Goal: Task Accomplishment & Management: Manage account settings

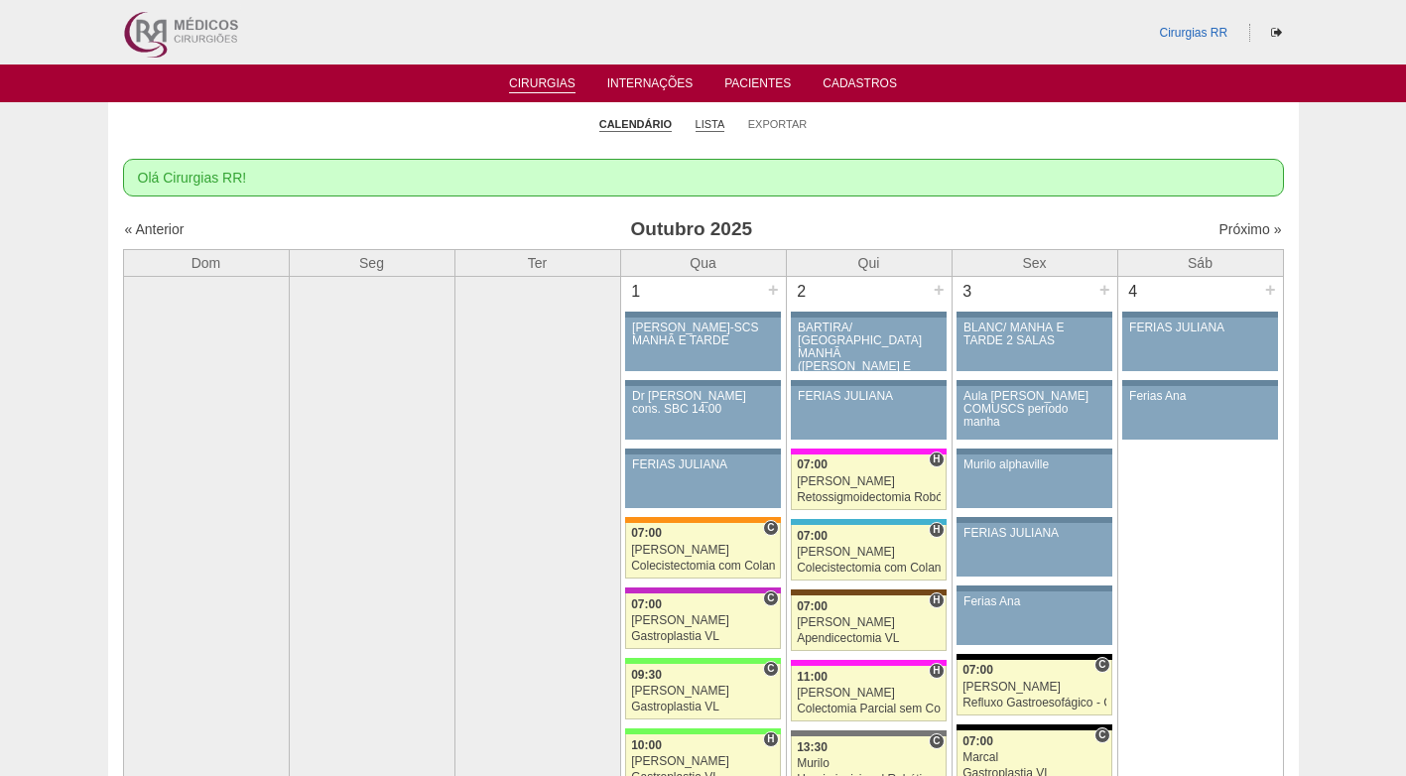
click at [708, 123] on link "Lista" at bounding box center [711, 124] width 30 height 15
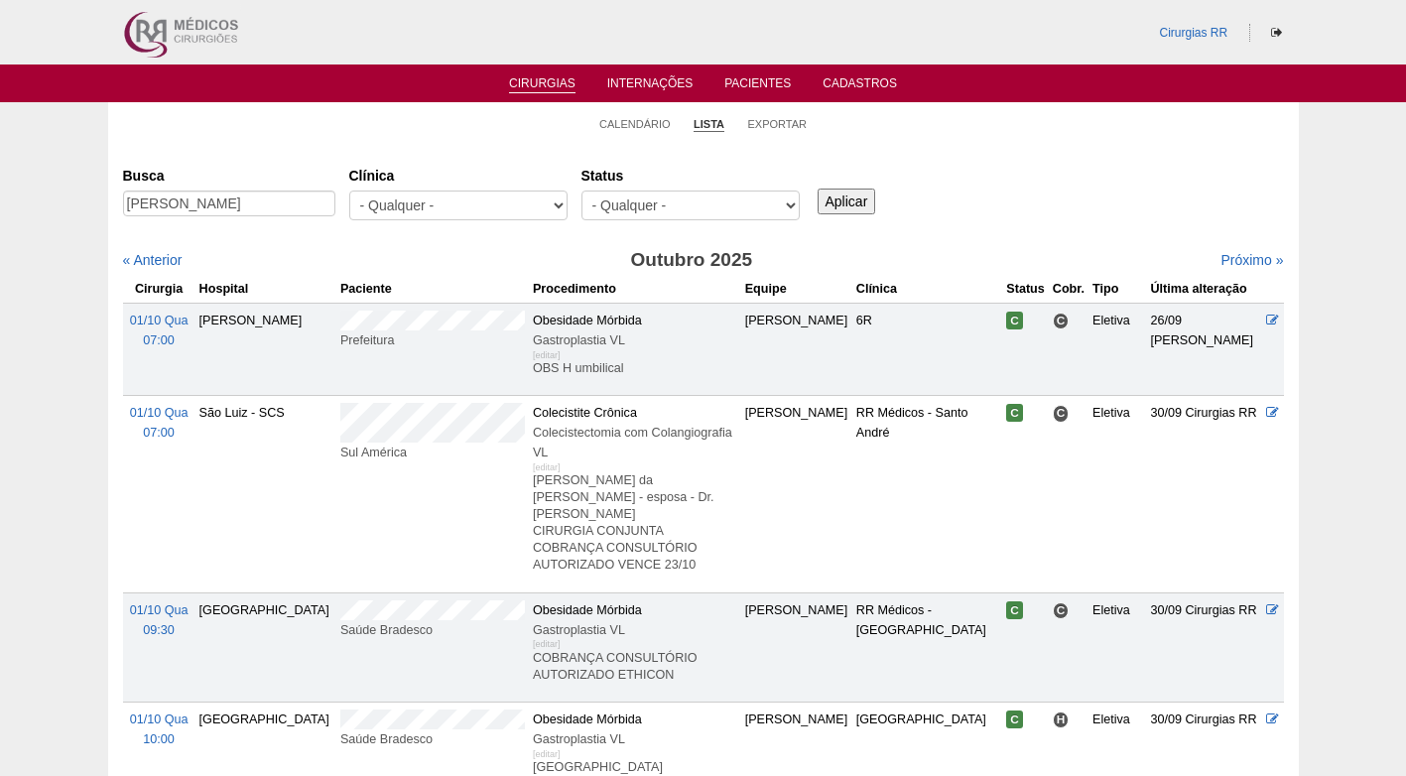
scroll to position [0, 28]
type input "MARIA CRISTINA STOCKL NISSIUTI"
click at [854, 202] on input "Aplicar" at bounding box center [847, 202] width 59 height 26
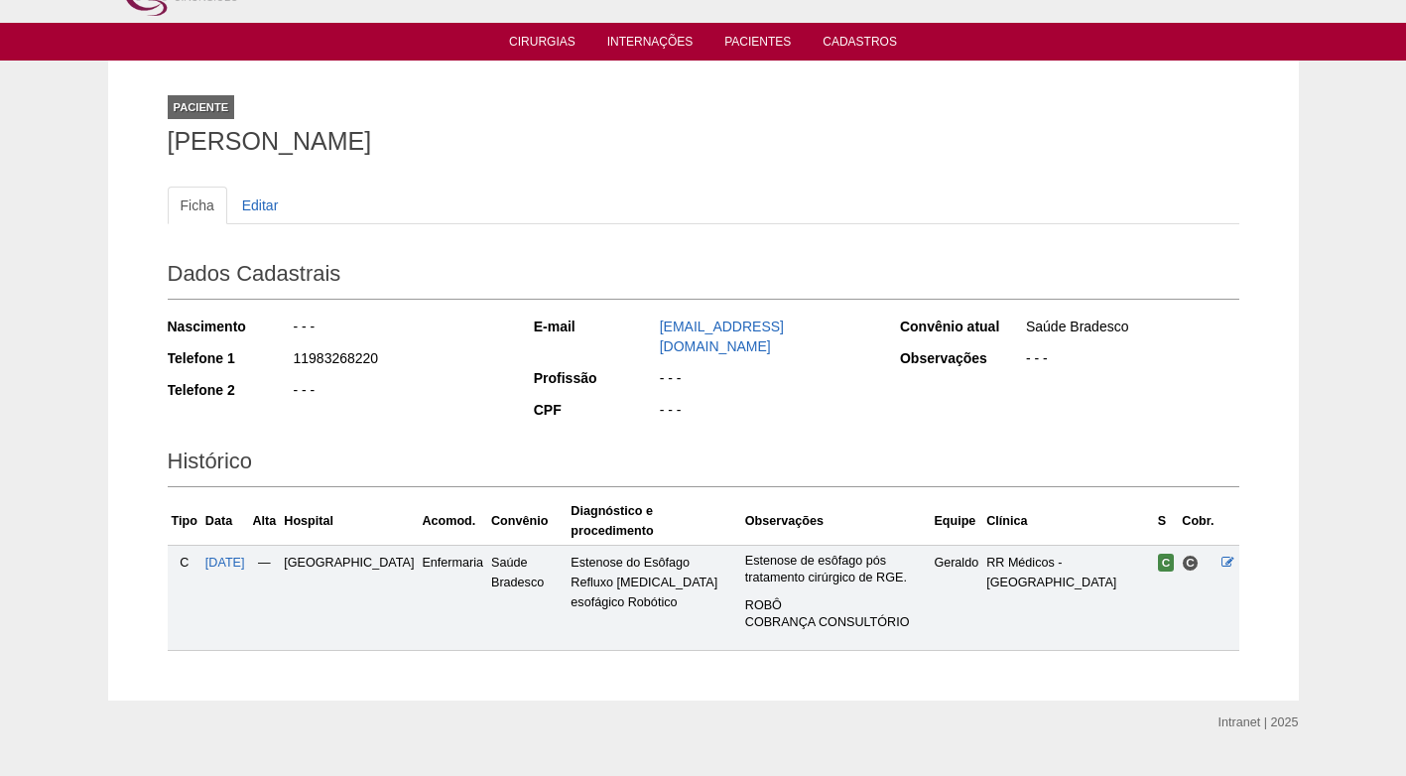
scroll to position [72, 0]
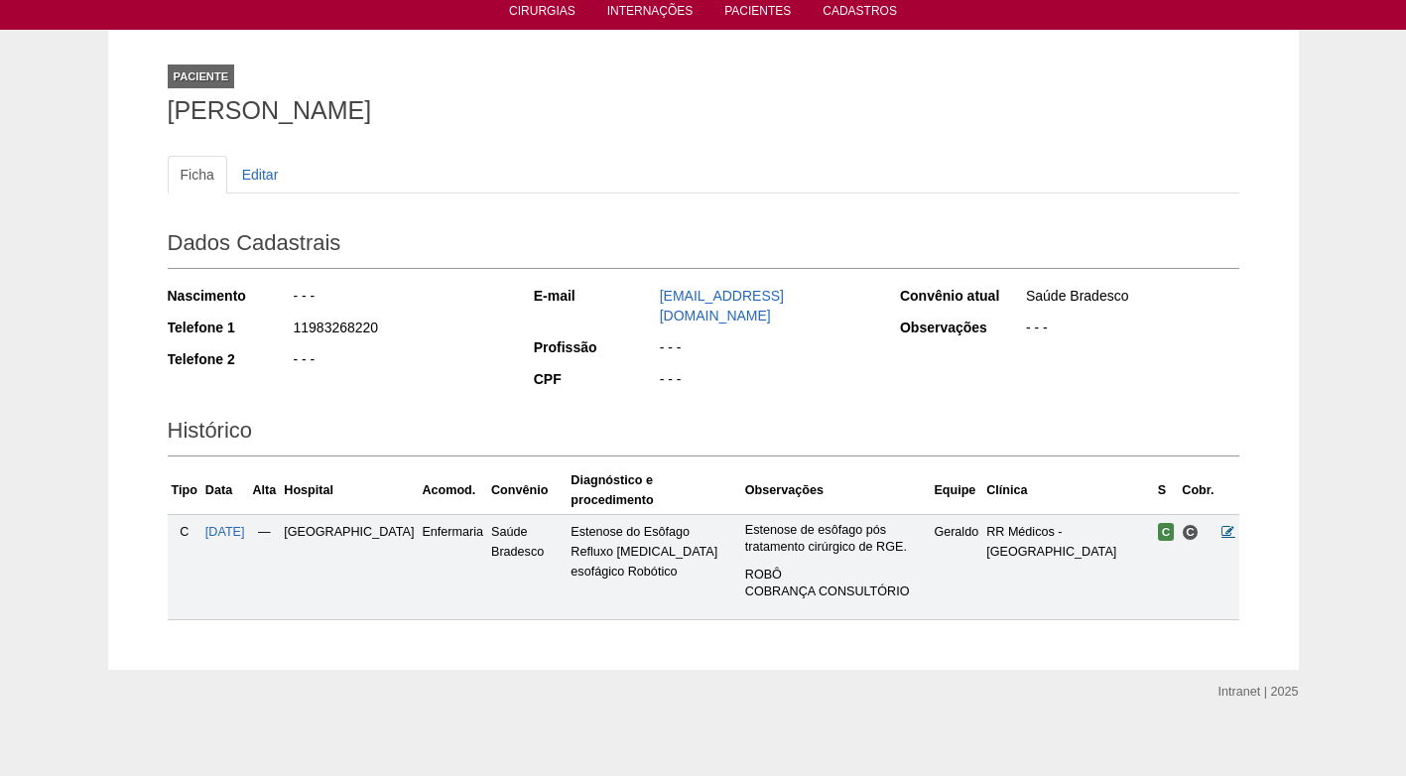
click at [1228, 525] on icon at bounding box center [1227, 531] width 13 height 13
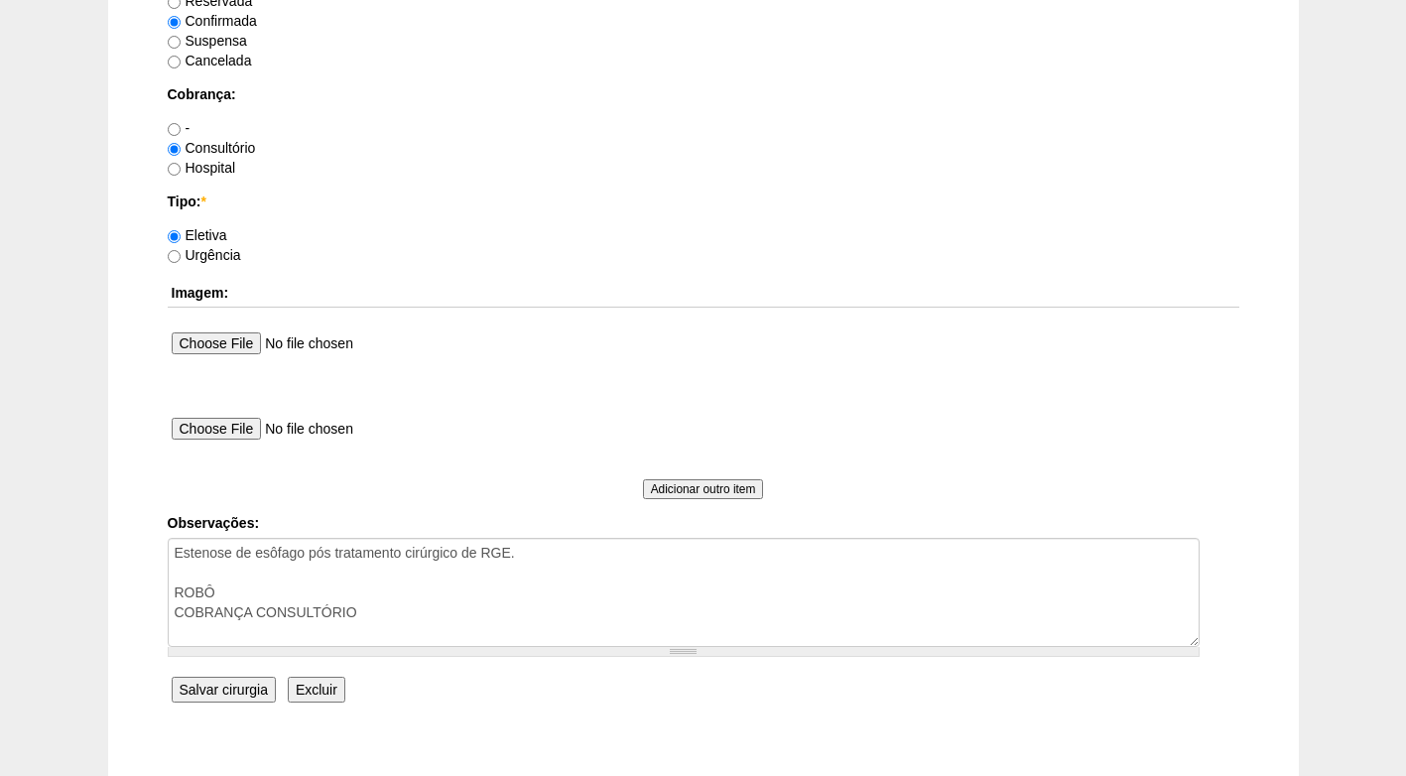
scroll to position [1781, 0]
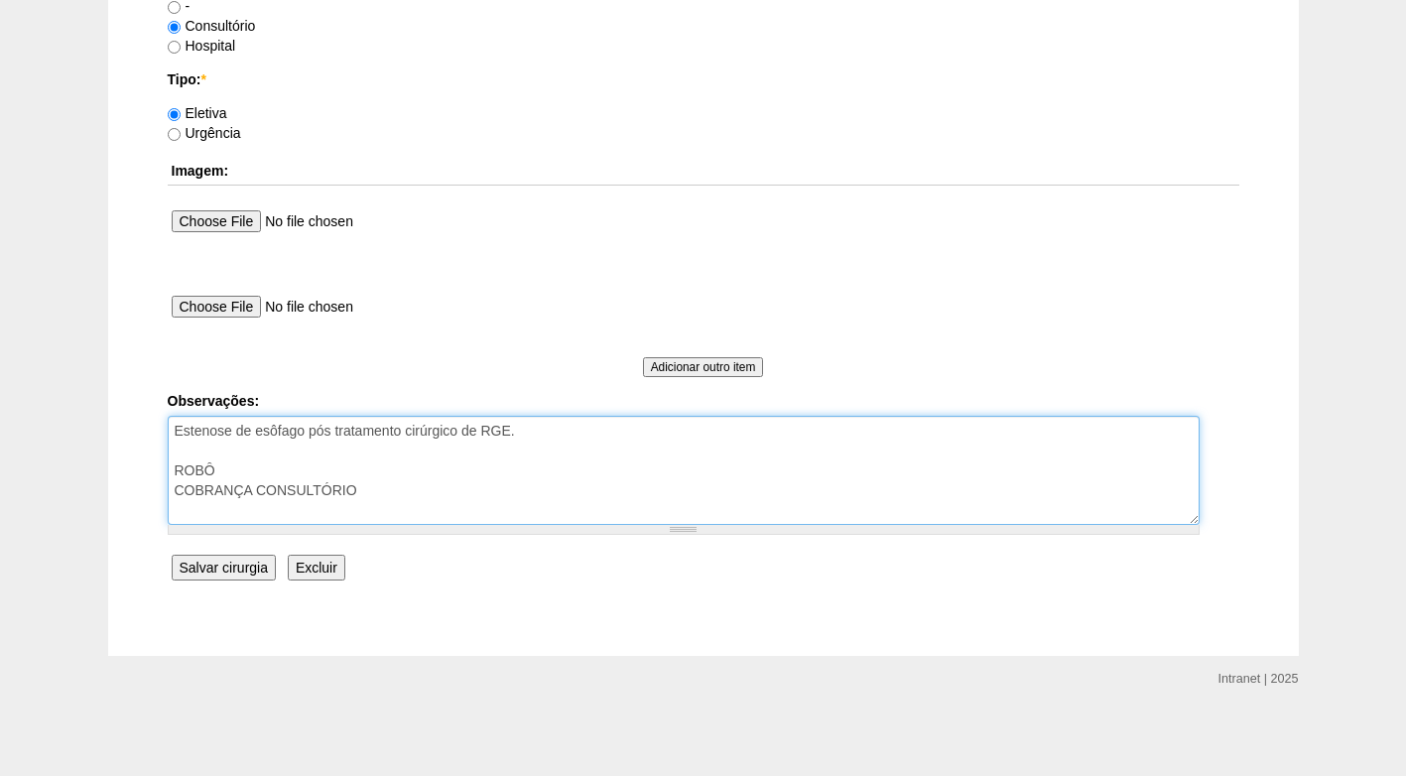
click at [376, 466] on textarea "Estenose de esôfago pós tratamento cirúrgico de RGE. ROBÔ COBRANÇA CONSULTÓRIO" at bounding box center [684, 470] width 1032 height 109
type textarea "Estenose de esôfago pós tratamento cirúrgico de RGE. ROBÔ - AUTORIZADO COBRANÇA…"
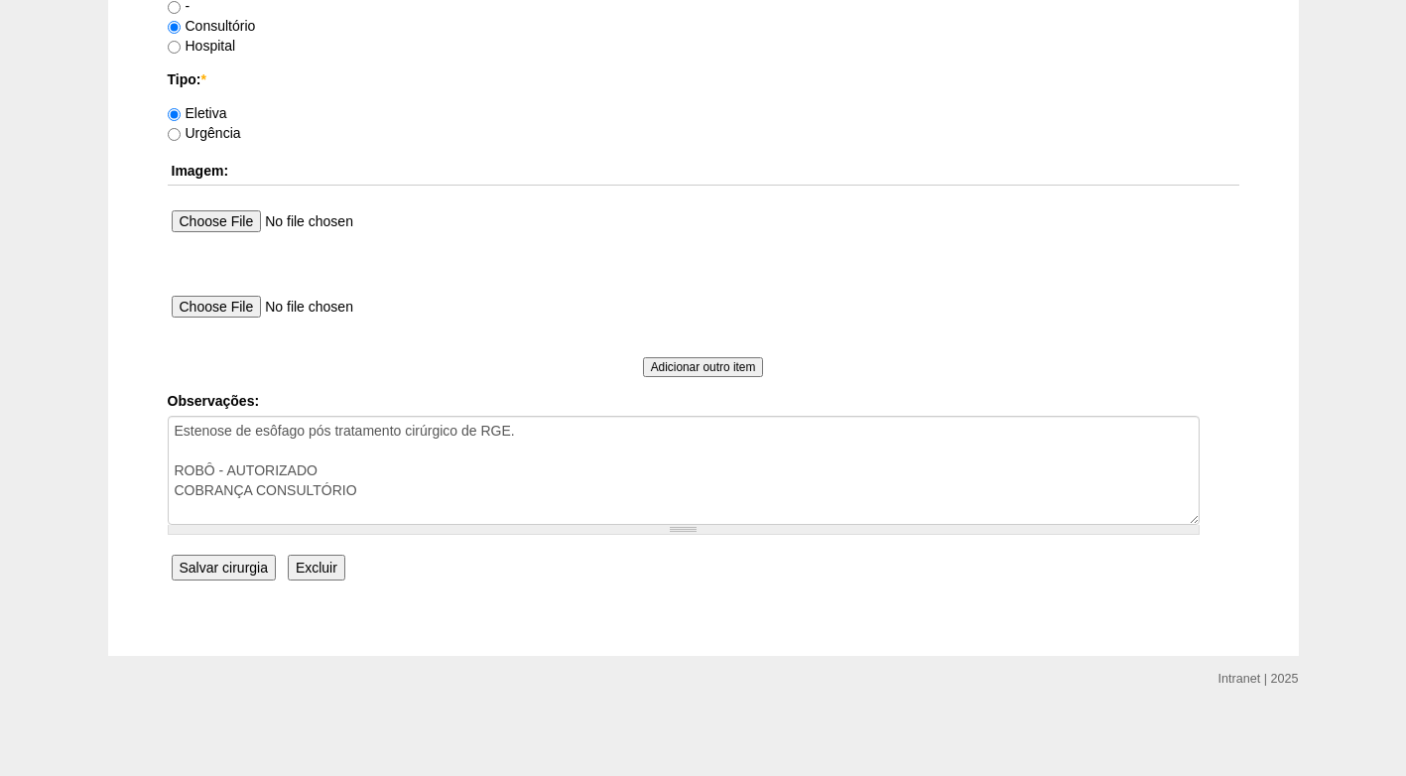
click at [219, 569] on input "Salvar cirurgia" at bounding box center [224, 568] width 104 height 26
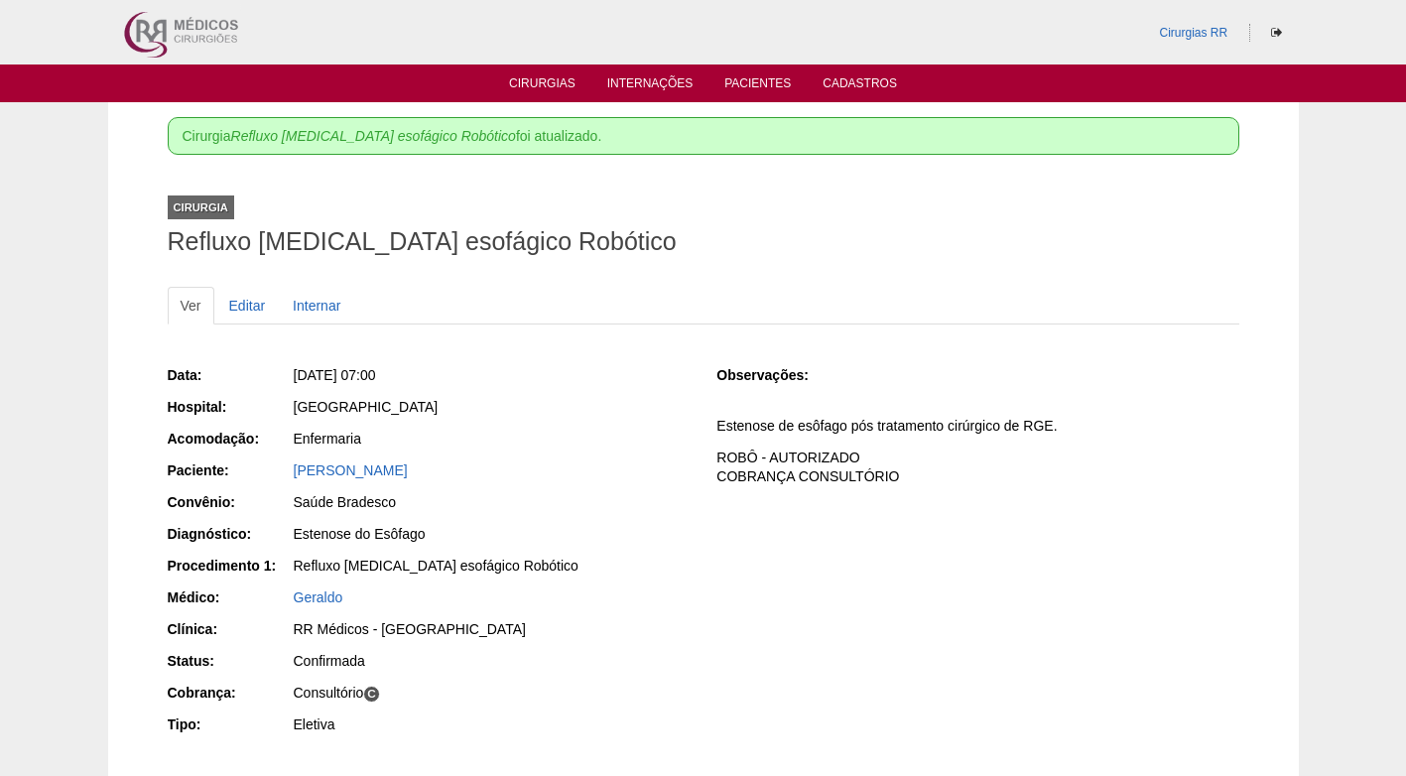
drag, startPoint x: 687, startPoint y: 226, endPoint x: 626, endPoint y: 180, distance: 76.4
click at [681, 217] on div "Cirurgia Refluxo [MEDICAL_DATA] esofágico Robótico" at bounding box center [704, 221] width 1072 height 91
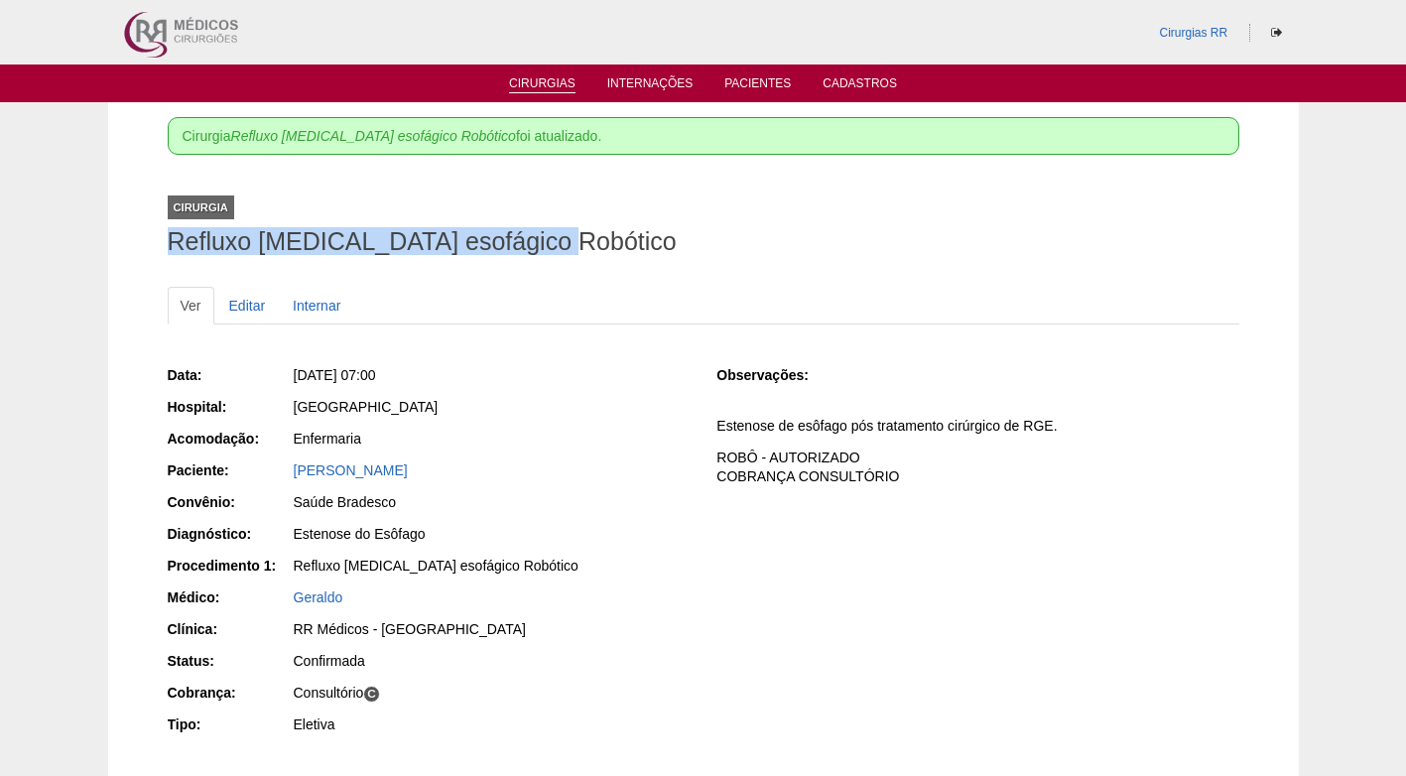
click at [557, 86] on link "Cirurgias" at bounding box center [542, 84] width 66 height 17
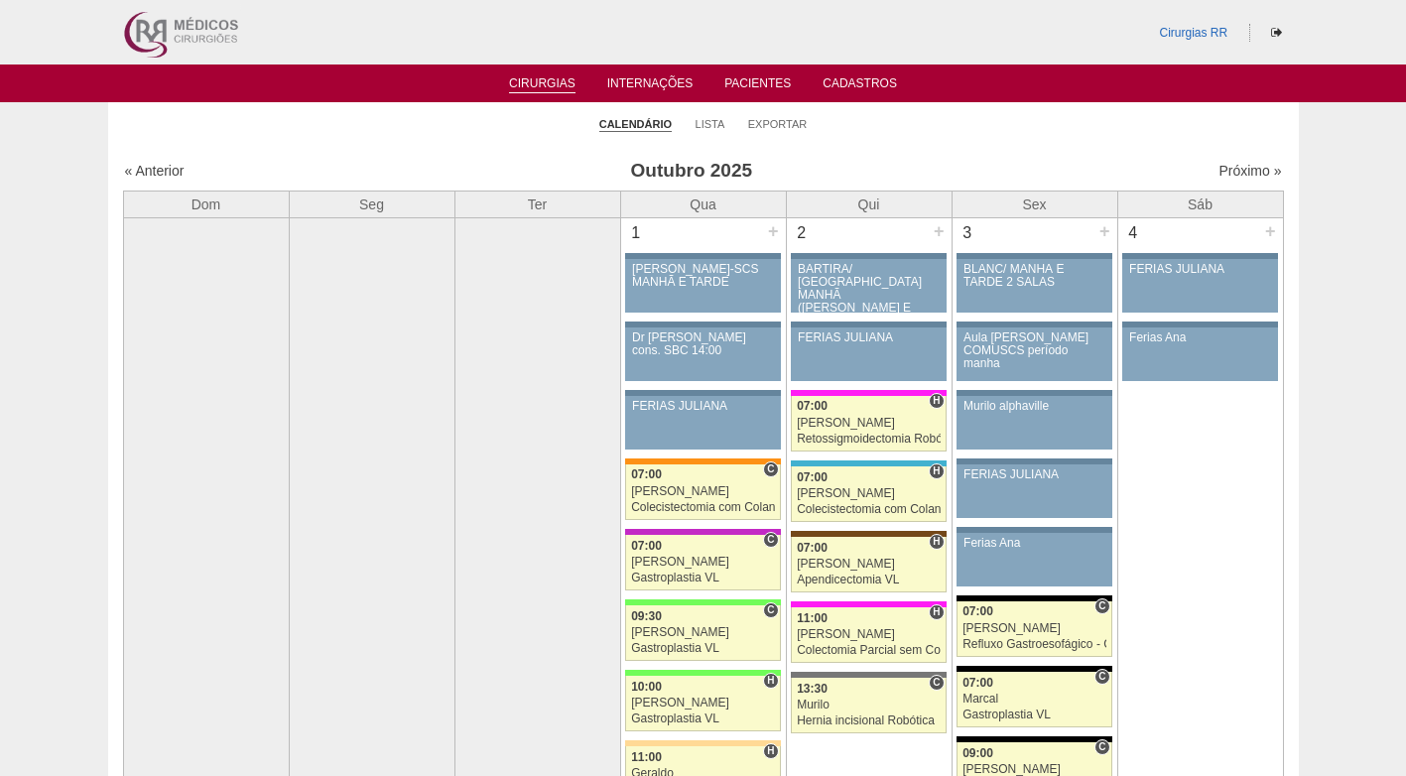
click at [701, 124] on link "Lista" at bounding box center [711, 124] width 30 height 15
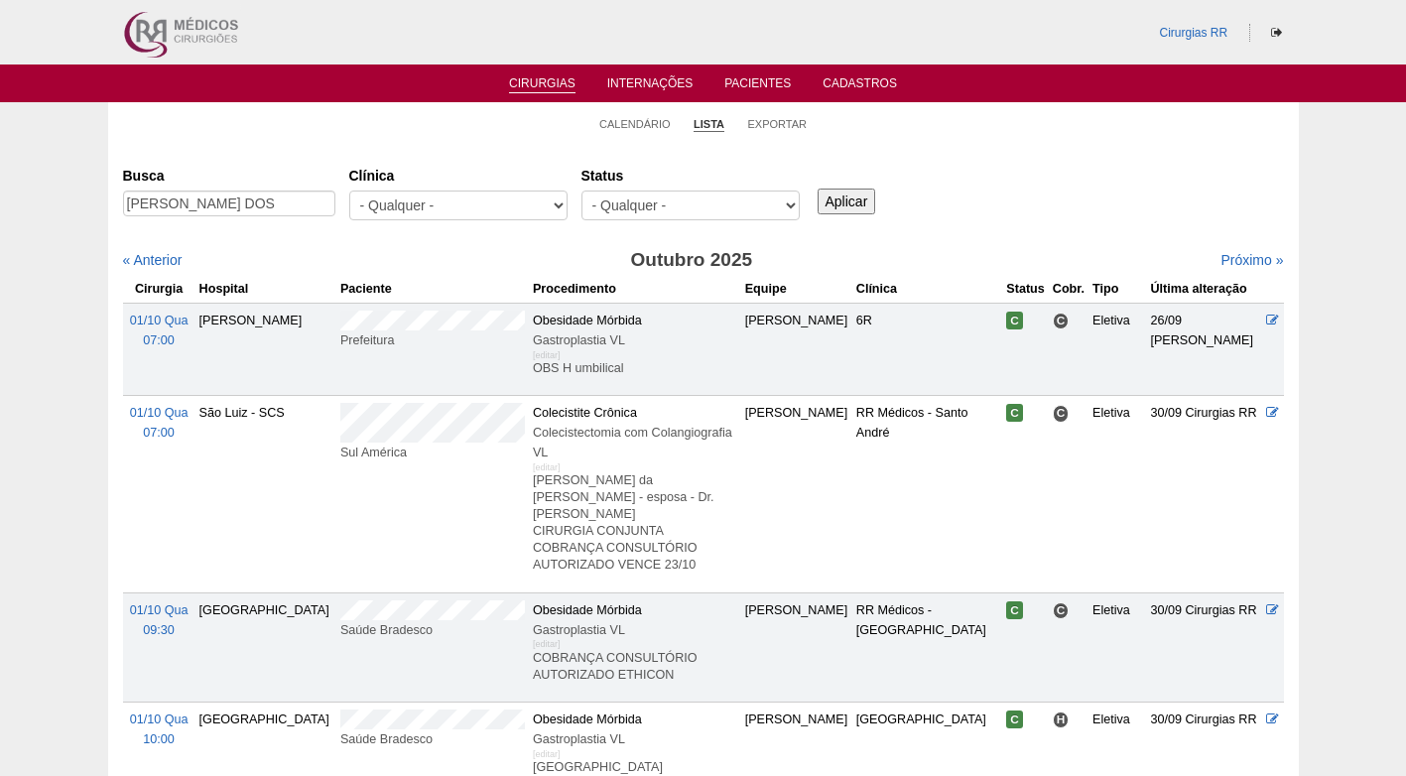
type input "MARCEL BOCCATO DOS"
click at [827, 189] on input "Aplicar" at bounding box center [847, 202] width 59 height 26
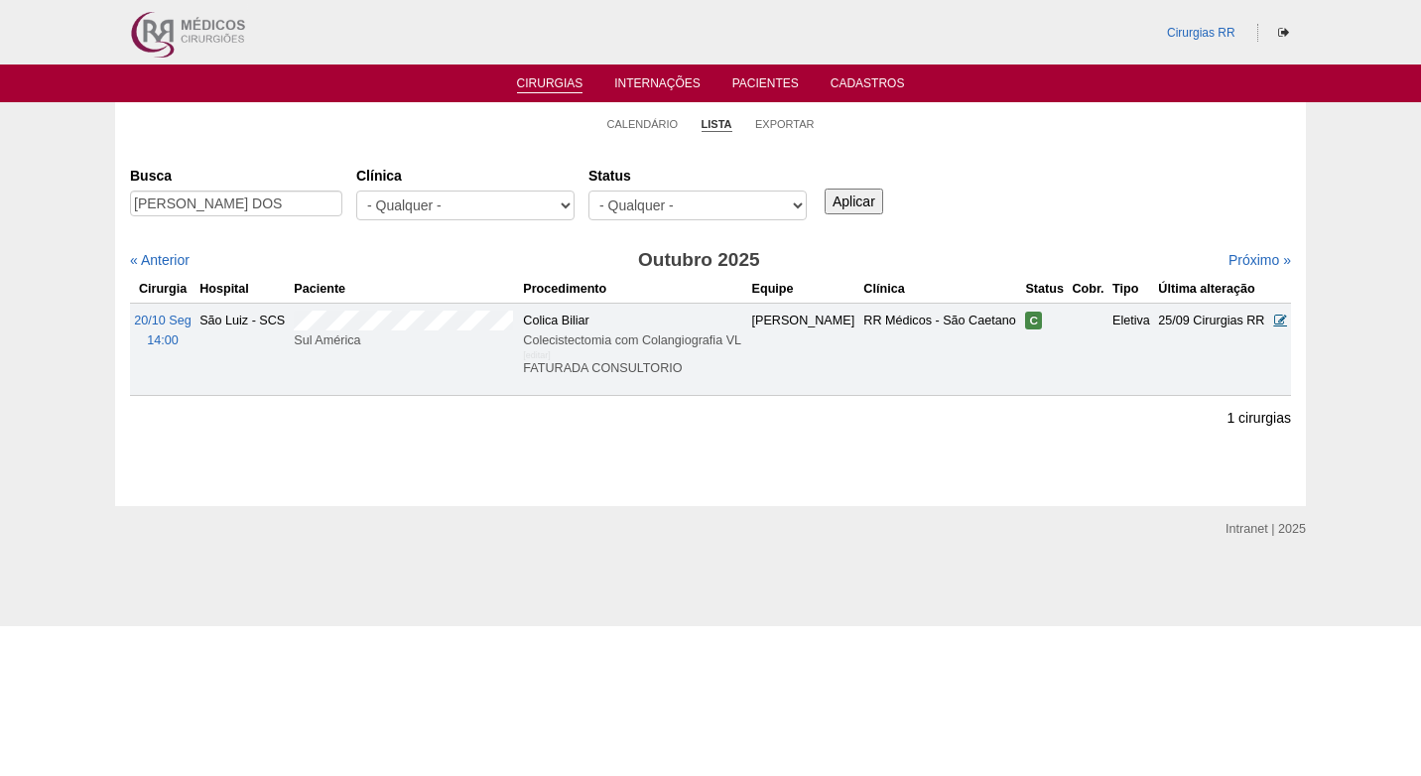
click at [1278, 318] on icon at bounding box center [1280, 320] width 13 height 13
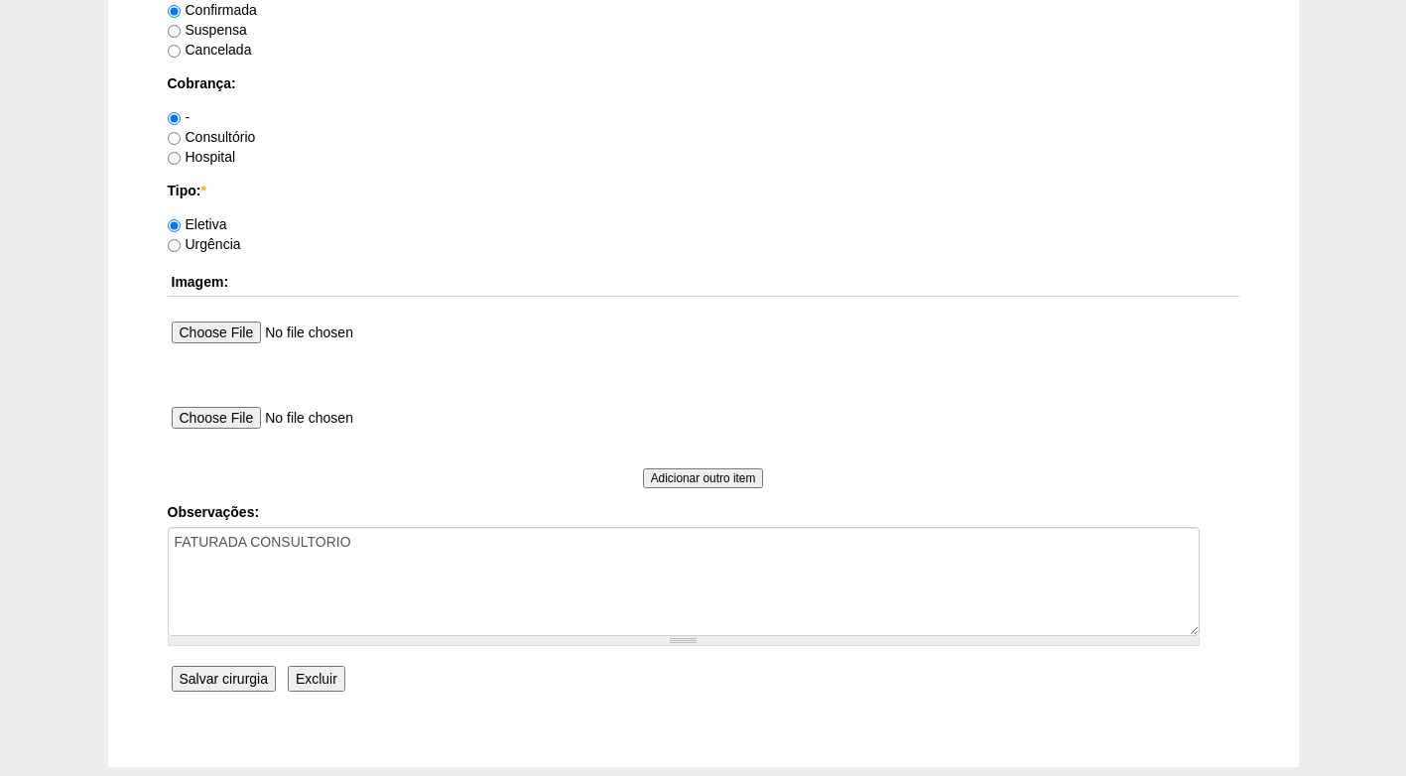
scroll to position [1687, 0]
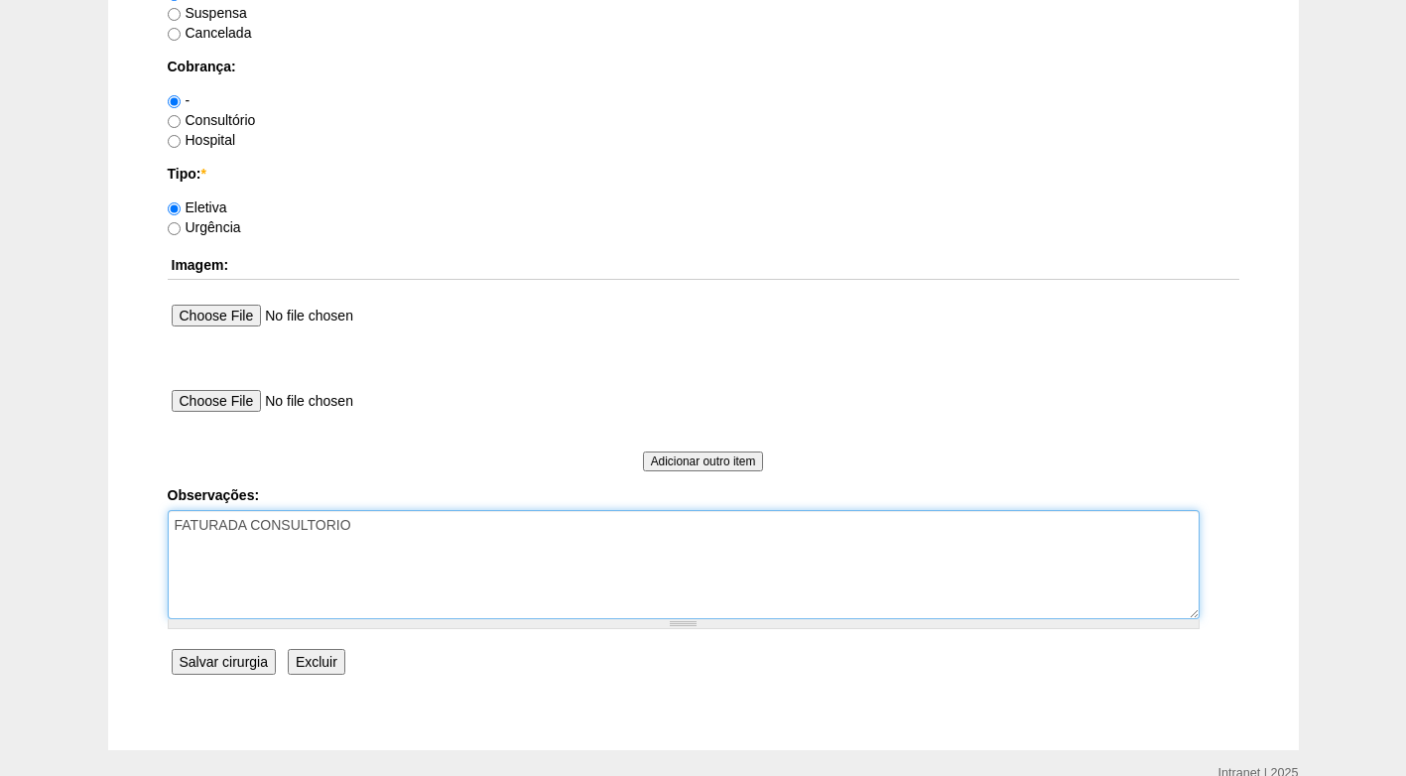
click at [456, 524] on textarea "FATURADA CONSULTORIO" at bounding box center [684, 564] width 1032 height 109
type textarea "FATURADA CONSULTORIO AUTORIZADO"
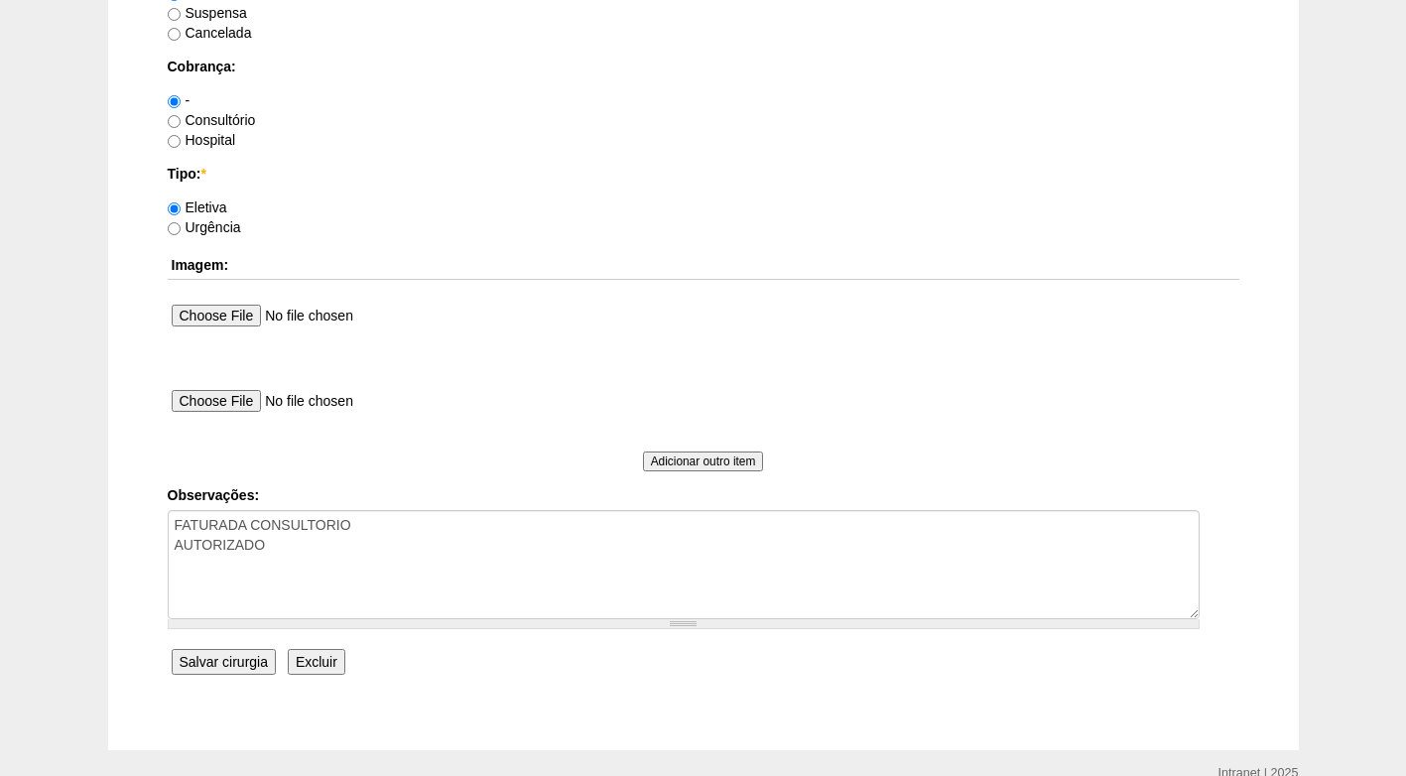
click at [233, 662] on input "Salvar cirurgia" at bounding box center [224, 662] width 104 height 26
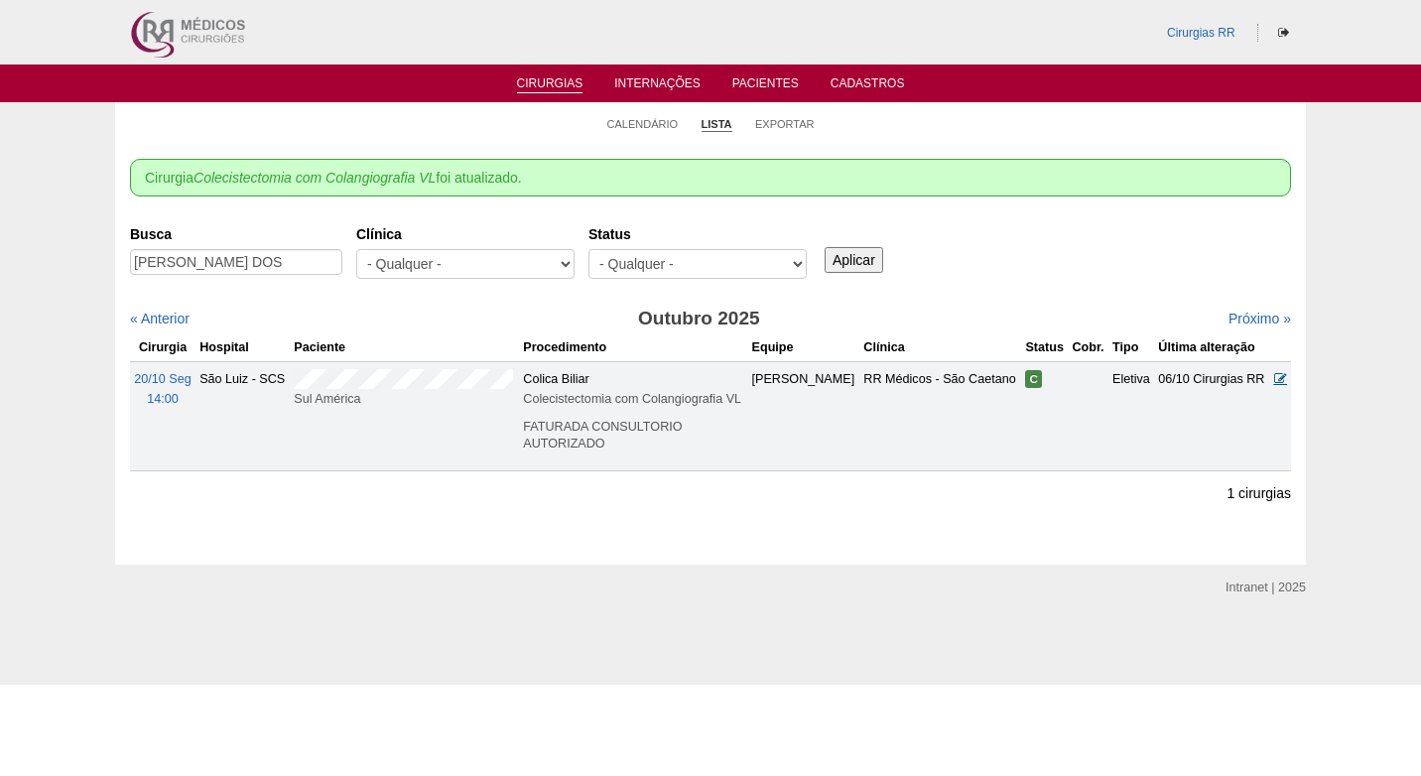
click at [1280, 373] on icon at bounding box center [1280, 378] width 13 height 13
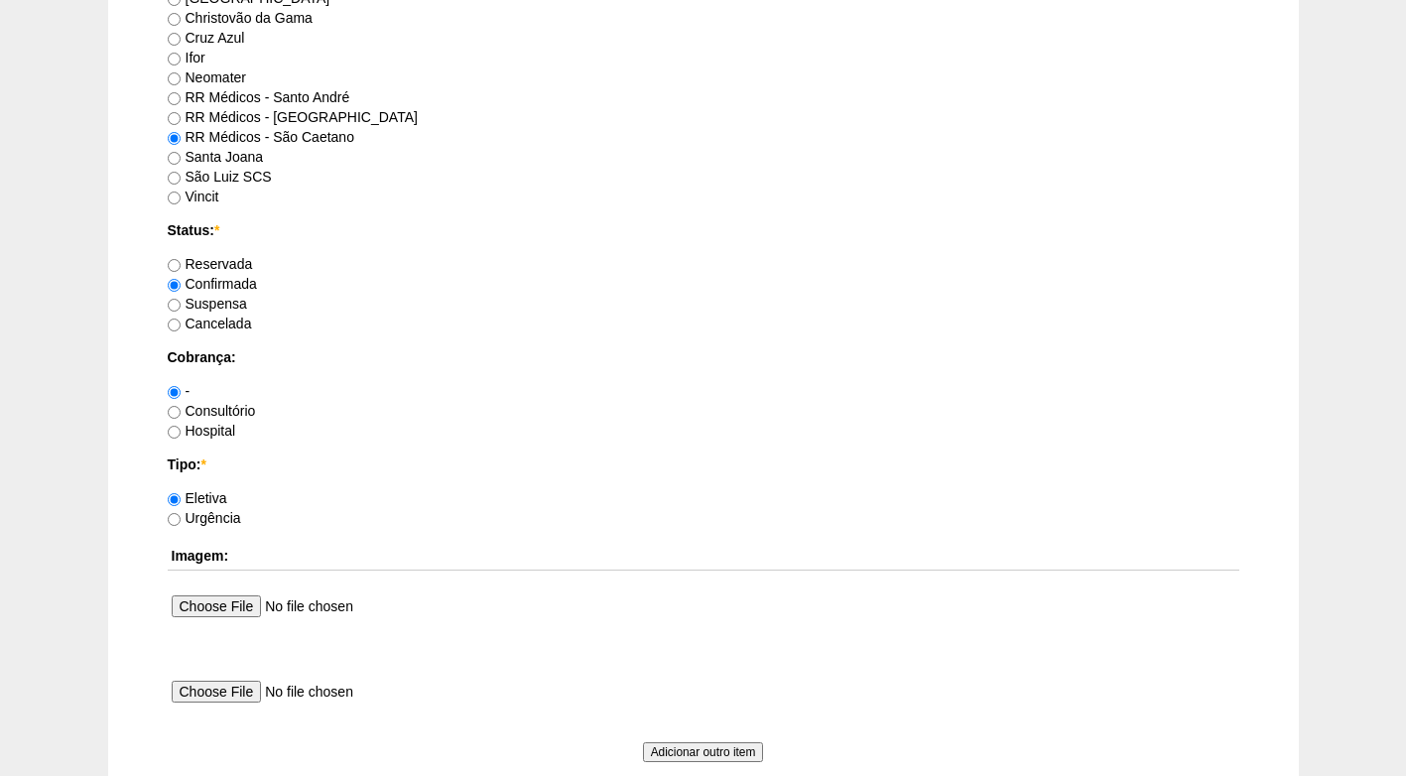
scroll to position [1389, 0]
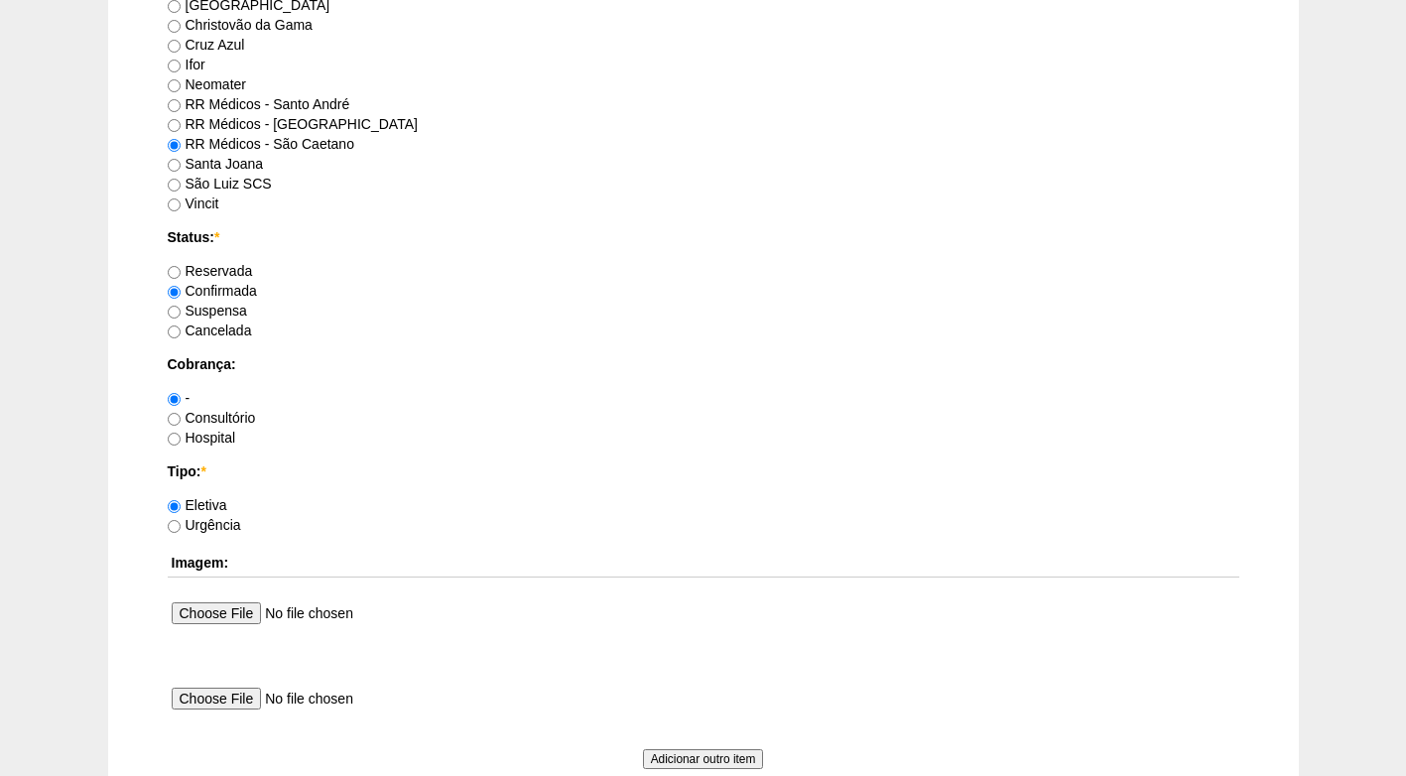
click at [220, 439] on label "Hospital" at bounding box center [202, 438] width 68 height 16
click at [181, 439] on input "Hospital" at bounding box center [174, 439] width 13 height 13
radio input "true"
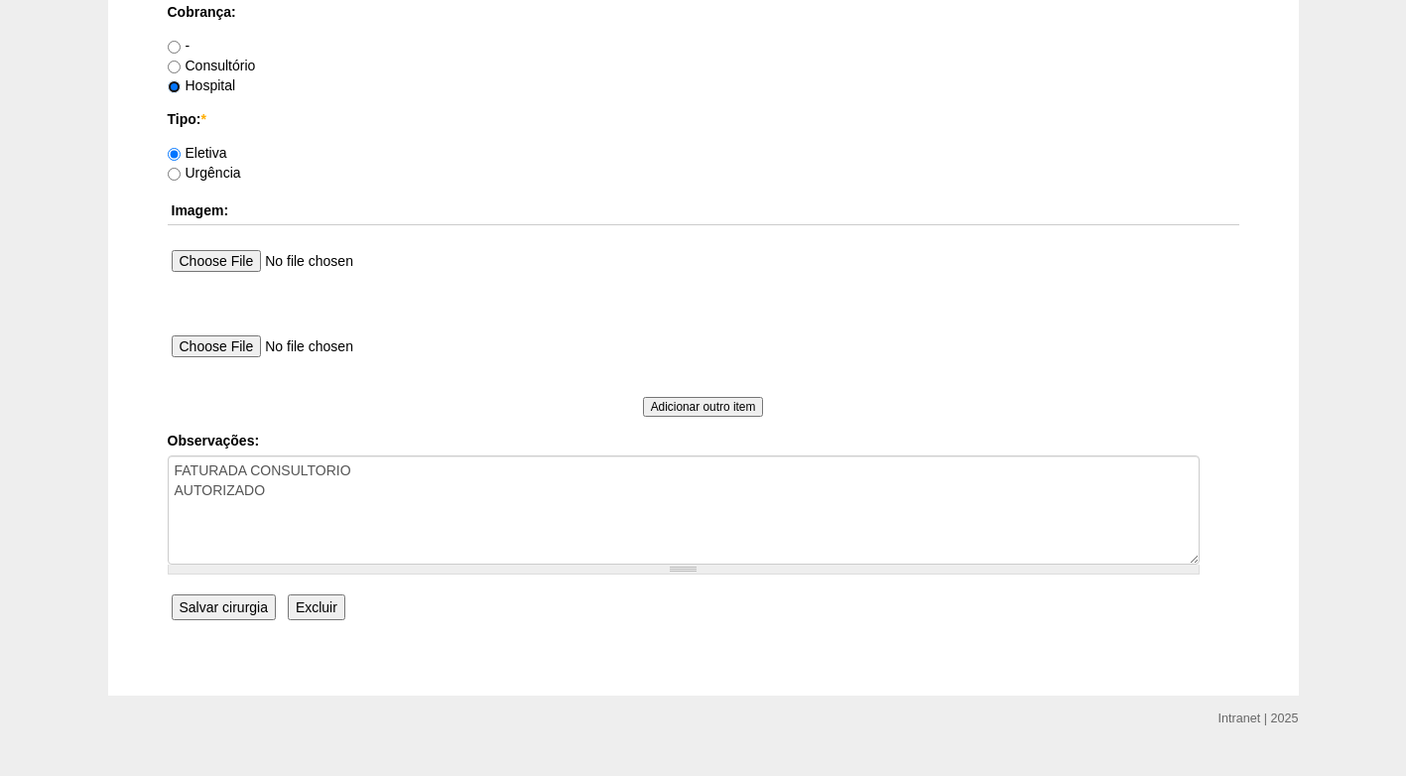
scroll to position [1781, 0]
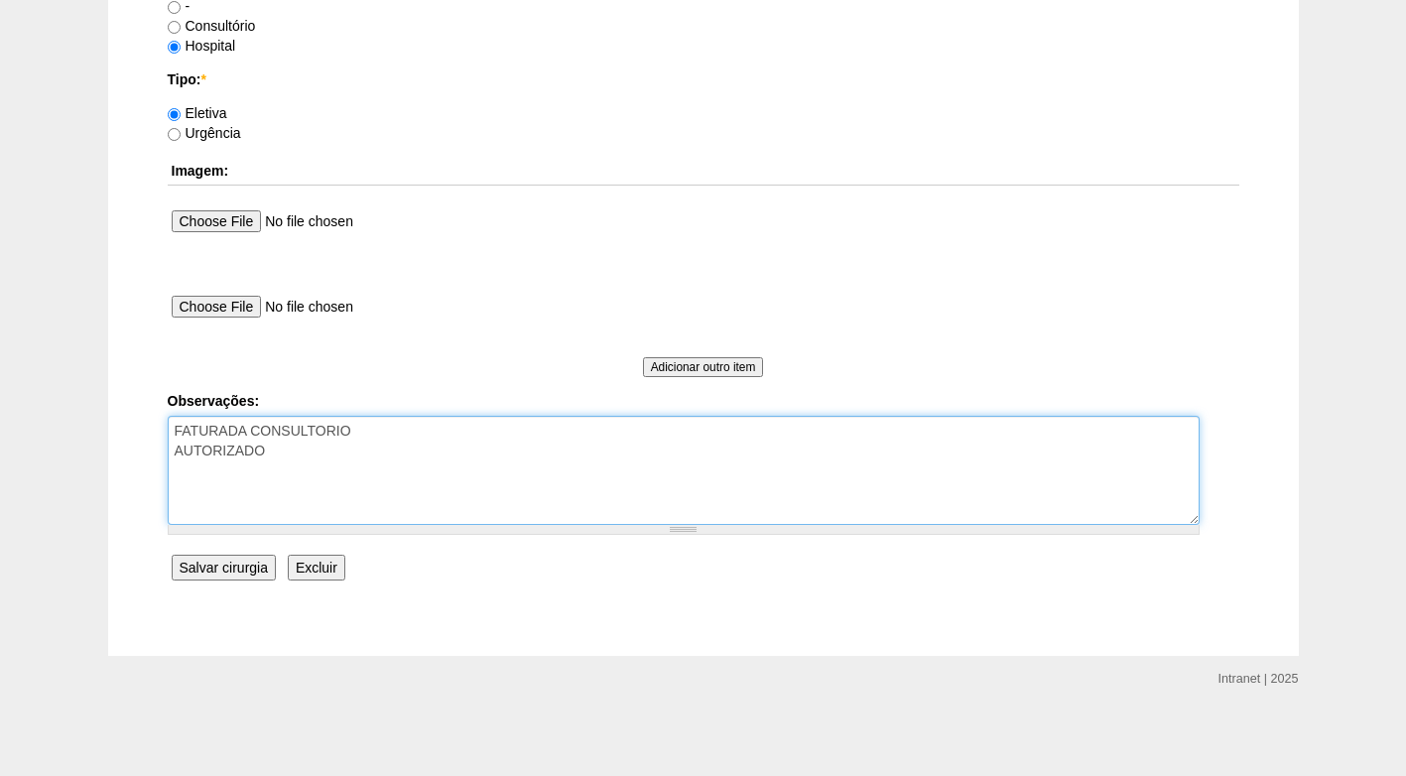
click at [322, 445] on textarea "FATURADA CONSULTORIO AUTORIZADO" at bounding box center [684, 470] width 1032 height 109
drag, startPoint x: 370, startPoint y: 435, endPoint x: 250, endPoint y: 434, distance: 120.1
click at [250, 434] on textarea "FATURADA CONSULTORIO AUTORIZADO" at bounding box center [684, 470] width 1032 height 109
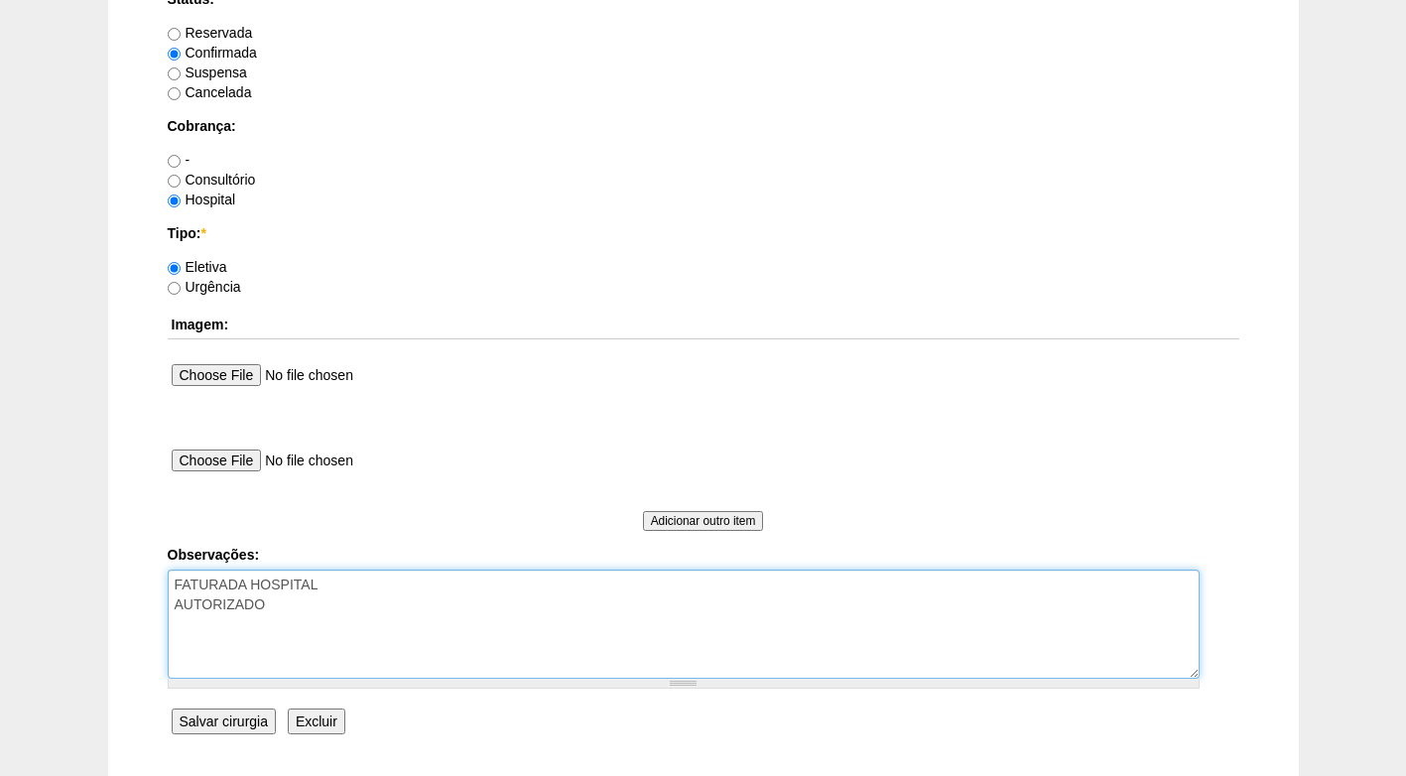
scroll to position [1682, 0]
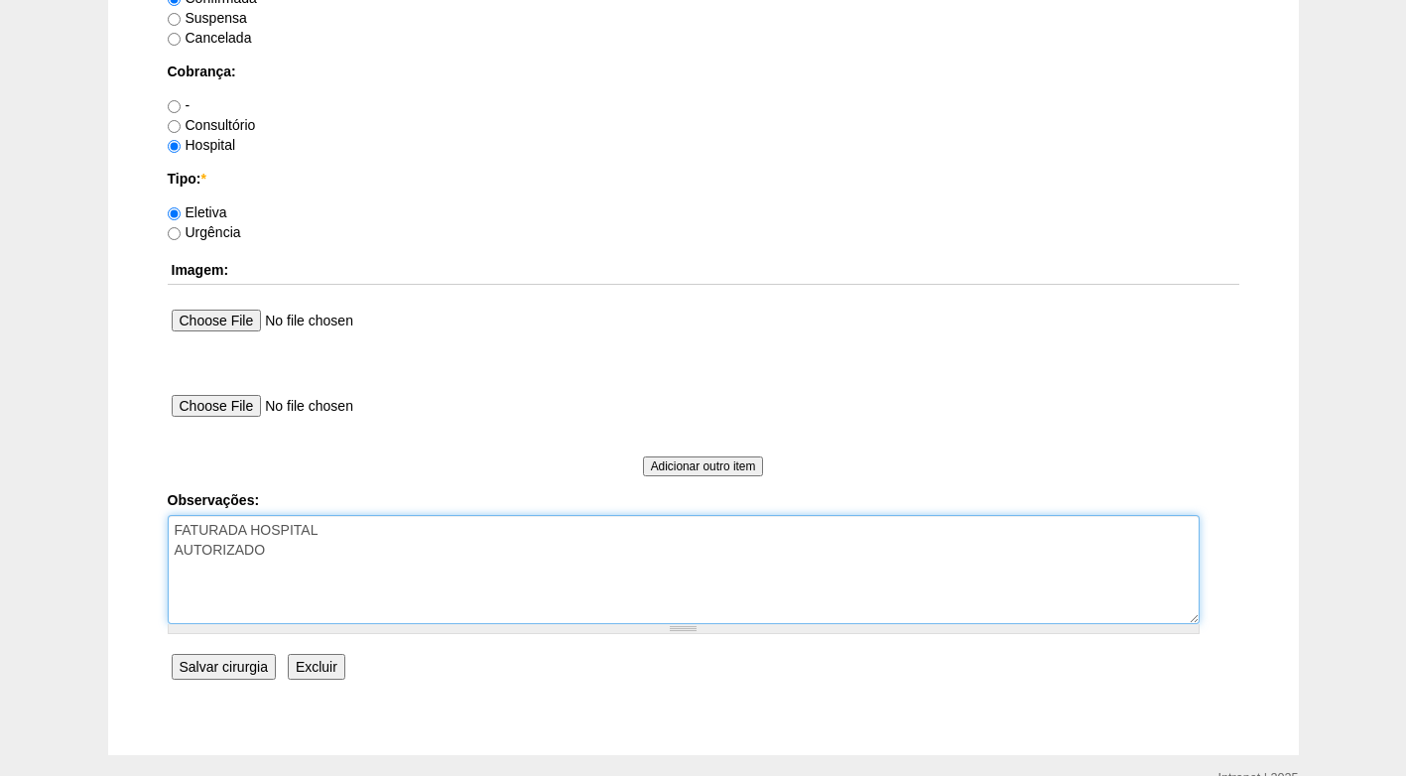
type textarea "FATURADA HOSPITAL AUTORIZADO"
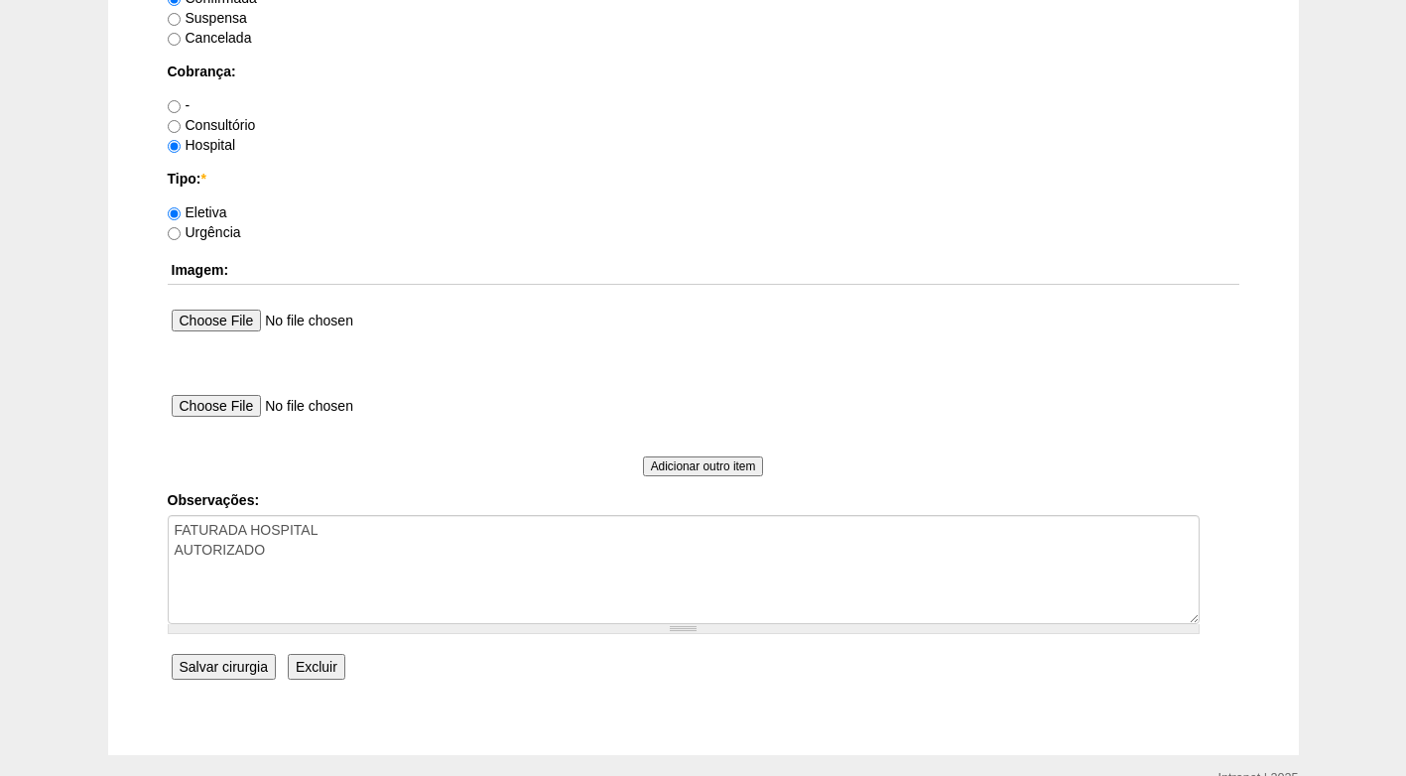
click at [231, 668] on input "Salvar cirurgia" at bounding box center [224, 667] width 104 height 26
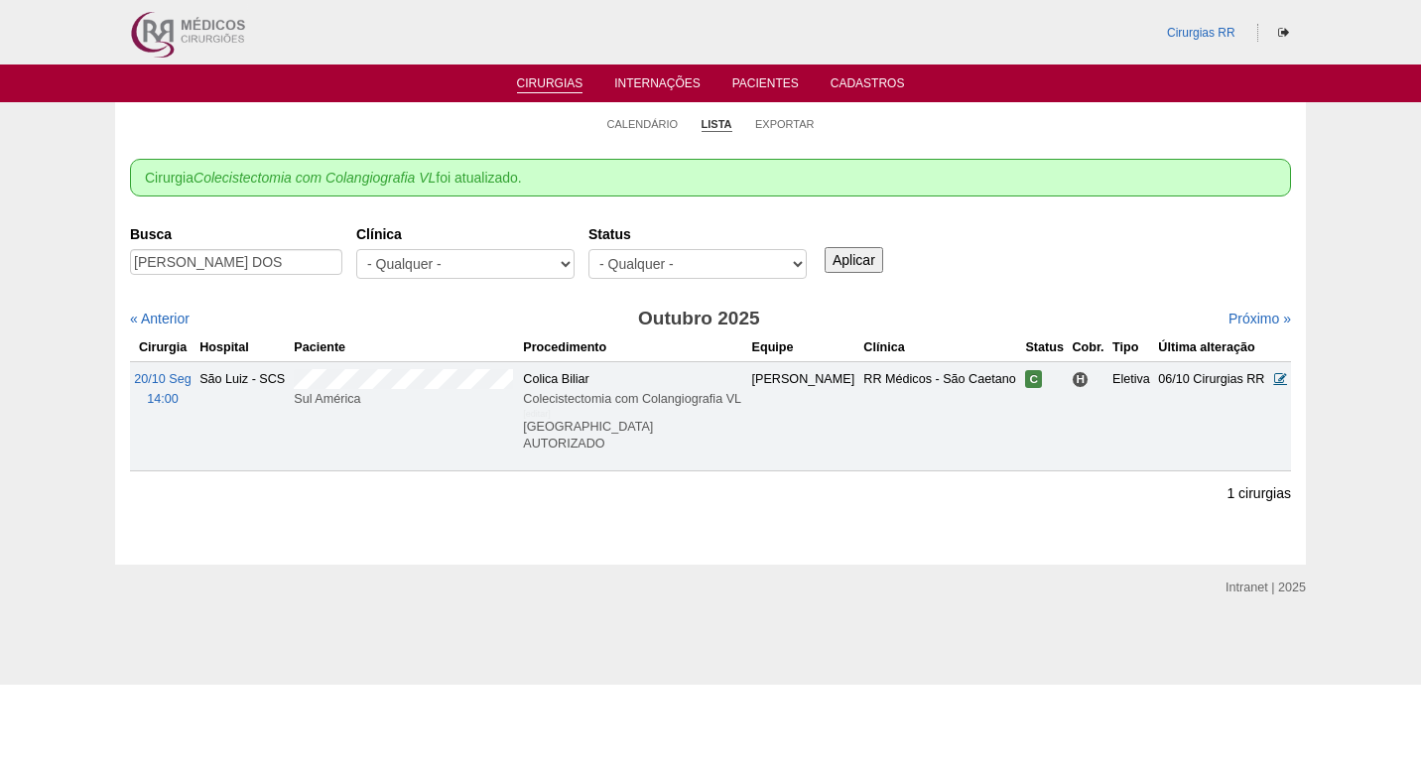
click at [1281, 376] on icon at bounding box center [1280, 378] width 13 height 13
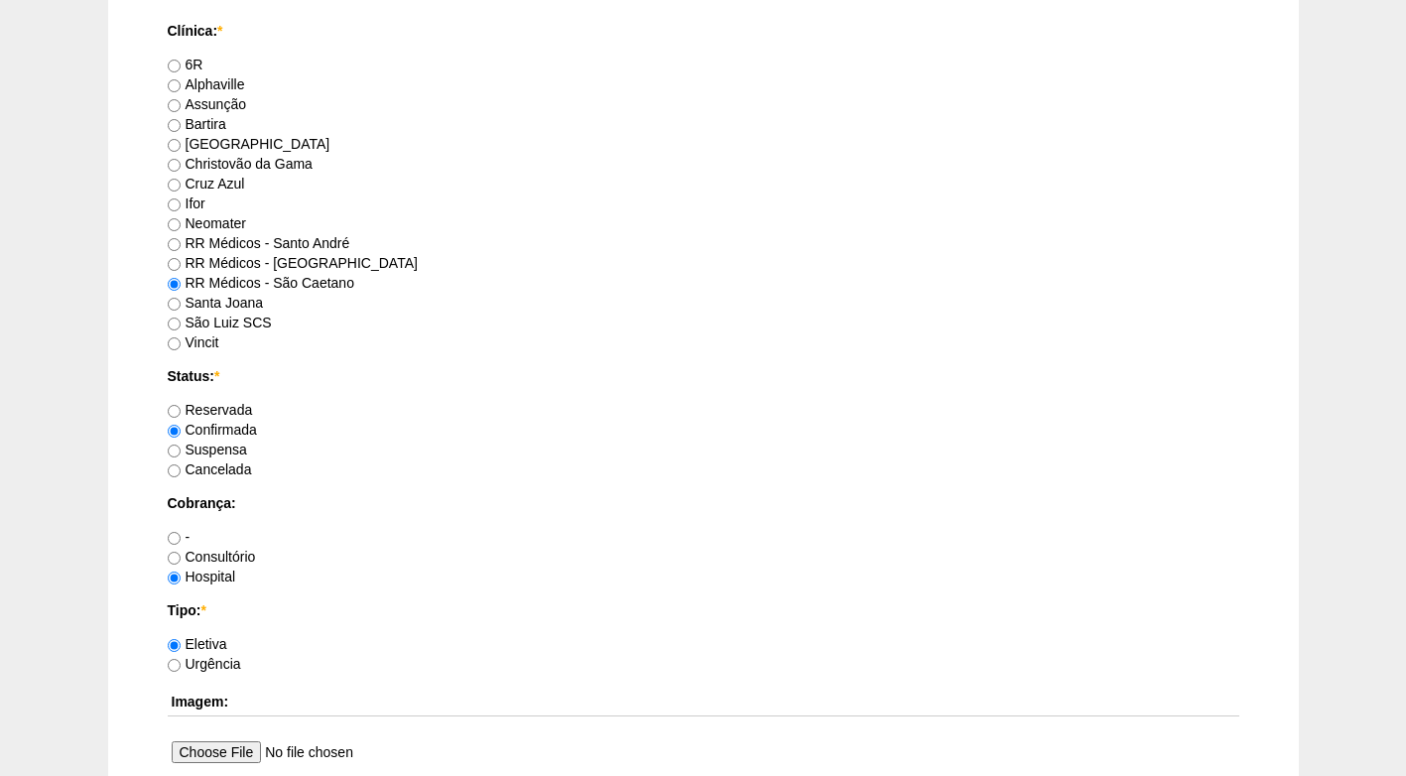
scroll to position [1290, 0]
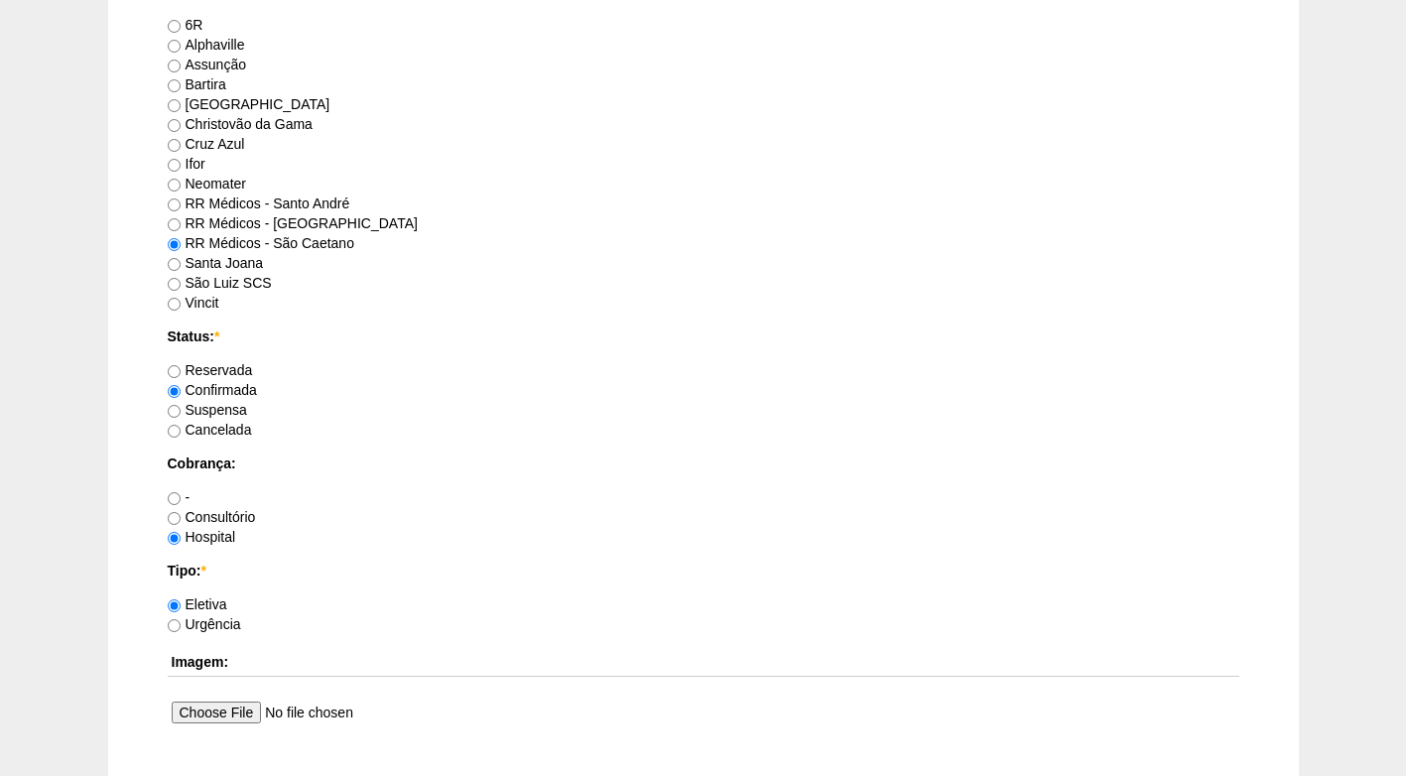
click at [229, 515] on label "Consultório" at bounding box center [212, 517] width 88 height 16
click at [181, 515] on input "Consultório" at bounding box center [174, 518] width 13 height 13
radio input "true"
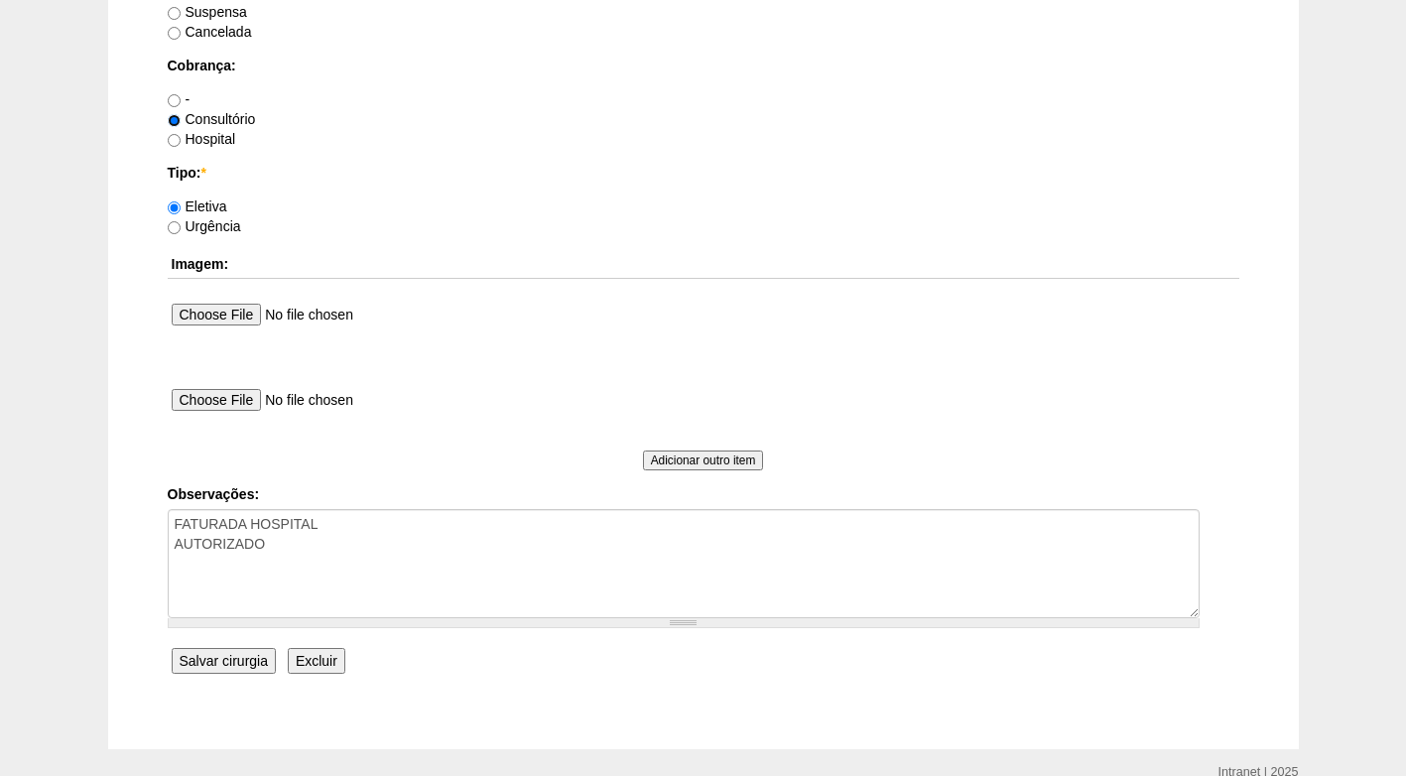
scroll to position [1781, 0]
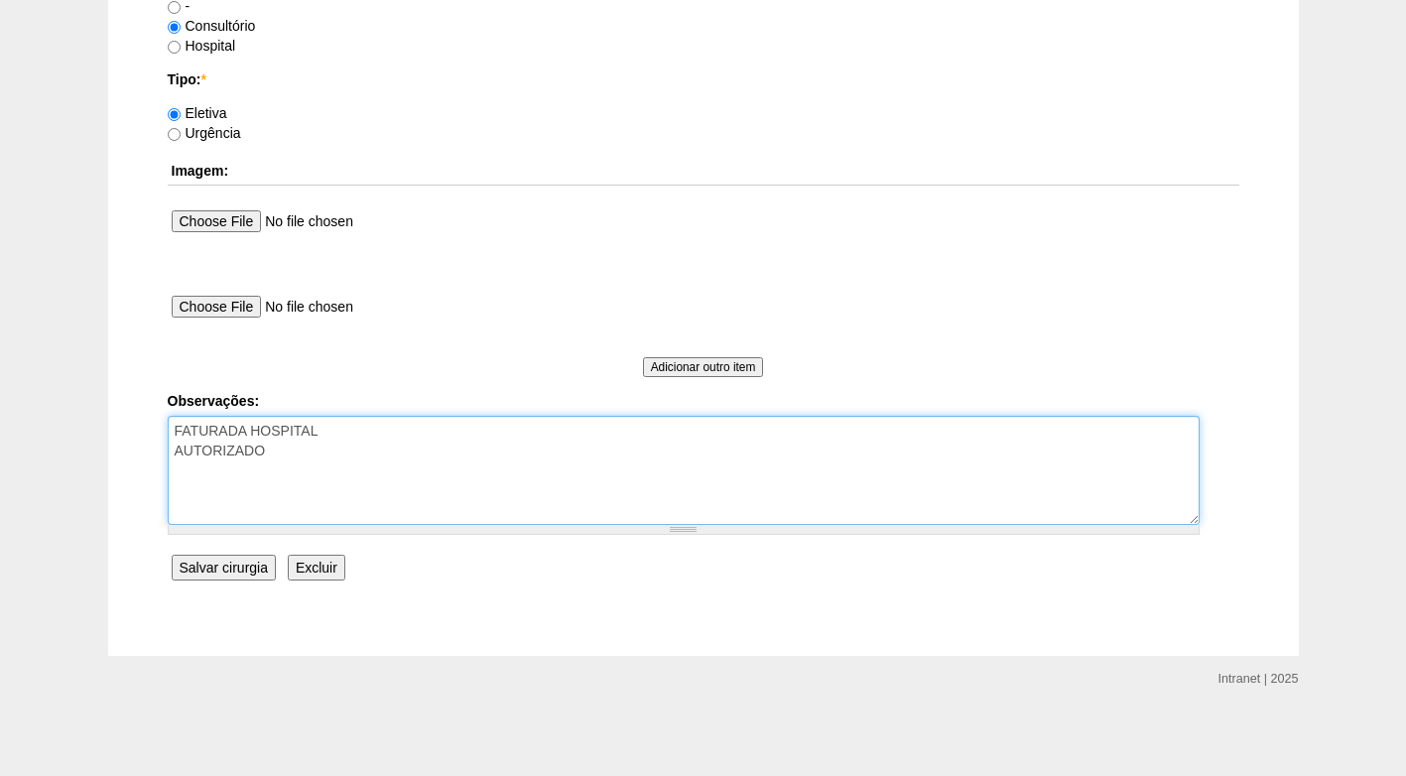
drag, startPoint x: 325, startPoint y: 435, endPoint x: 254, endPoint y: 432, distance: 71.5
click at [254, 432] on textarea "FATURADA HOSPITAL AUTORIZADO" at bounding box center [684, 470] width 1032 height 109
click at [372, 442] on textarea "FATURADA HOSPITAL AUTORIZADO" at bounding box center [684, 470] width 1032 height 109
click at [385, 432] on textarea "FATURADA HOSPITAL AUTORIZADO" at bounding box center [684, 470] width 1032 height 109
click at [382, 454] on textarea "FATURADA HOSPITAL AUTORIZADO" at bounding box center [684, 470] width 1032 height 109
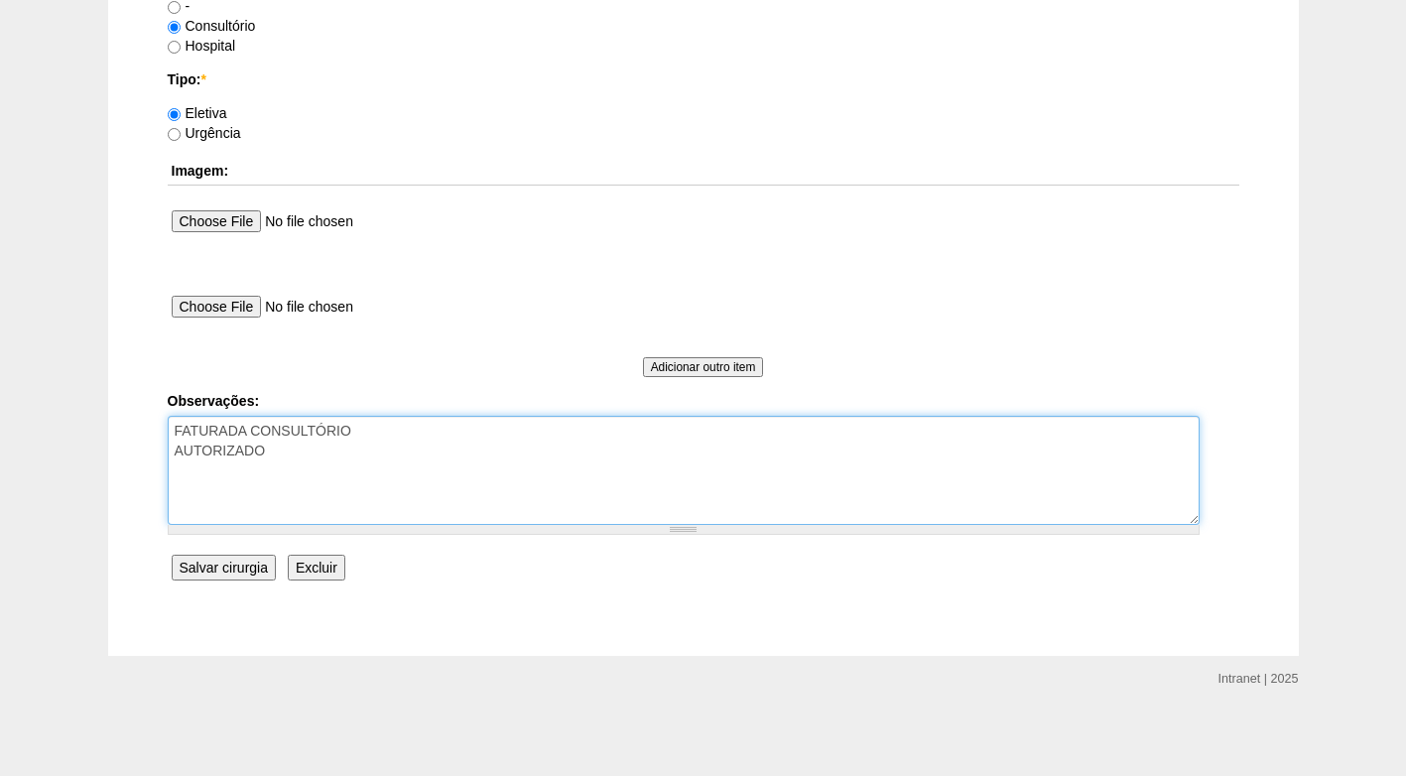
click at [386, 454] on textarea "FATURADA HOSPITAL AUTORIZADO" at bounding box center [684, 470] width 1032 height 109
click at [397, 455] on textarea "FATURADA HOSPITAL AUTORIZADO" at bounding box center [684, 470] width 1032 height 109
type textarea "FATURADA CONSULTÓRIO AUTORIZADO"
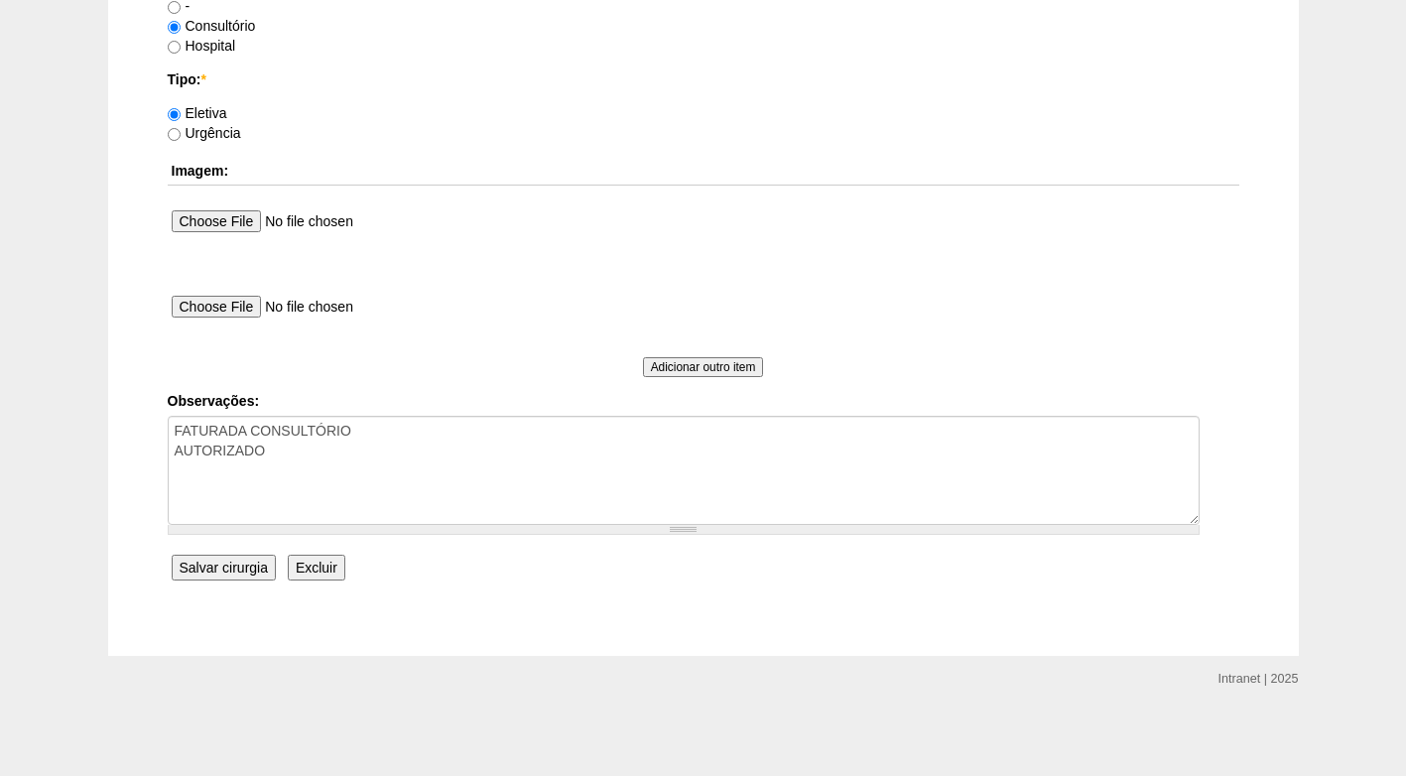
click at [221, 572] on input "Salvar cirurgia" at bounding box center [224, 568] width 104 height 26
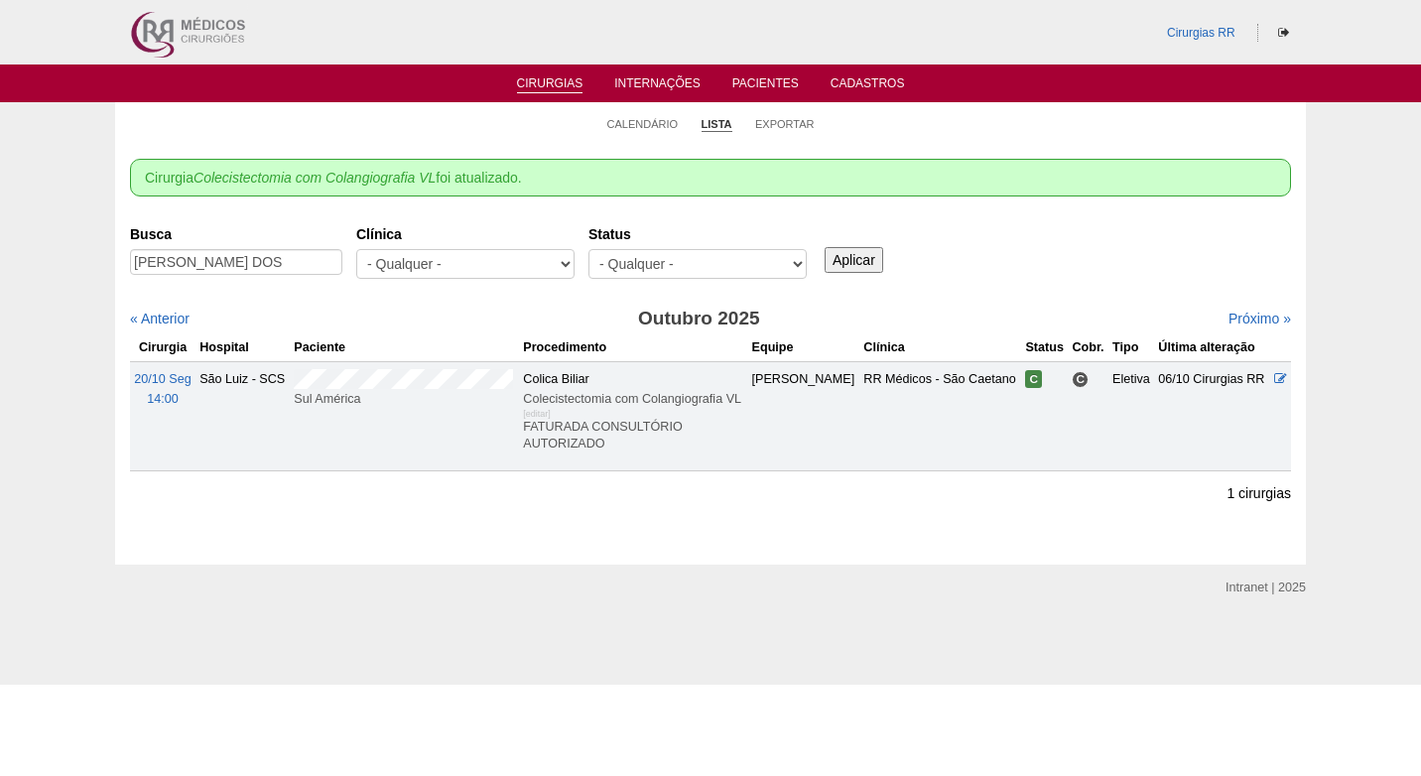
click at [1051, 240] on div "Busca [PERSON_NAME] DOS [GEOGRAPHIC_DATA] - Qualquer - 6R Alphaville Assunção B…" at bounding box center [710, 252] width 1161 height 71
click at [1064, 235] on div "Busca MARCEL BOCCATO DOS Clínica - Qualquer - 6R Alphaville Assunção Bartira Br…" at bounding box center [710, 252] width 1161 height 71
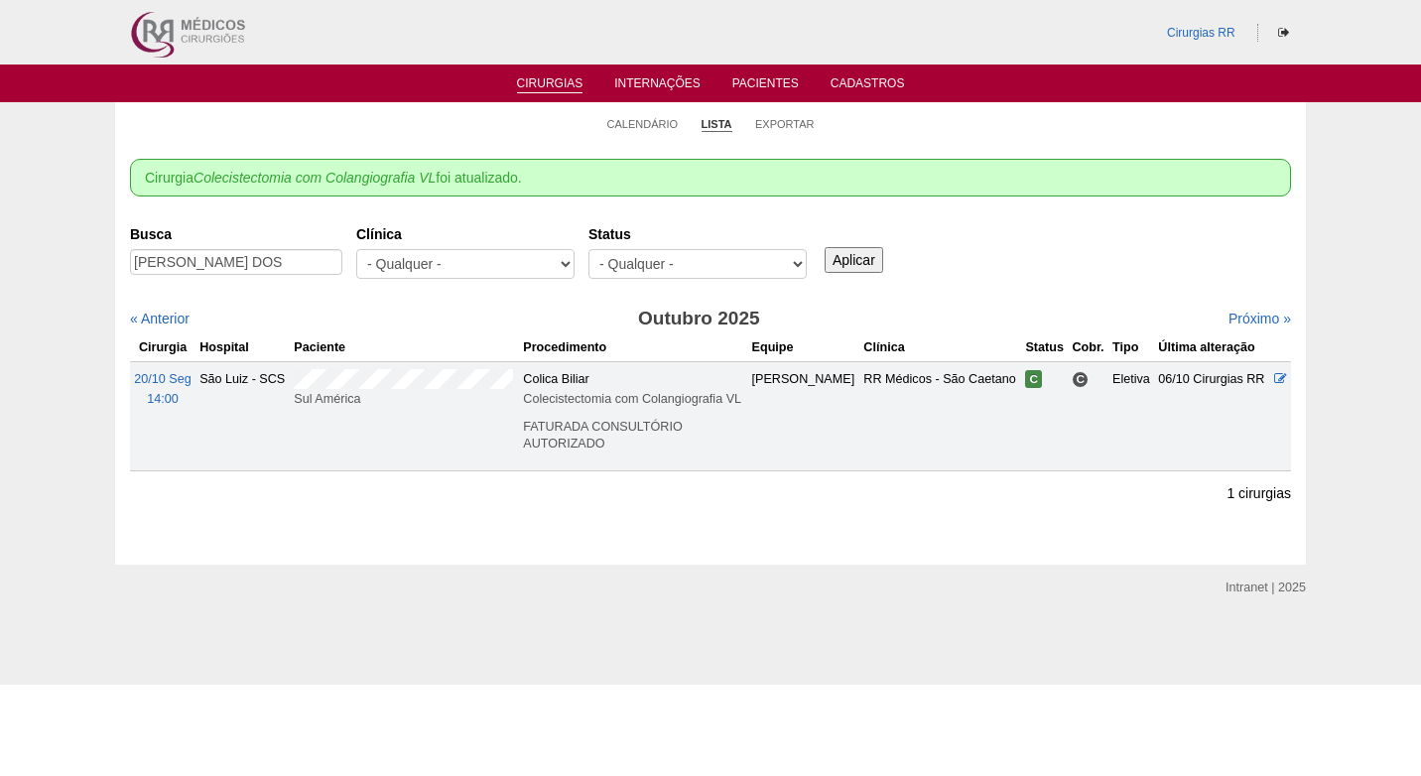
click at [1030, 240] on div "Busca MARCEL BOCCATO DOS Clínica - Qualquer - 6R Alphaville Assunção Bartira Br…" at bounding box center [710, 252] width 1161 height 71
click at [1110, 255] on div "Busca MARCEL BOCCATO DOS Clínica - Qualquer - 6R Alphaville Assunção Bartira Br…" at bounding box center [710, 252] width 1161 height 71
click at [1118, 254] on div "Busca MARCEL BOCCATO DOS Clínica - Qualquer - 6R Alphaville Assunção Bartira Br…" at bounding box center [710, 252] width 1161 height 71
click at [645, 123] on link "Calendário" at bounding box center [642, 124] width 71 height 15
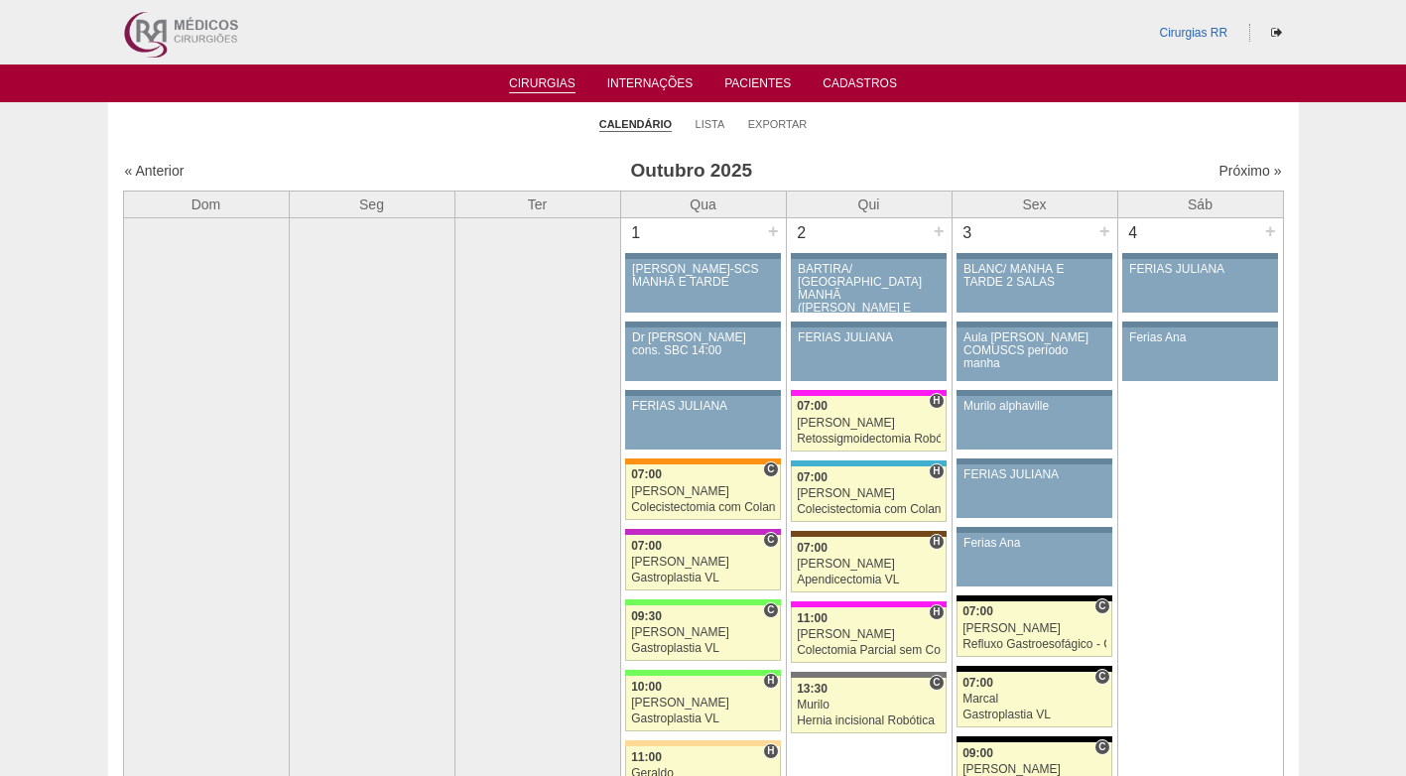
click at [910, 159] on h3 "Outubro 2025" at bounding box center [691, 171] width 578 height 29
click at [718, 122] on link "Lista" at bounding box center [711, 124] width 30 height 15
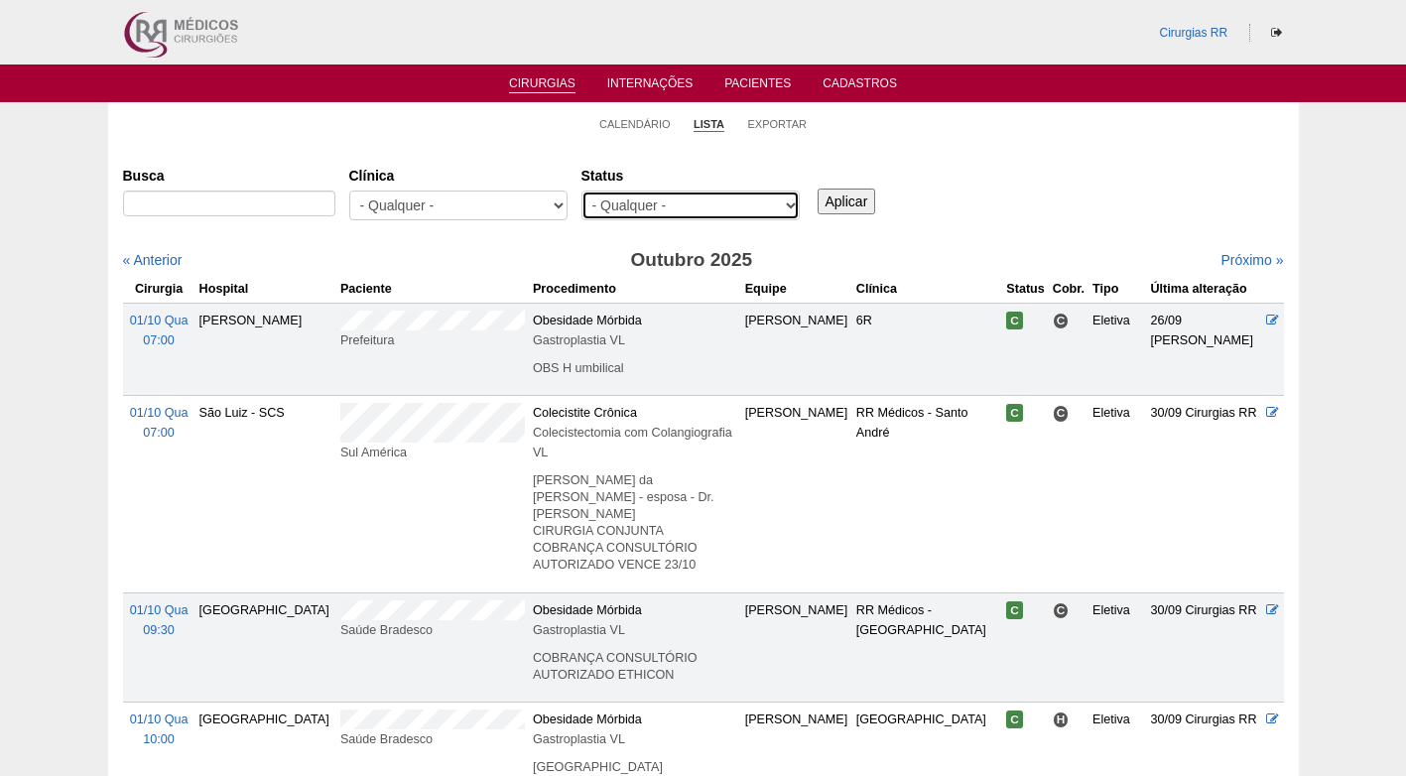
click at [772, 207] on select "- Qualquer - Reservada Confirmada Suspensa Cancelada" at bounding box center [690, 205] width 218 height 30
click at [1116, 141] on ul "Calendário Lista Exportar" at bounding box center [703, 123] width 1191 height 42
click at [1082, 178] on div "Busca Clínica - Qualquer - 6R Alphaville Assunção Bartira Brasil Christovão da …" at bounding box center [703, 194] width 1161 height 71
click at [1079, 167] on div "Busca Clínica - Qualquer - 6R Alphaville Assunção Bartira Brasil Christovão da …" at bounding box center [703, 194] width 1161 height 71
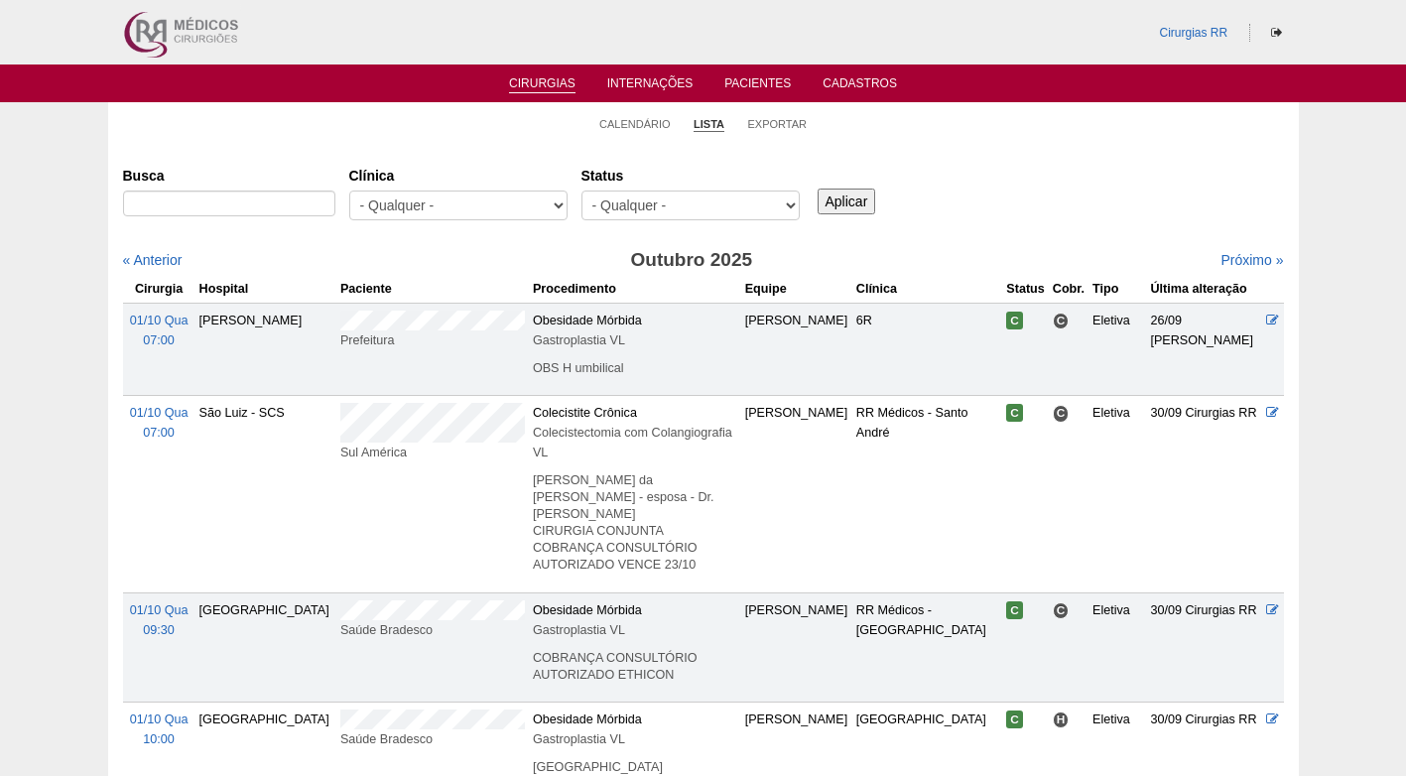
click at [1030, 210] on div "Busca Clínica - Qualquer - 6R Alphaville Assunção Bartira Brasil Christovão da …" at bounding box center [703, 194] width 1161 height 71
click at [1048, 193] on div "Busca Clínica - Qualquer - 6R Alphaville Assunção Bartira Brasil Christovão da …" at bounding box center [703, 194] width 1161 height 71
click at [1014, 182] on div "Busca Clínica - Qualquer - 6R Alphaville Assunção Bartira Brasil Christovão da …" at bounding box center [703, 194] width 1161 height 71
click at [1017, 205] on div "Busca Clínica - Qualquer - 6R Alphaville Assunção Bartira Brasil Christovão da …" at bounding box center [703, 194] width 1161 height 71
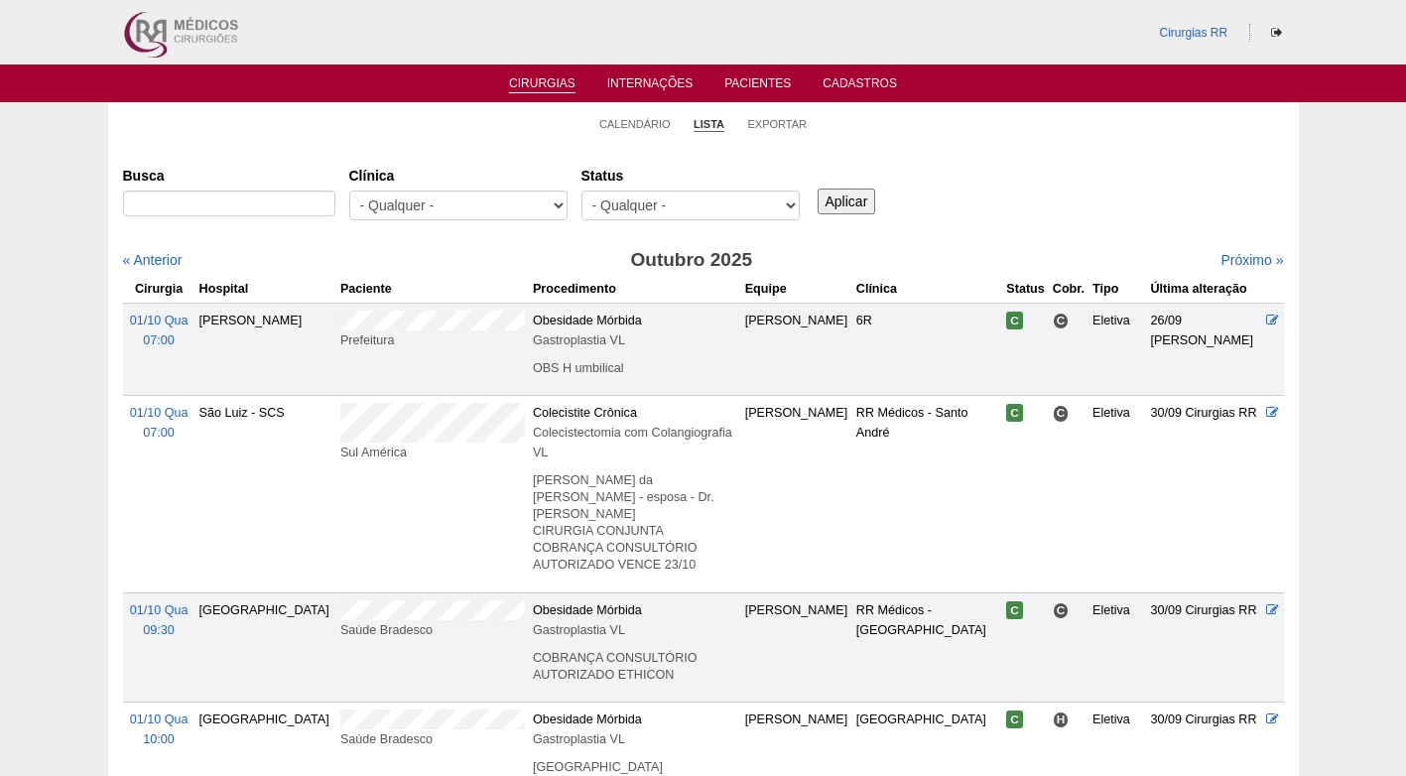
drag, startPoint x: 921, startPoint y: 157, endPoint x: 923, endPoint y: 134, distance: 22.9
click at [632, 124] on link "Calendário" at bounding box center [634, 124] width 71 height 15
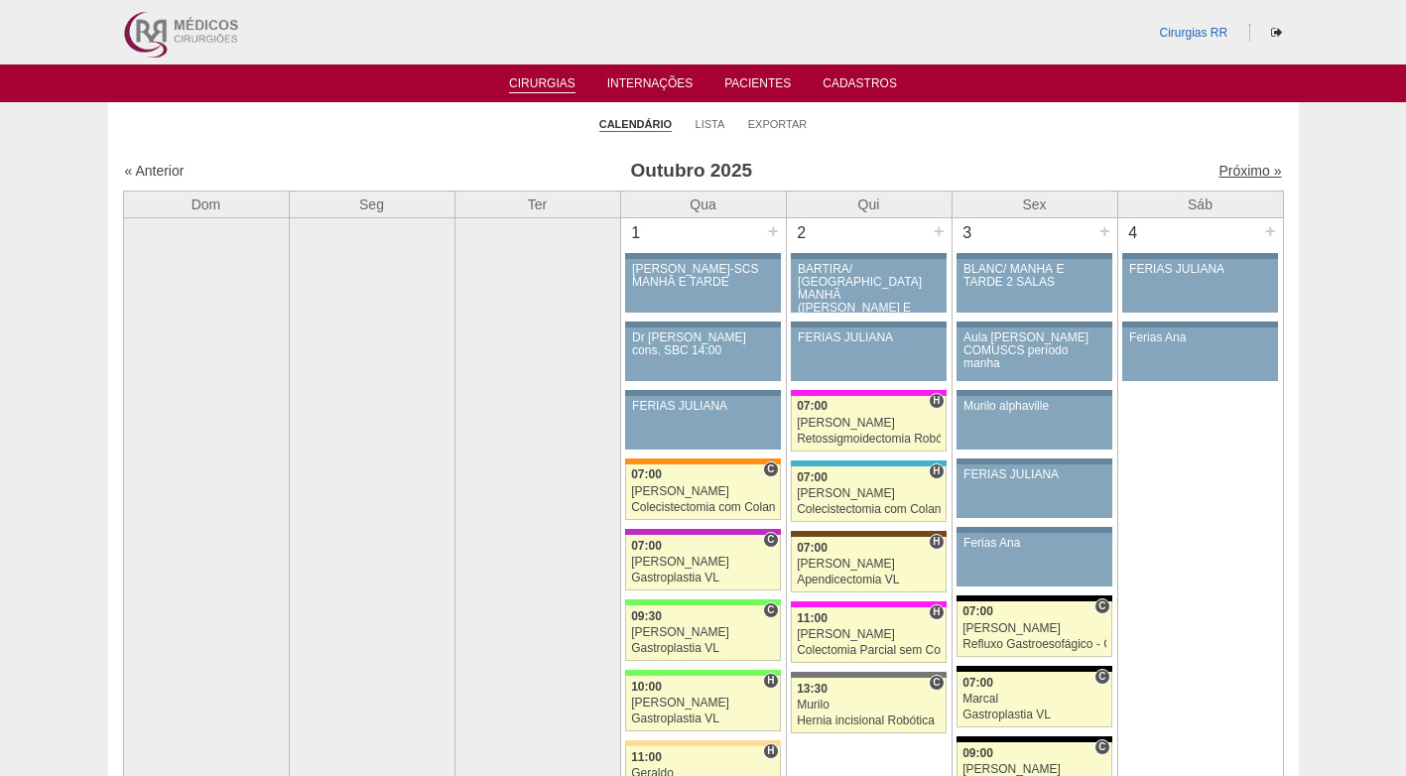
click at [1229, 173] on link "Próximo »" at bounding box center [1249, 171] width 63 height 16
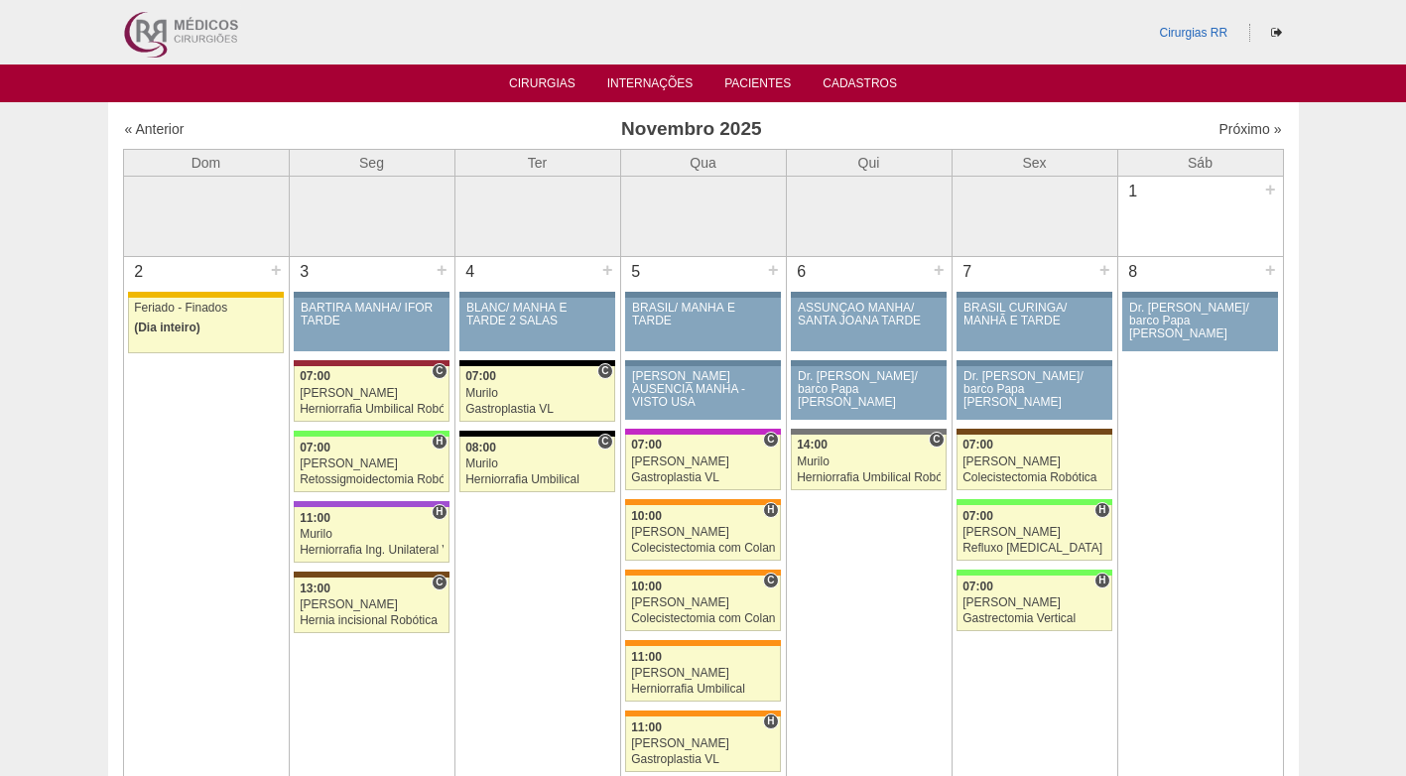
click at [1124, 131] on div "Próximo »" at bounding box center [1143, 129] width 278 height 20
click at [1119, 133] on div "Próximo »" at bounding box center [1143, 129] width 278 height 20
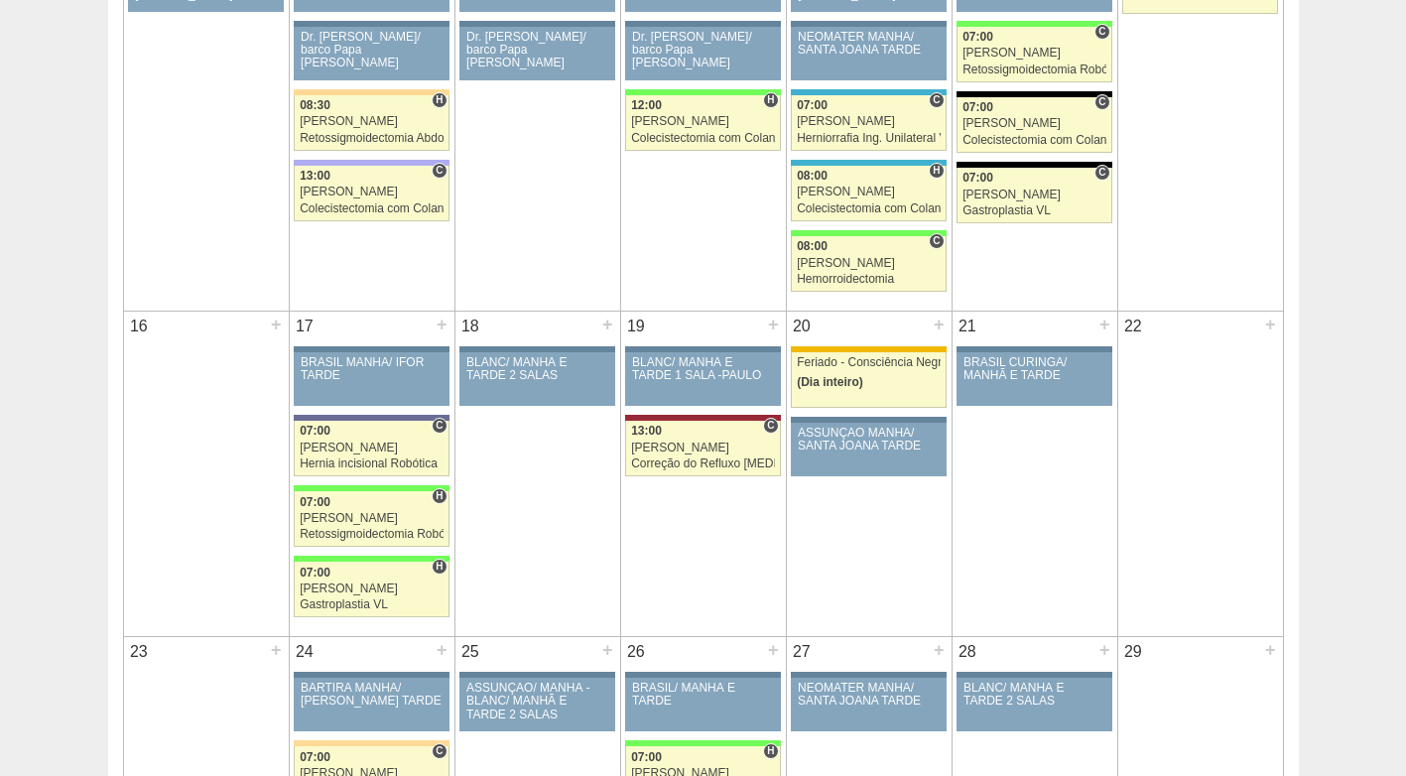
scroll to position [1091, 0]
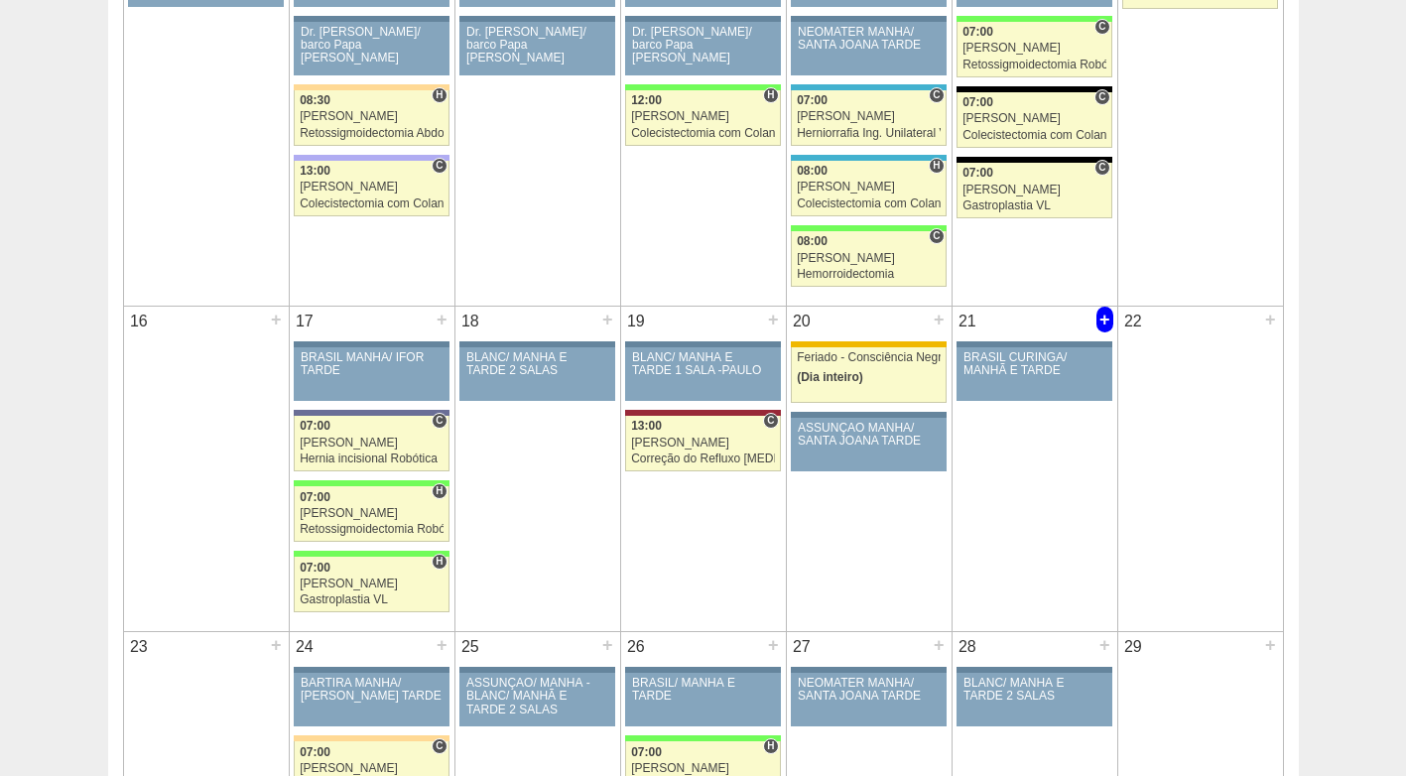
click at [1102, 314] on div "+" at bounding box center [1104, 320] width 17 height 26
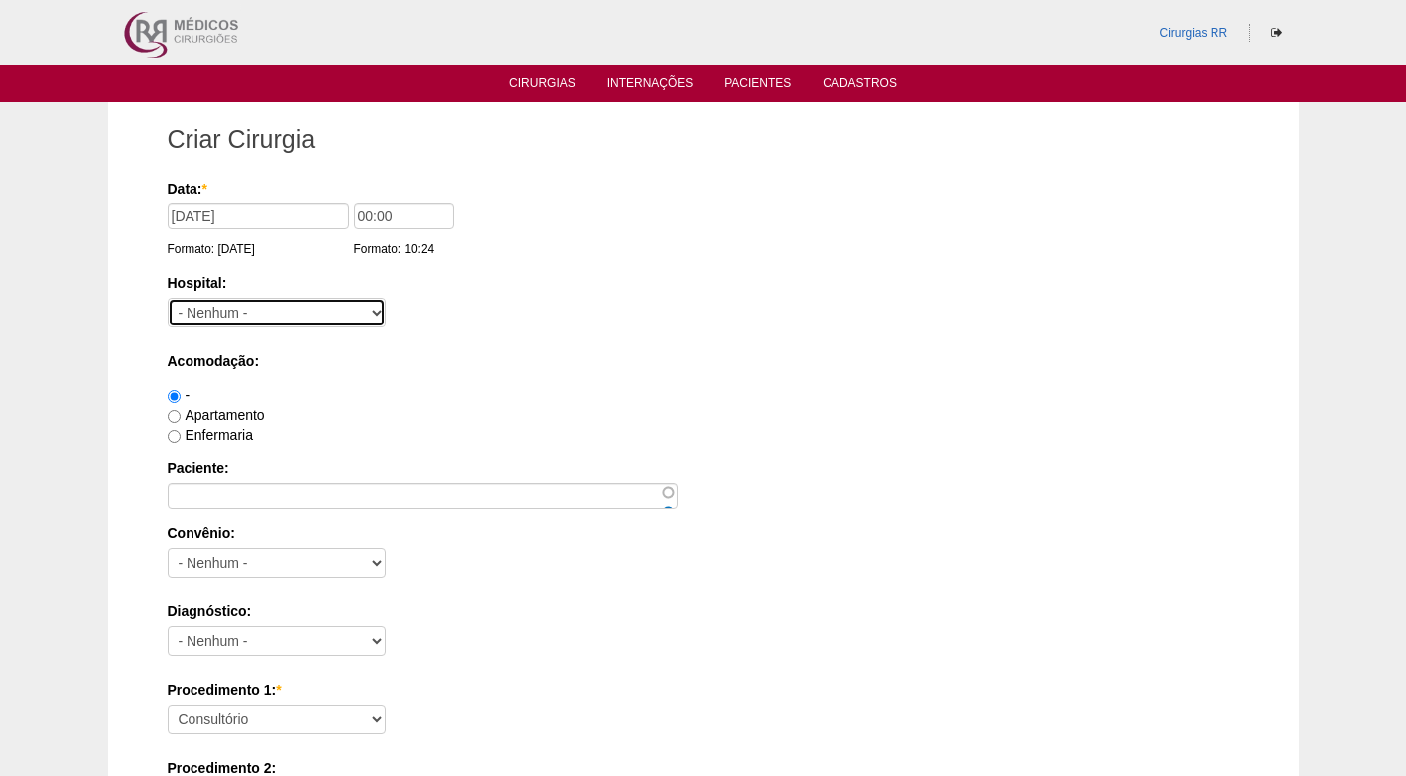
click at [250, 313] on select "- [GEOGRAPHIC_DATA] - [DATE] [PERSON_NAME] Alvorada América Assunção Bartira Be…" at bounding box center [277, 313] width 218 height 30
click at [168, 298] on select "- [GEOGRAPHIC_DATA] - [DATE] [PERSON_NAME] Alvorada América Assunção Bartira Be…" at bounding box center [277, 313] width 218 height 30
click at [267, 313] on select "- Nenhum - 9 de Julho Albert Einstein Alvorada América Assunção Bartira Benefic…" at bounding box center [277, 313] width 218 height 30
select select "8"
click at [168, 298] on select "- Nenhum - 9 de Julho Albert Einstein Alvorada América Assunção Bartira Benefic…" at bounding box center [277, 313] width 218 height 30
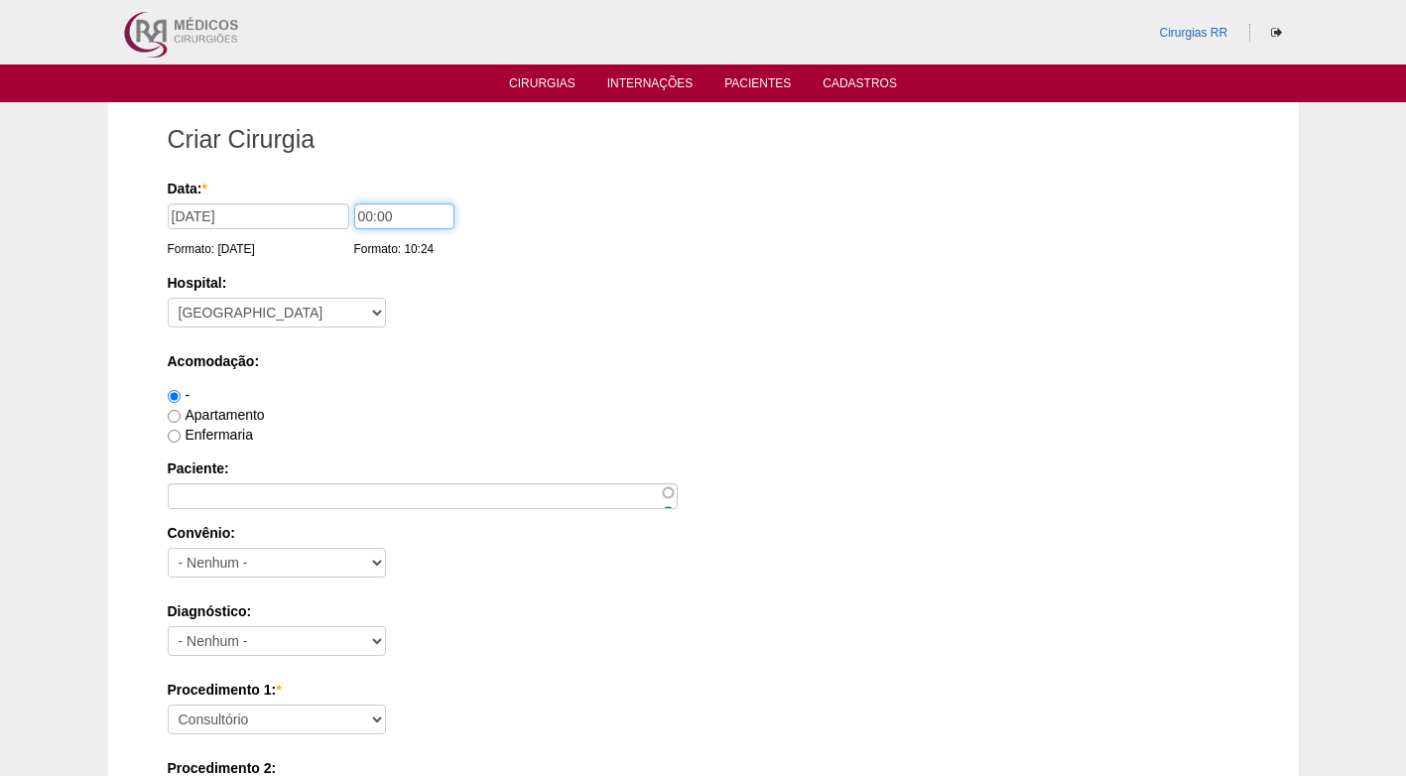
click at [373, 212] on input "00:00" at bounding box center [404, 216] width 100 height 26
drag, startPoint x: 368, startPoint y: 212, endPoint x: 341, endPoint y: 194, distance: 32.2
click at [329, 198] on div "Data: * 21/11/2025 Formato: 06/10/2025 00:00 Formato: 10:24" at bounding box center [700, 189] width 1065 height 20
type input "07:00"
click at [614, 255] on div "Data: * 21/11/2025 Formato: 06/10/2025 07:00 Formato: 10:24" at bounding box center [700, 219] width 1065 height 80
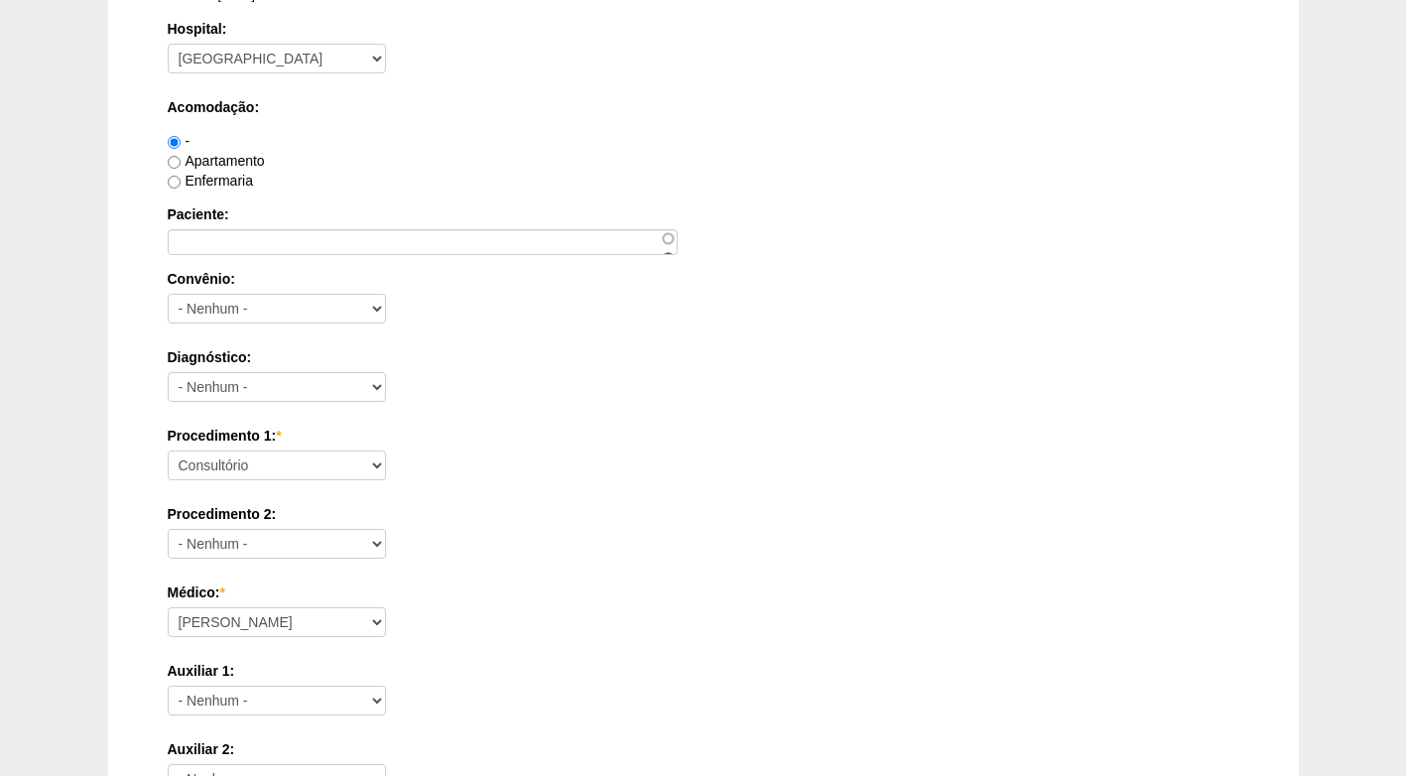
scroll to position [298, 0]
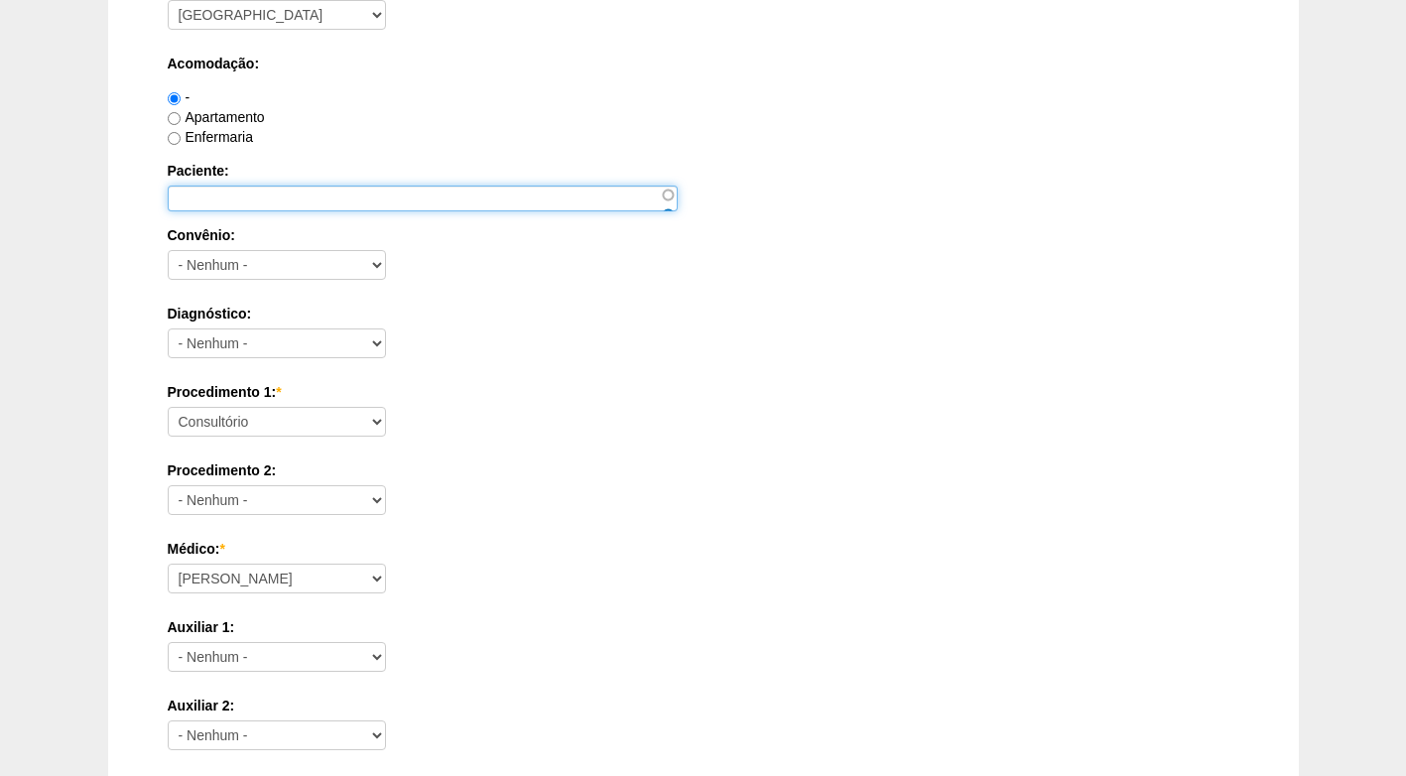
click at [415, 201] on input "Paciente:" at bounding box center [423, 199] width 510 height 26
paste input "[PERSON_NAME] RANZATTI"
type input "[PERSON_NAME] RANZATTI"
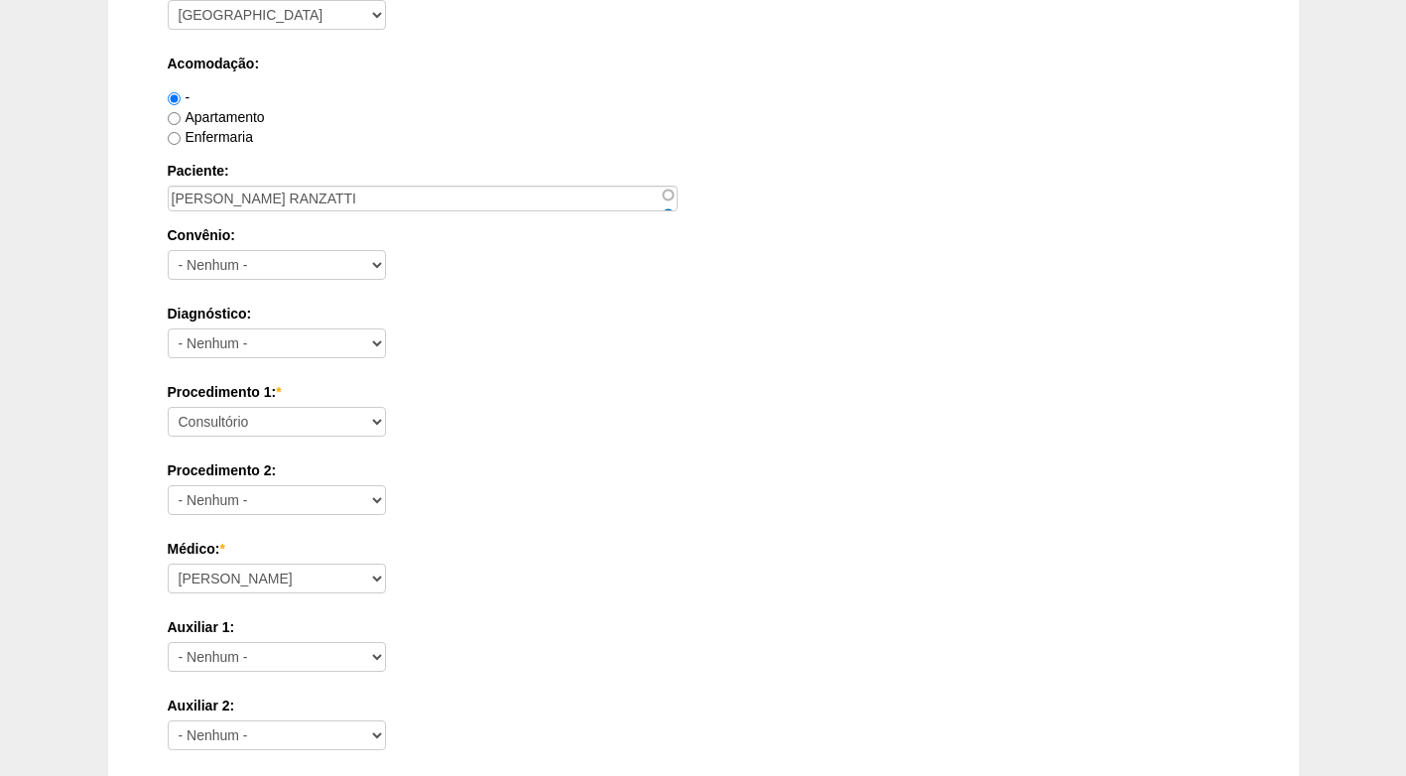
click at [513, 267] on div "Convênio: - Nenhum - Abet Afresp Allianz Amil Blue Life Caasp Cabesp Caixa de P…" at bounding box center [704, 257] width 1072 height 64
click at [257, 264] on select "- Nenhum - Abet Afresp Allianz Amil Blue Life Caasp Cabesp Caixa de Pensões Car…" at bounding box center [277, 265] width 218 height 30
click at [328, 257] on select "- Nenhum - Abet Afresp Allianz Amil Blue Life Caasp Cabesp Caixa de Pensões Car…" at bounding box center [277, 265] width 218 height 30
select select "4048"
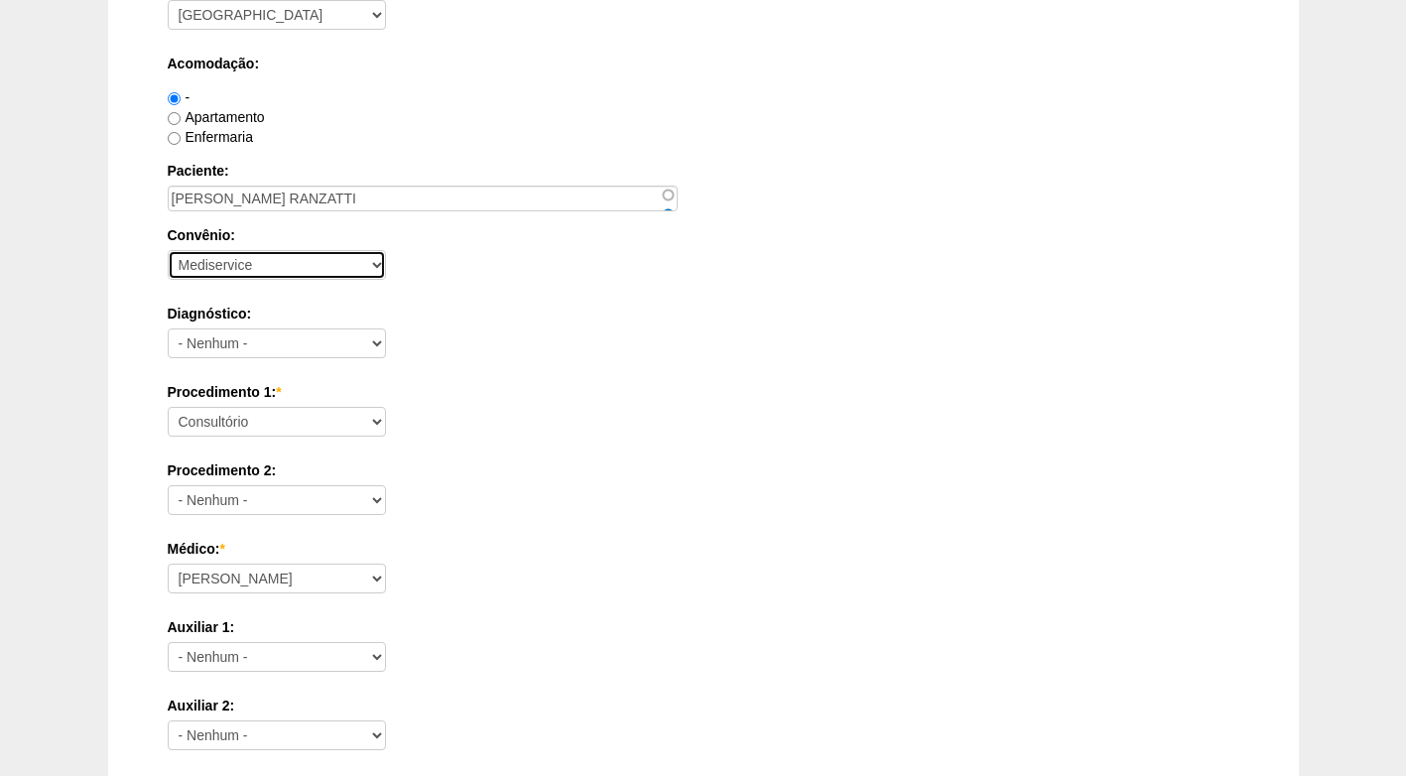
click at [168, 250] on select "- Nenhum - Abet Afresp Allianz Amil Blue Life Caasp Cabesp Caixa de Pensões Car…" at bounding box center [277, 265] width 218 height 30
click at [287, 341] on select "- Nenhum - Abdome Agudo Abscesso Hepático Abscesso Perianal Abscesso Peritoneal…" at bounding box center [277, 343] width 218 height 30
click at [288, 343] on select "- Nenhum - Abdome Agudo Abscesso Hepático Abscesso Perianal Abscesso Peritoneal…" at bounding box center [277, 343] width 218 height 30
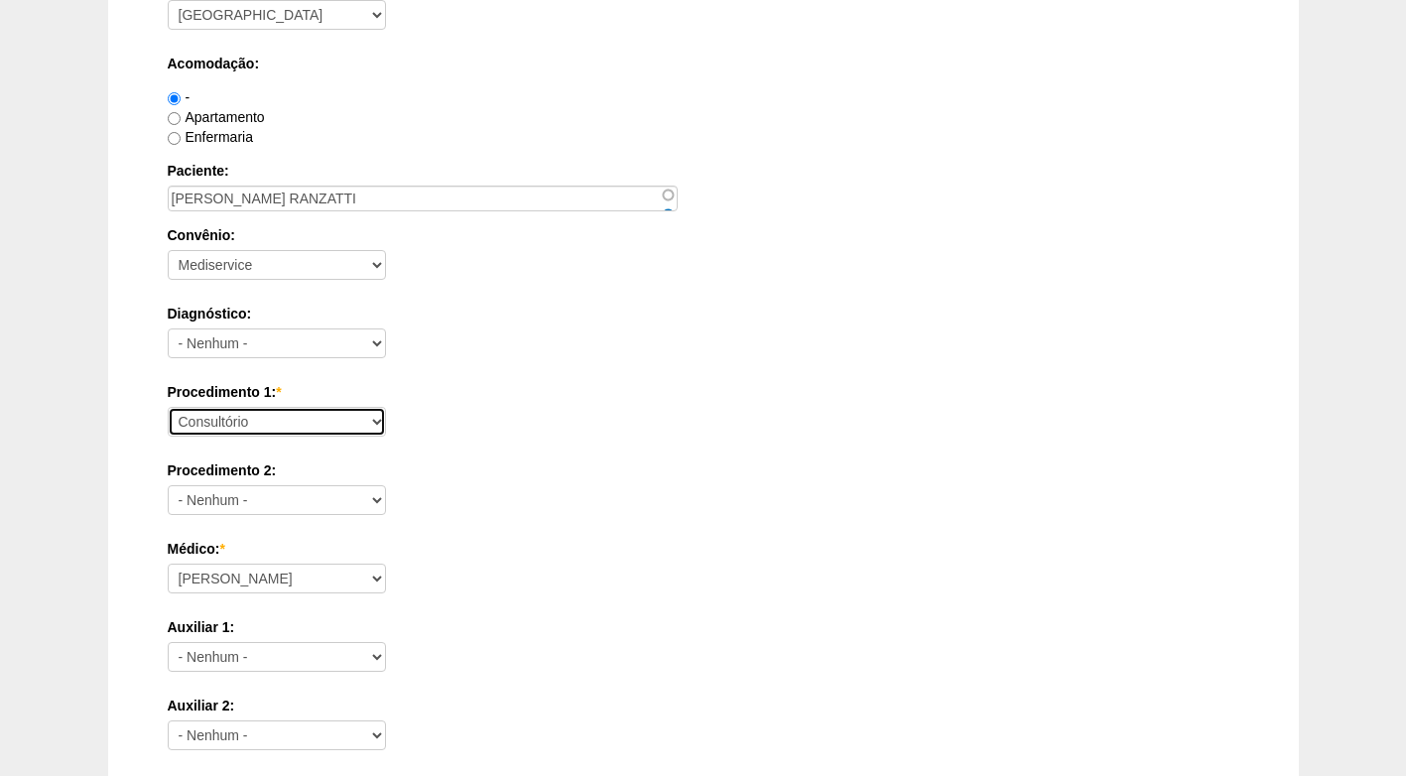
click at [309, 421] on select "Consultório Abscesso Hepático - Drenagem Abscesso perianal Amputação Abdômino P…" at bounding box center [277, 422] width 218 height 30
select select "4016"
click at [168, 407] on select "Consultório Abscesso Hepático - Drenagem Abscesso perianal Amputação Abdômino P…" at bounding box center [277, 422] width 218 height 30
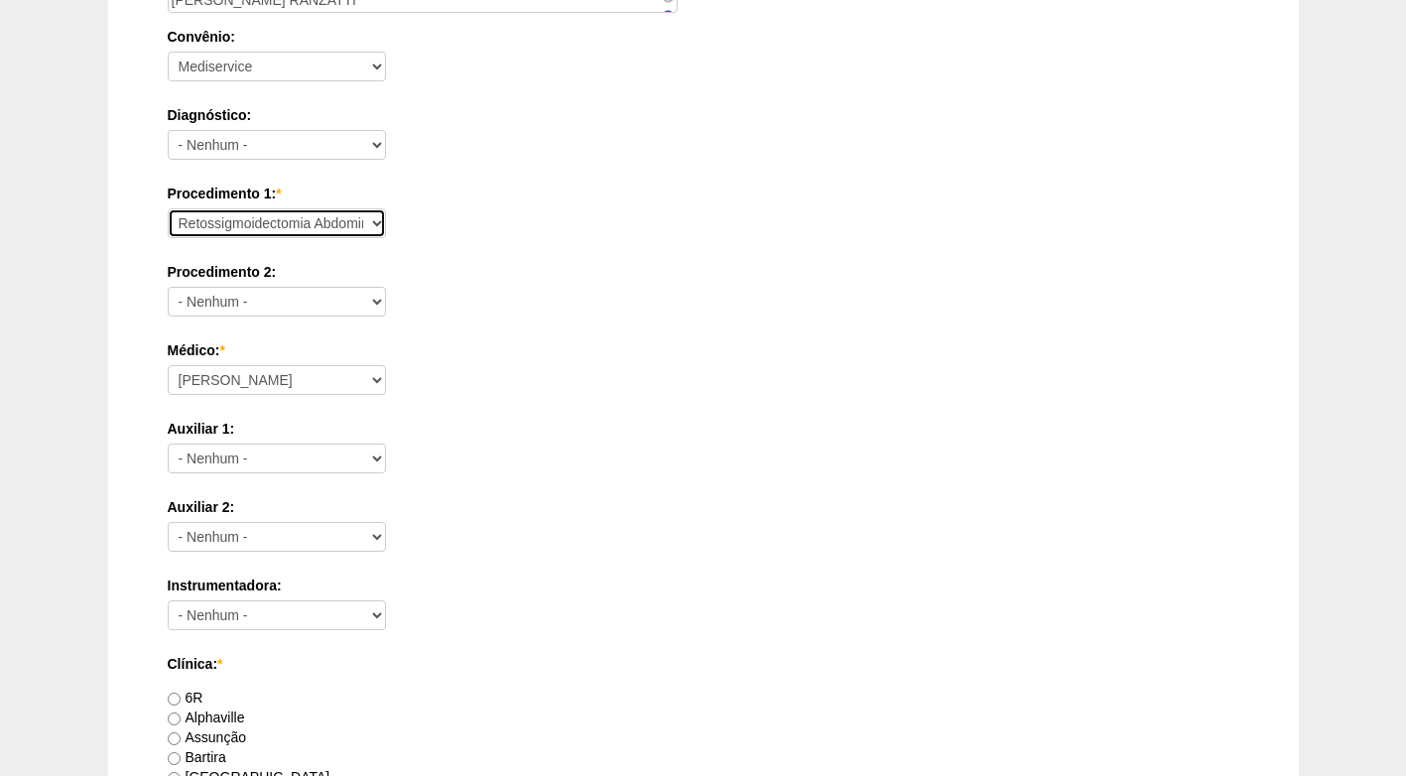
scroll to position [595, 0]
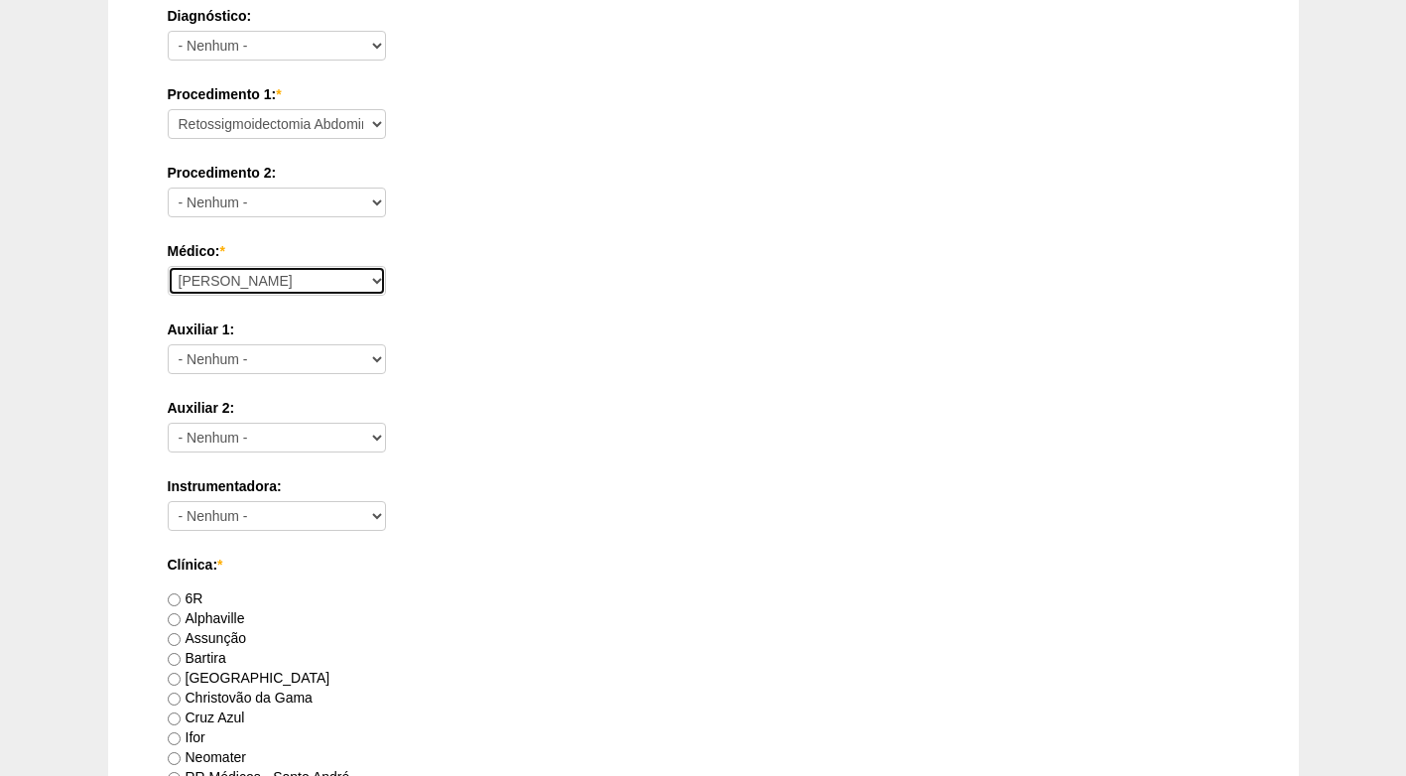
click at [287, 267] on select "Ana Paula Bruno Felipe Rossi Geraldo Igor Benevides Isabella Juliana Luiz Guilh…" at bounding box center [277, 281] width 218 height 30
select select "43"
click at [168, 266] on select "Ana Paula Bruno Felipe Rossi Geraldo Igor Benevides Isabella Juliana Luiz Guilh…" at bounding box center [277, 281] width 218 height 30
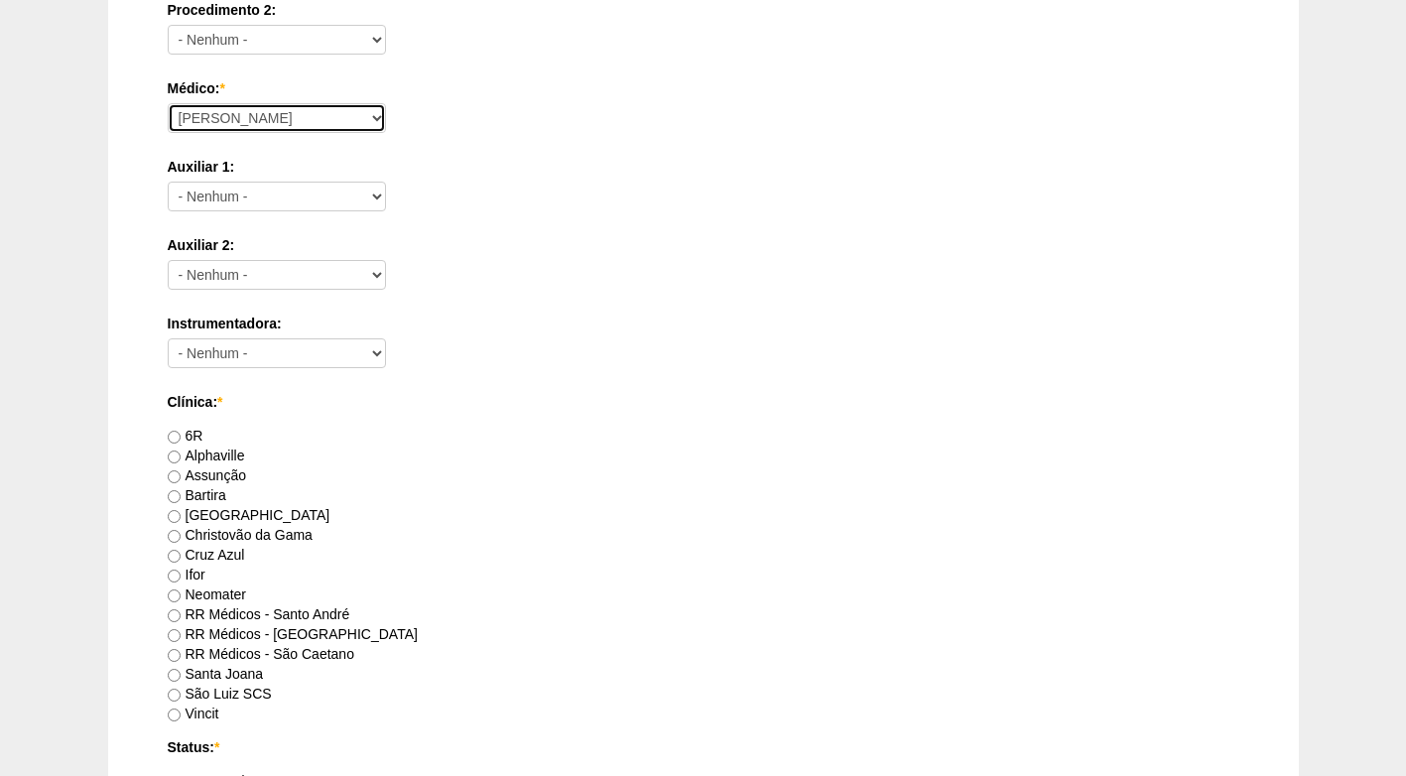
scroll to position [794, 0]
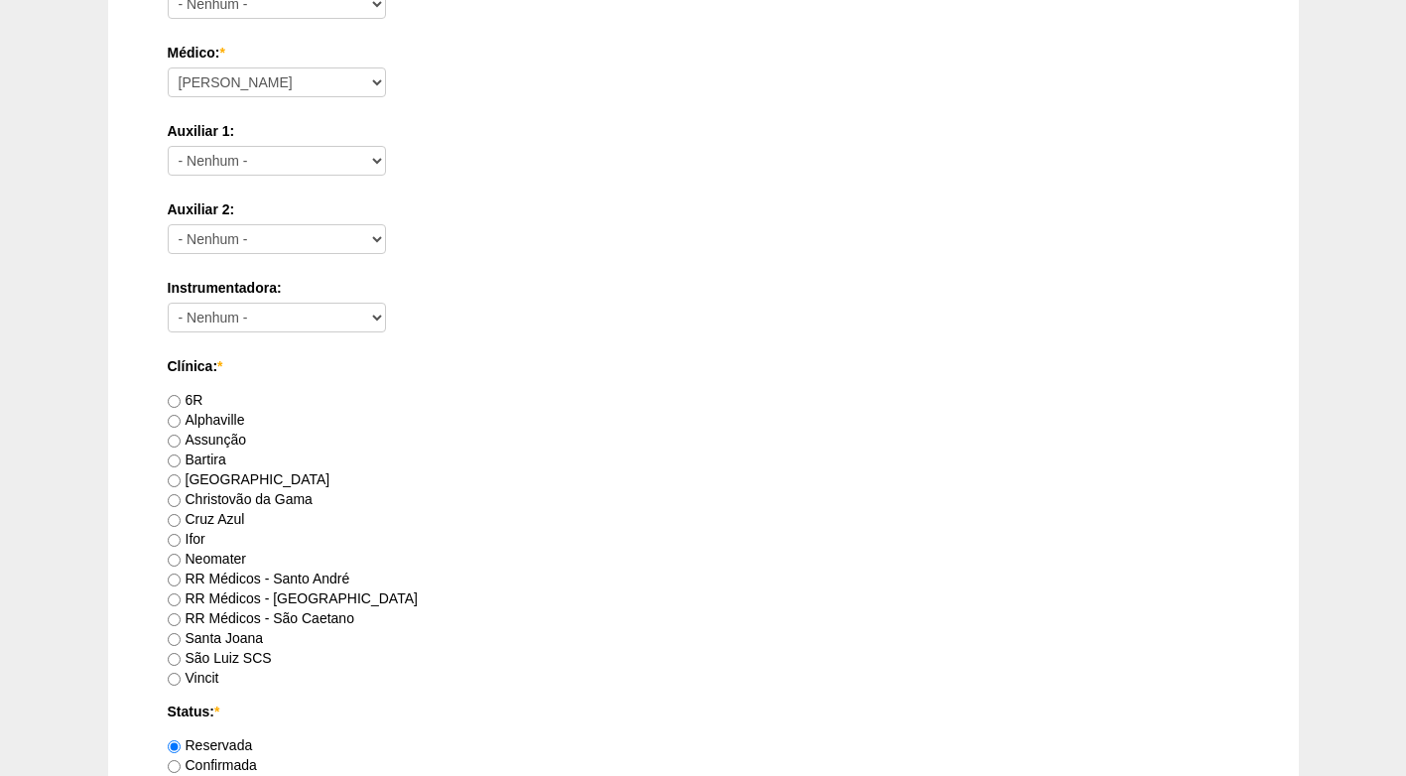
click at [211, 477] on label "Brasil" at bounding box center [249, 479] width 163 height 16
click at [181, 477] on input "Brasil" at bounding box center [174, 480] width 13 height 13
radio input "true"
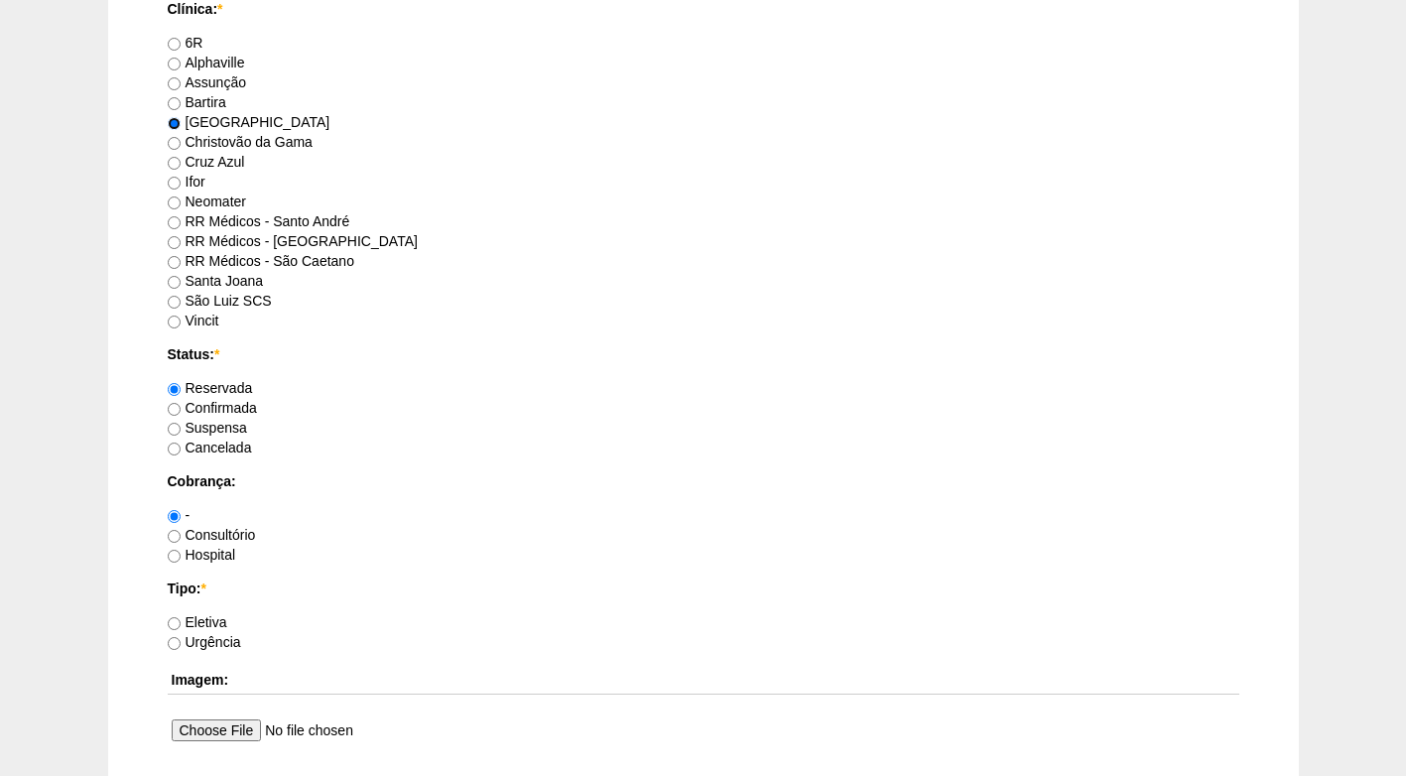
scroll to position [1191, 0]
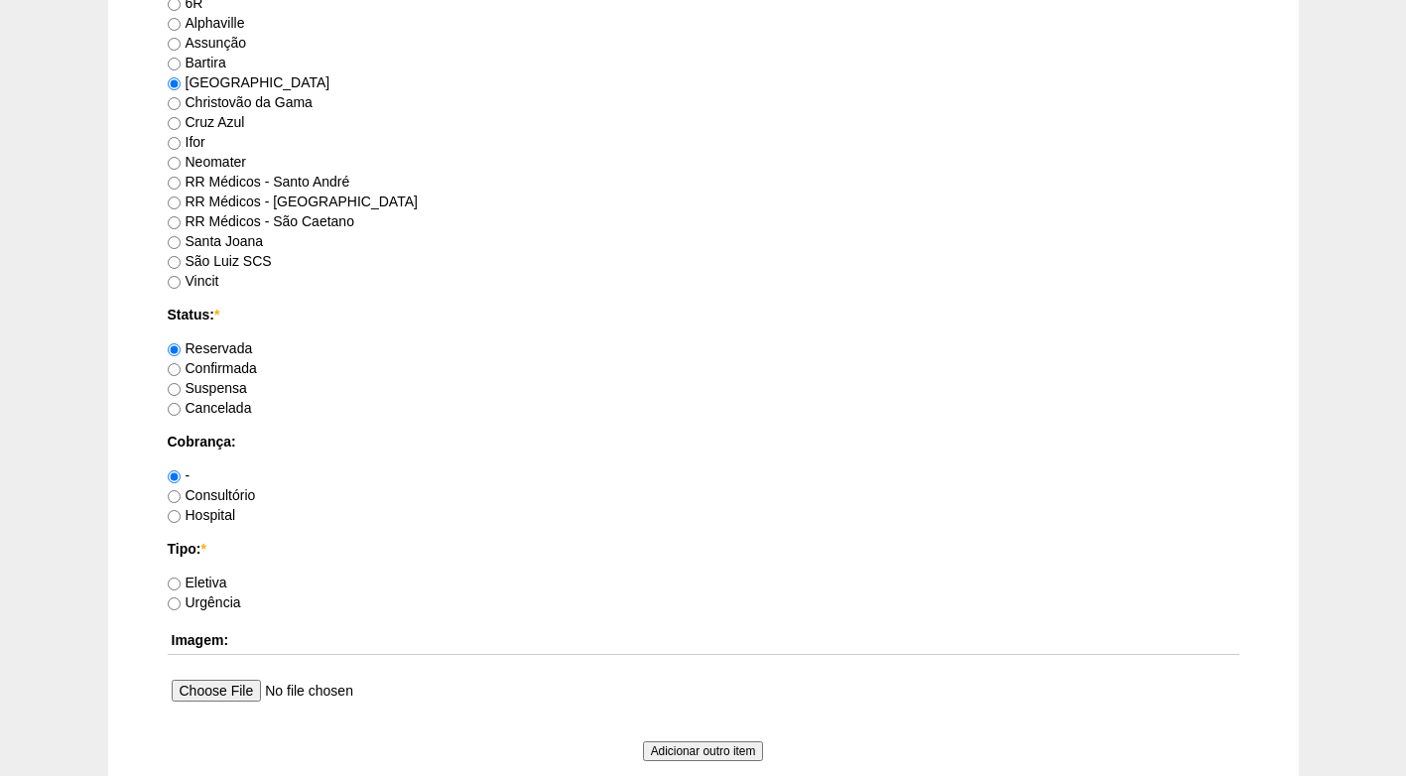
click at [228, 375] on label "Confirmada" at bounding box center [212, 368] width 89 height 16
click at [181, 375] on input "Confirmada" at bounding box center [174, 369] width 13 height 13
radio input "true"
click at [214, 518] on label "Hospital" at bounding box center [202, 515] width 68 height 16
click at [181, 518] on input "Hospital" at bounding box center [174, 516] width 13 height 13
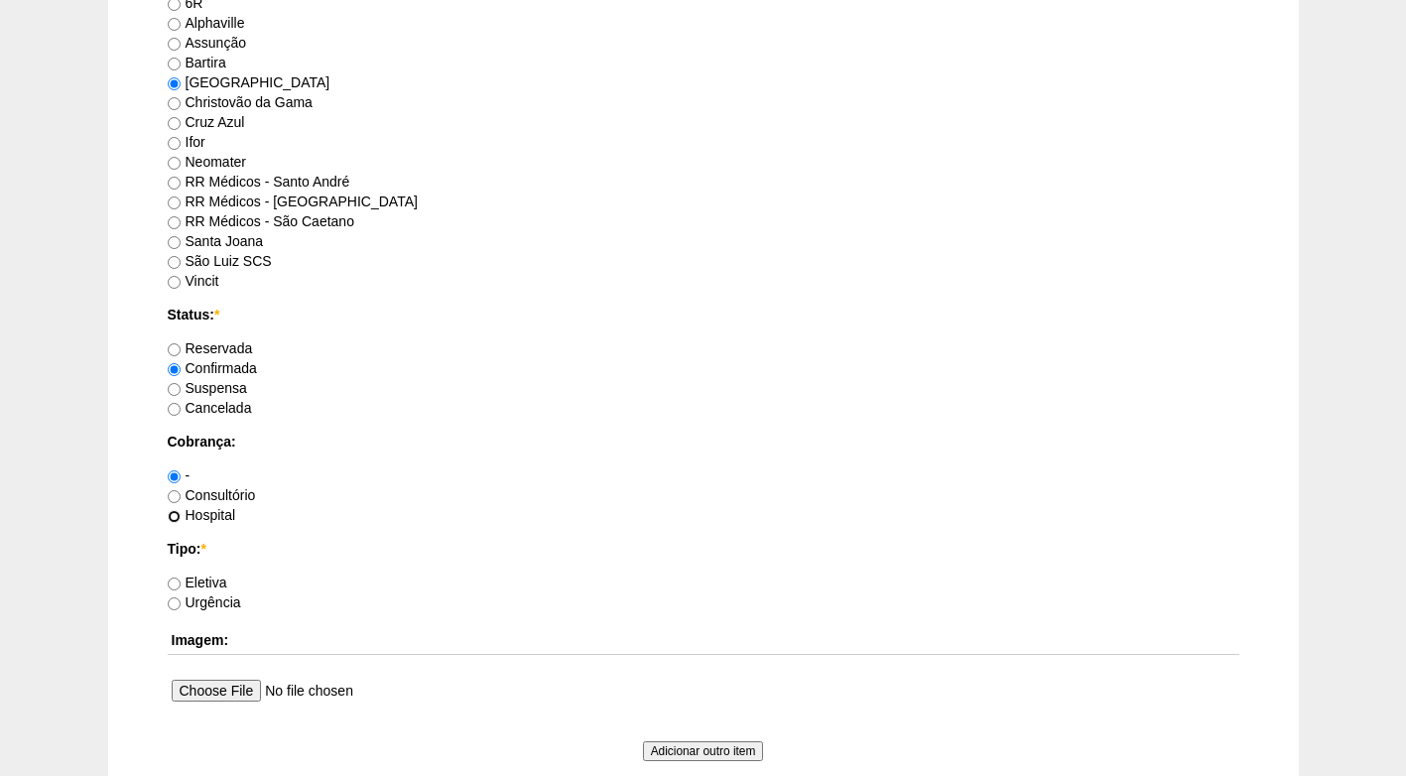
radio input "true"
click at [204, 584] on label "Eletiva" at bounding box center [198, 582] width 60 height 16
click at [181, 584] on input "Eletiva" at bounding box center [174, 583] width 13 height 13
radio input "true"
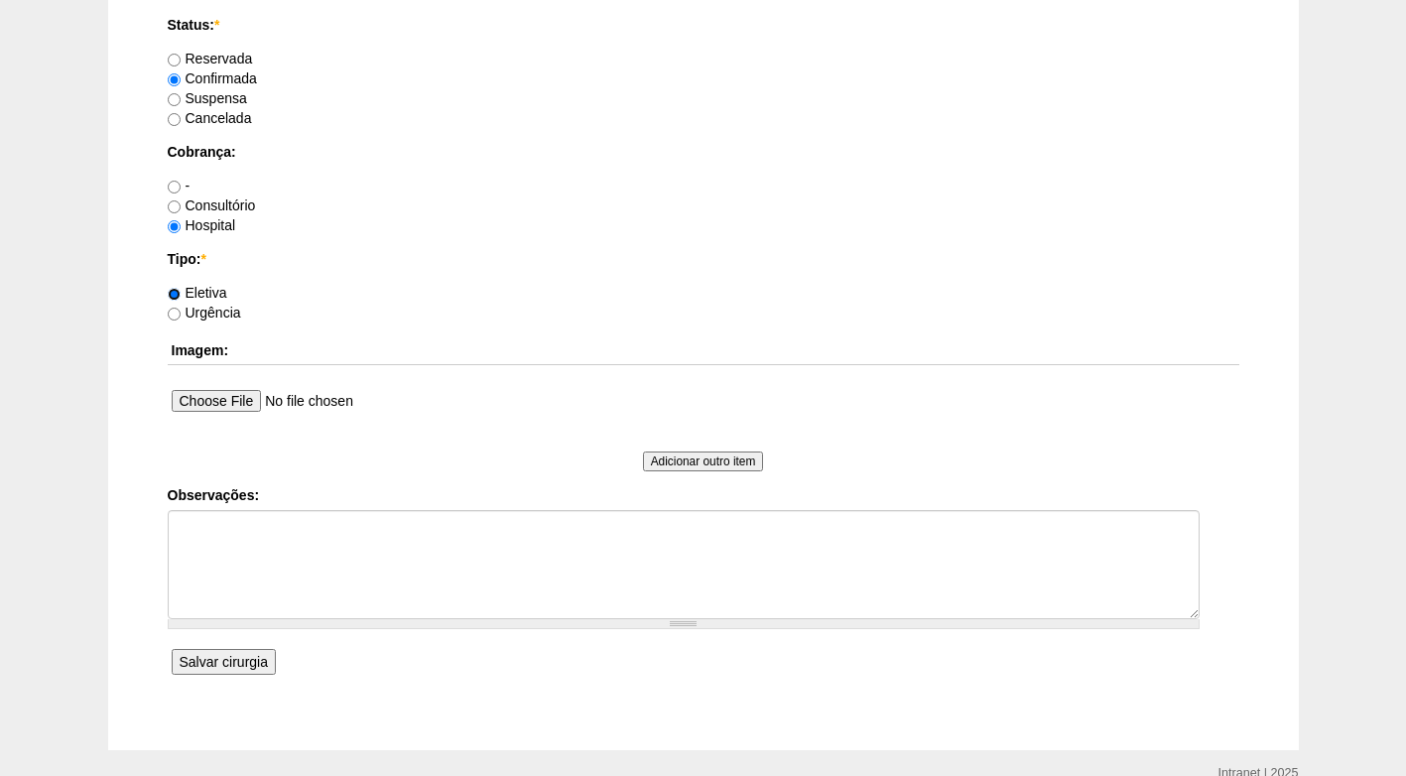
scroll to position [1575, 0]
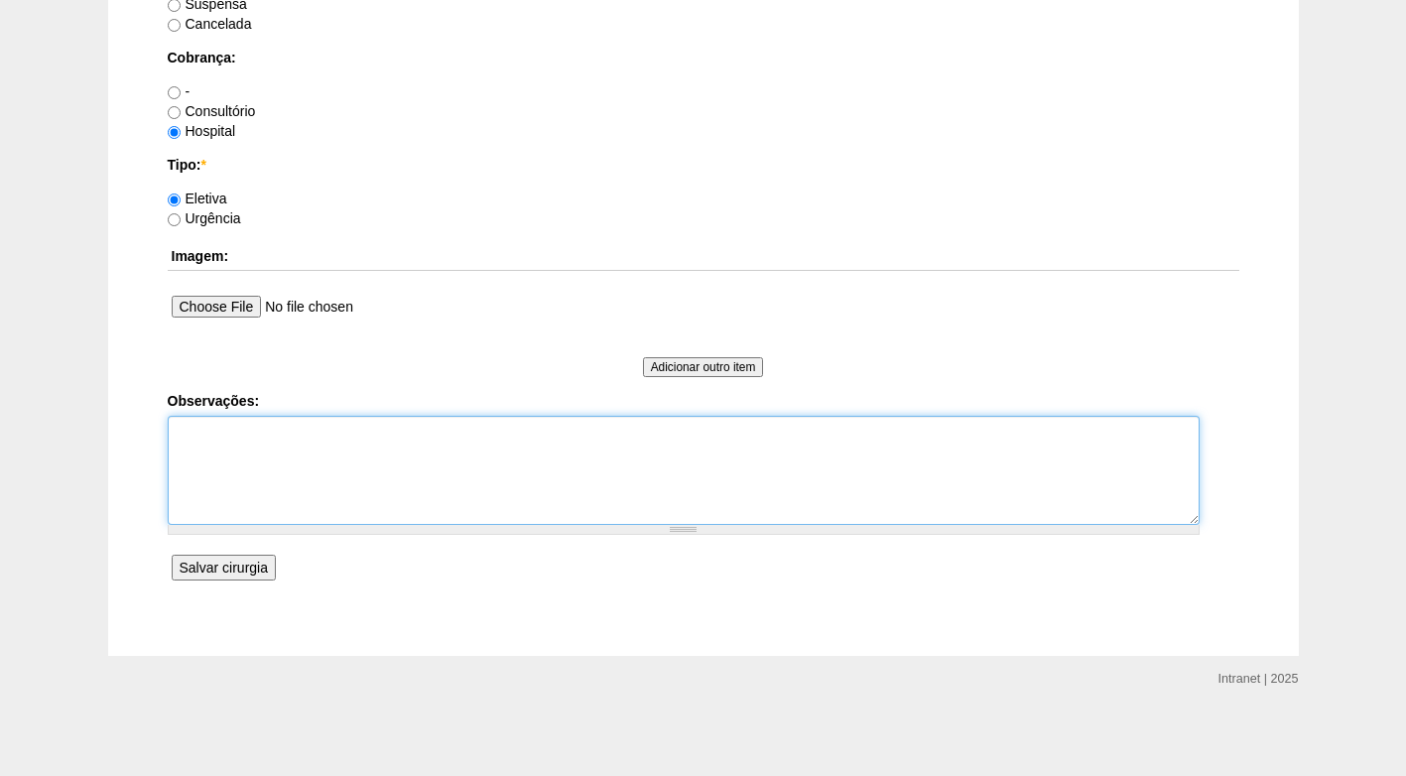
click at [280, 444] on textarea "Observações:" at bounding box center [684, 470] width 1032 height 109
type textarea "v"
click at [415, 429] on textarea "CONFIRMAR DATA E HORÁRIO FATURADO HOSPITAL" at bounding box center [684, 470] width 1032 height 109
click at [632, 439] on textarea "CONFIRMAR DATA E HORÁRIO (Obs. paciente ainda vai passar em cosnulta). FATURADO…" at bounding box center [684, 470] width 1032 height 109
click at [534, 470] on textarea "CONFIRMAR DATA E HORÁRIO (Obs. paciente ainda vai passar em consulta). FATURADO…" at bounding box center [684, 470] width 1032 height 109
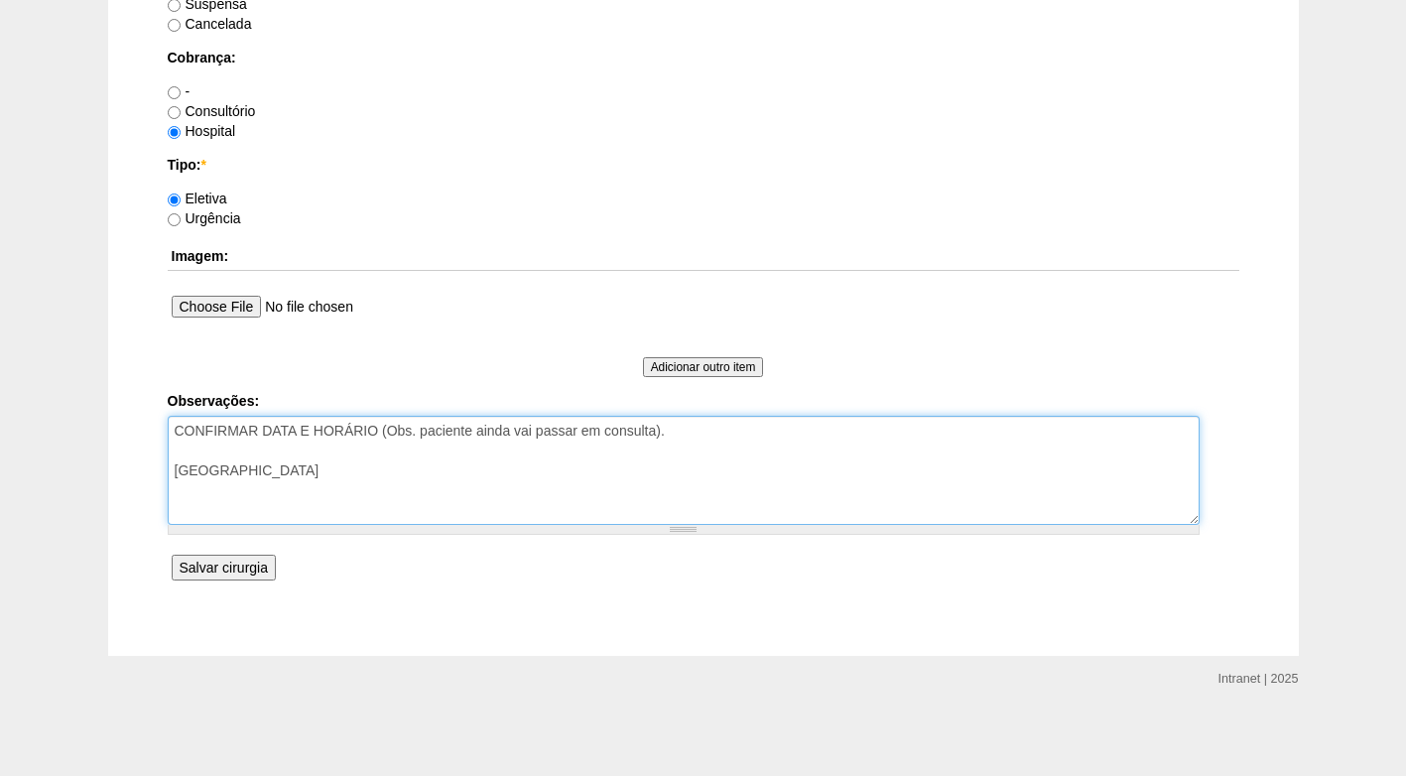
type textarea "CONFIRMAR DATA E HORÁRIO (Obs. paciente ainda vai passar em consulta). FATURADO…"
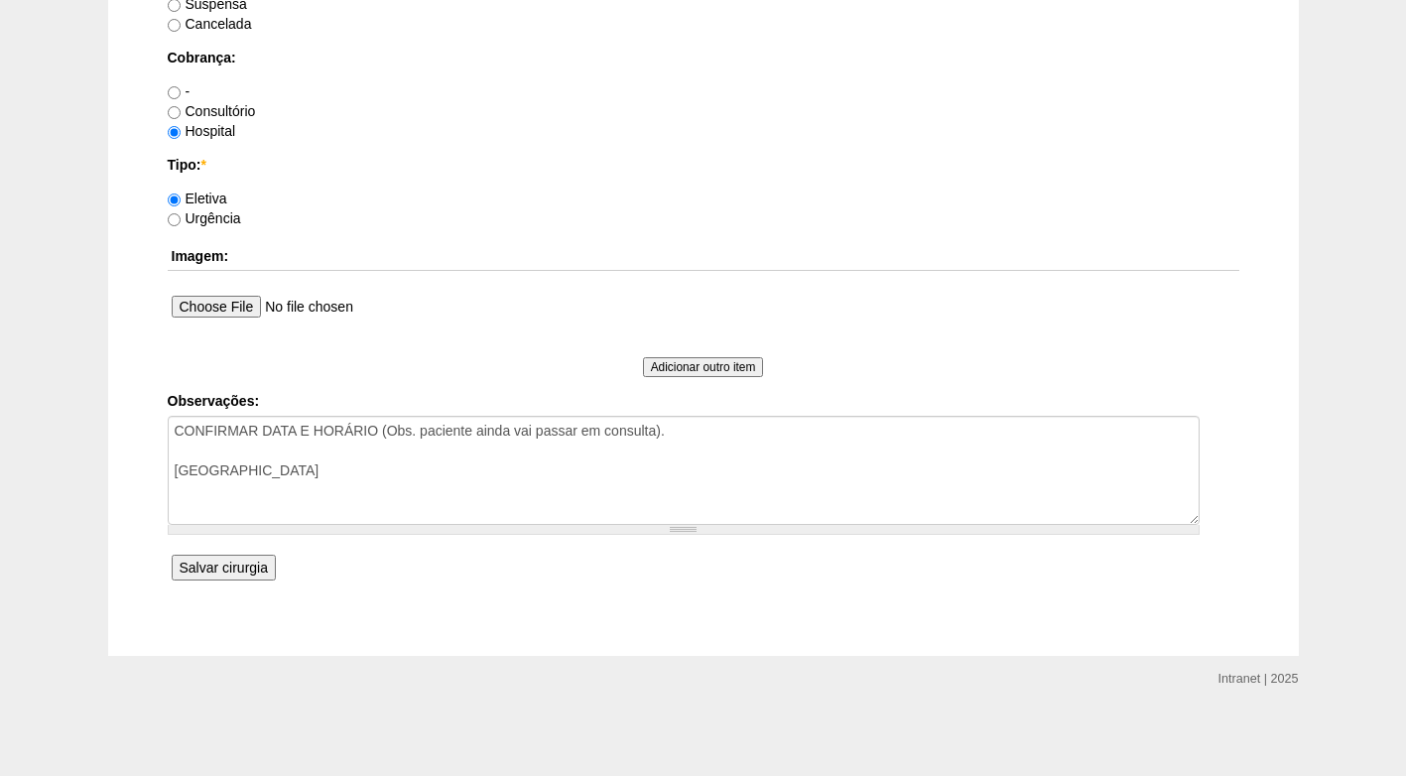
click at [256, 564] on input "Salvar cirurgia" at bounding box center [224, 568] width 104 height 26
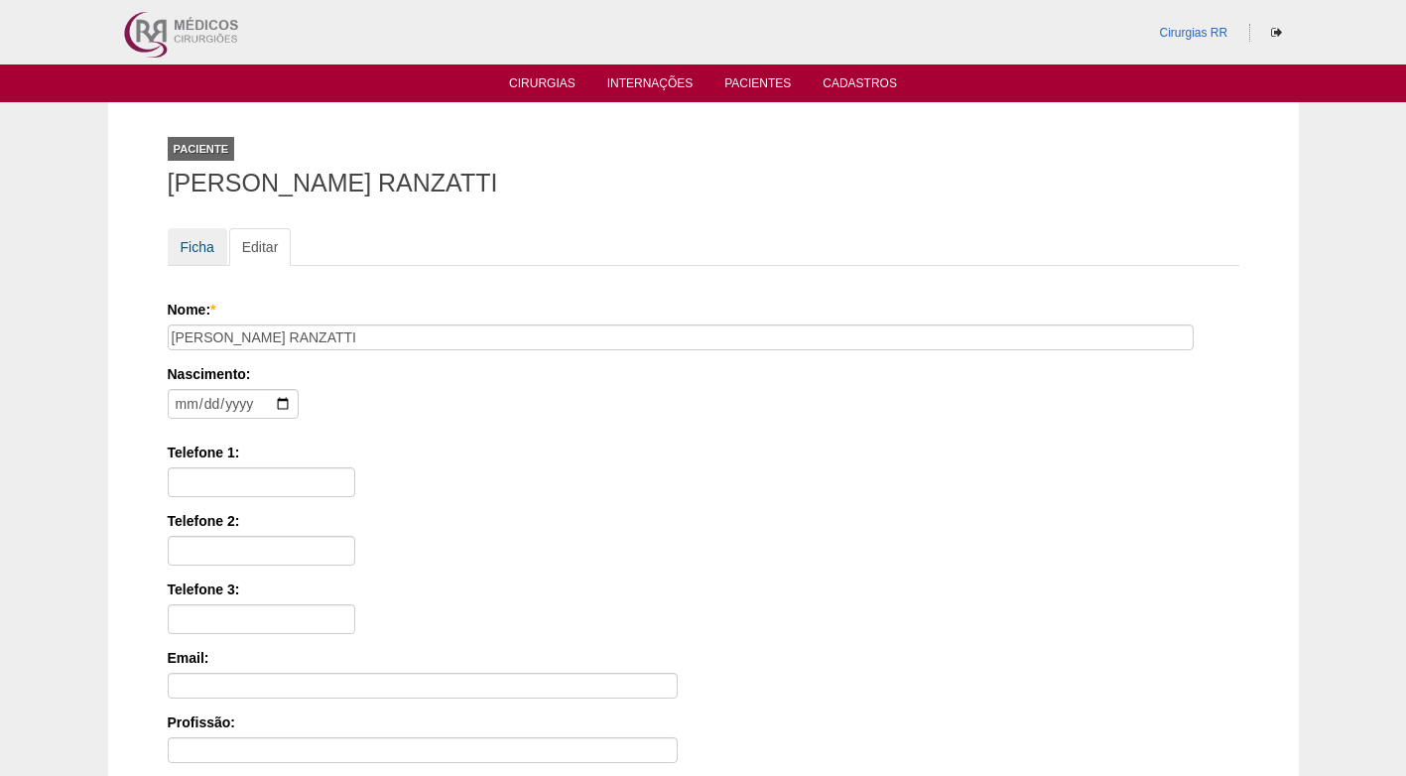
click at [181, 257] on link "Ficha" at bounding box center [198, 247] width 60 height 38
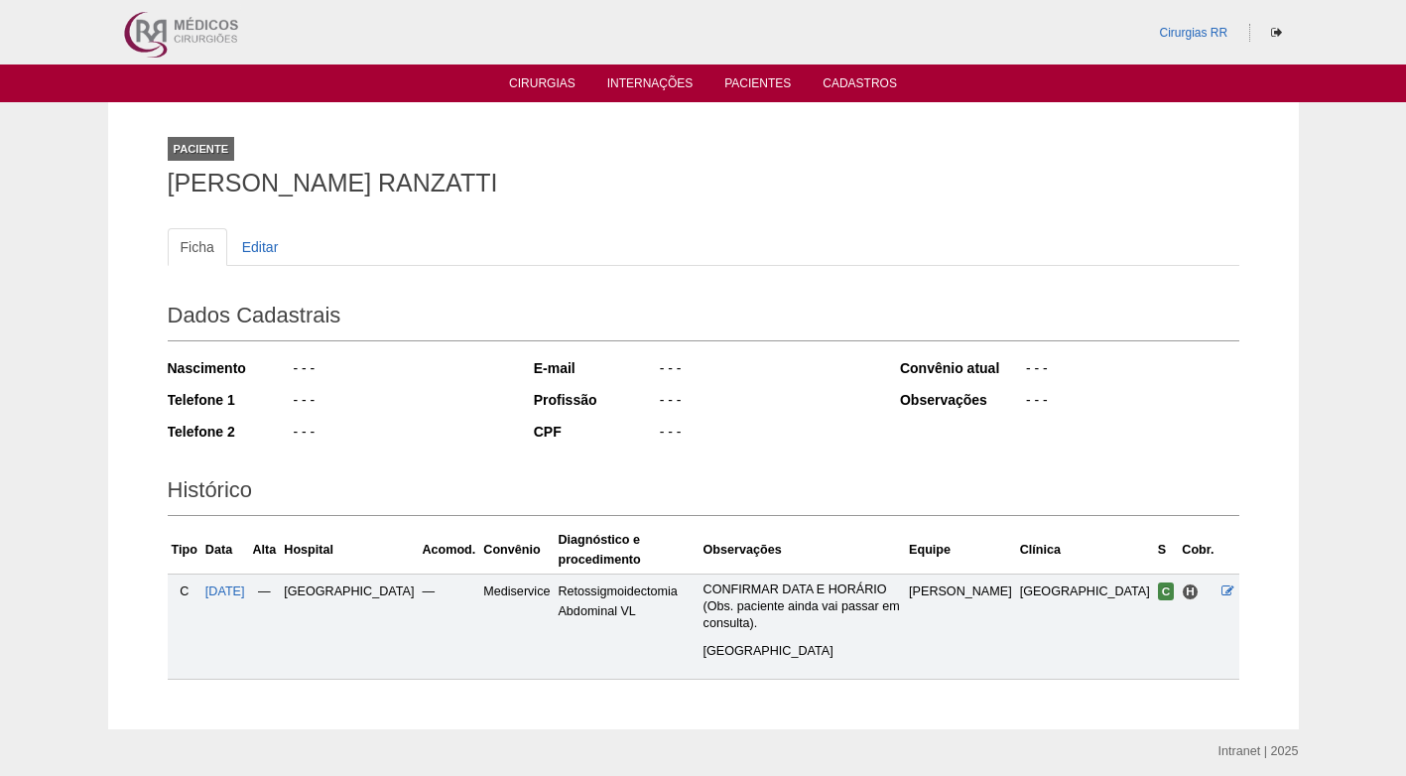
scroll to position [36, 0]
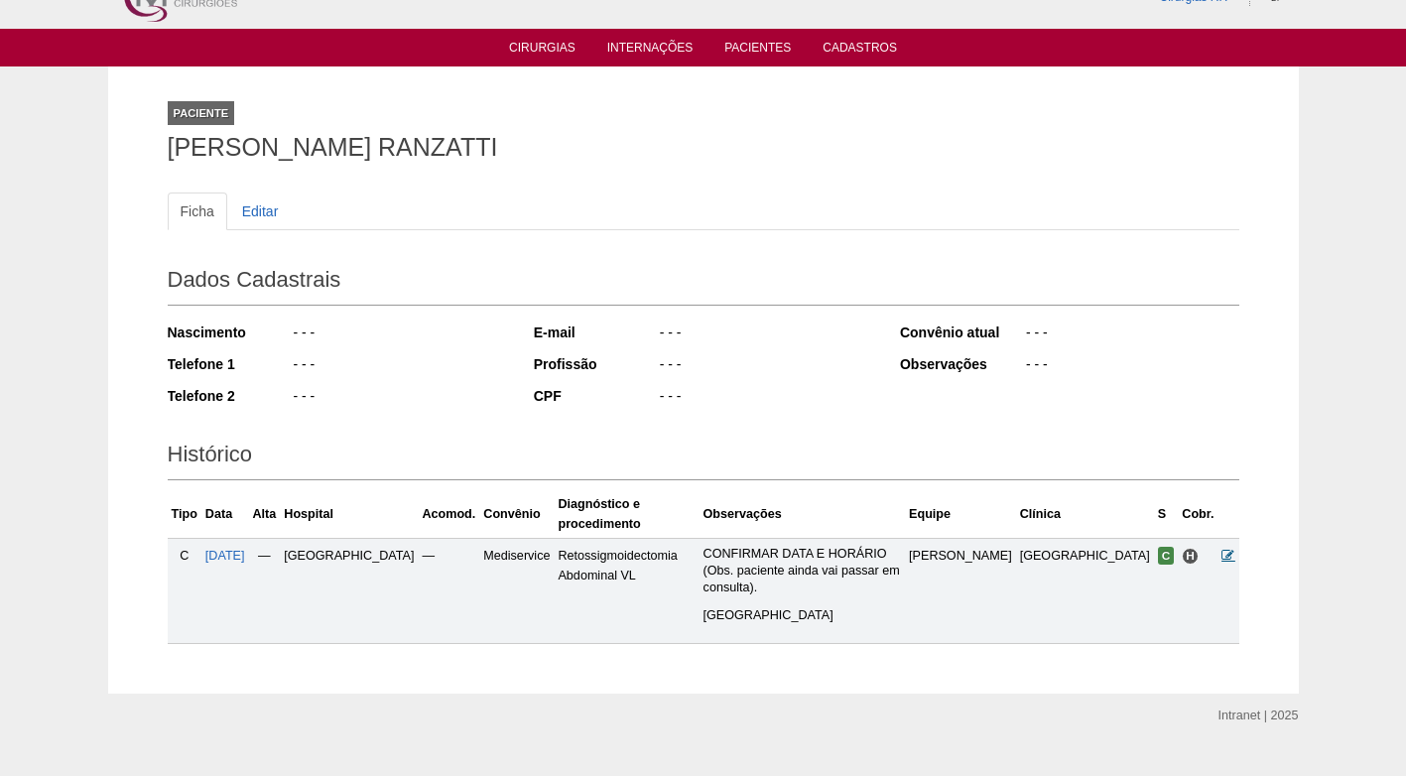
click at [1232, 549] on icon at bounding box center [1227, 555] width 13 height 13
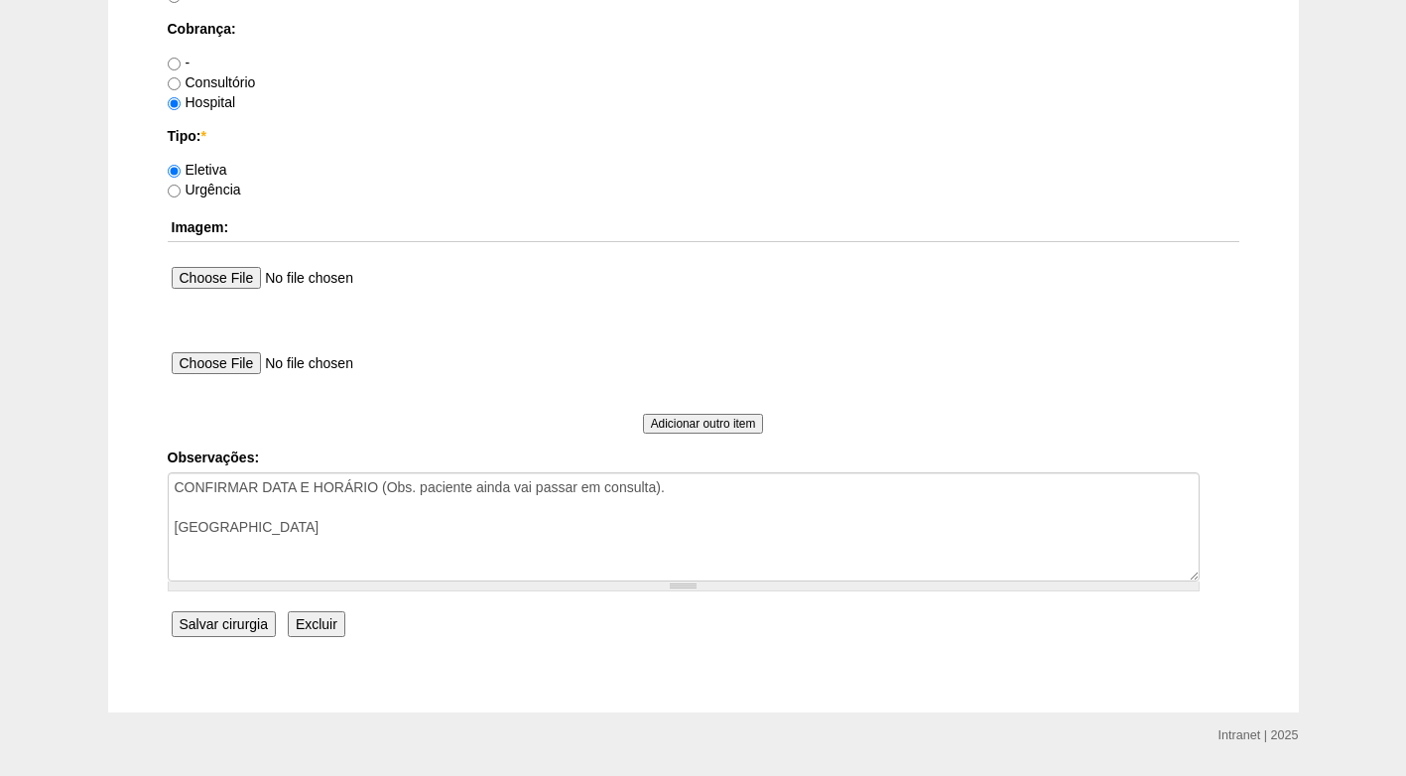
scroll to position [1781, 0]
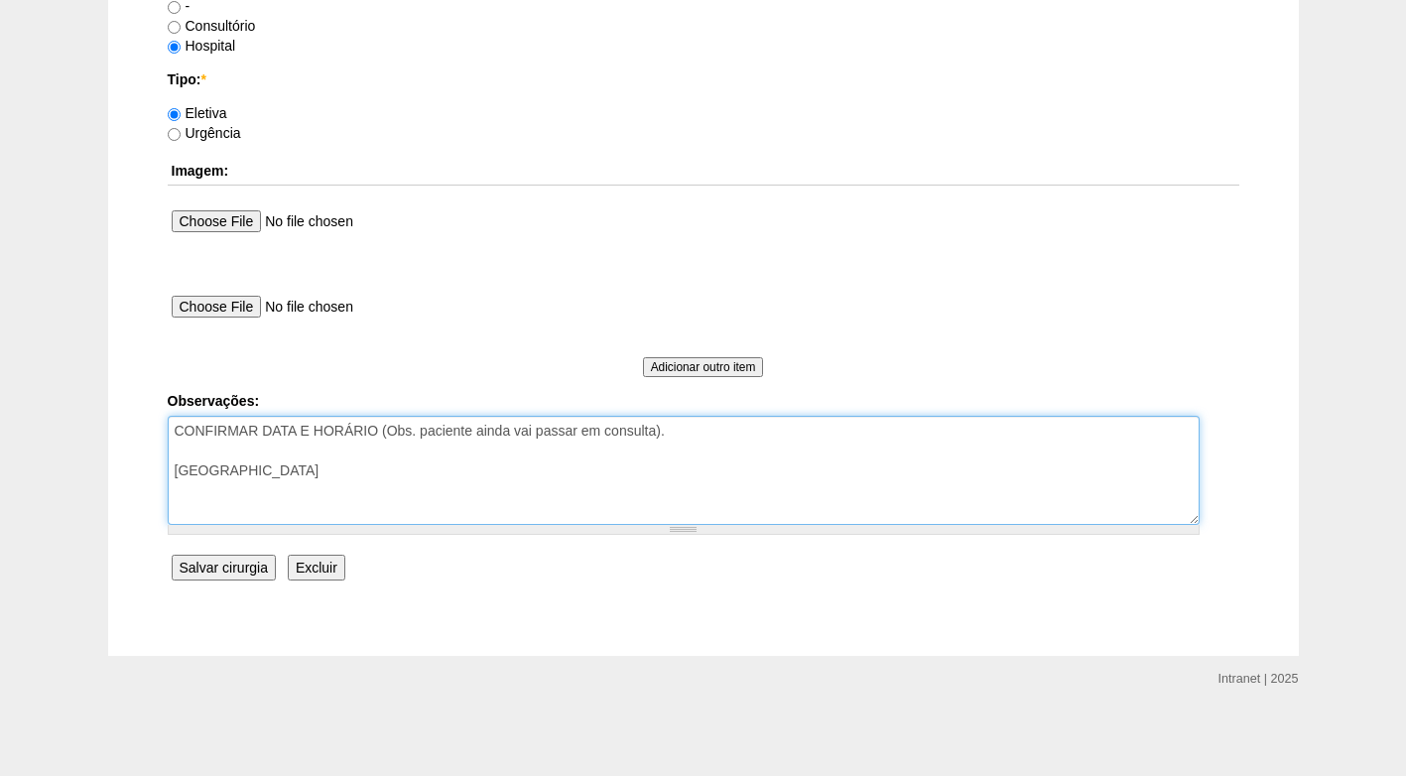
click at [392, 487] on textarea "CONFIRMAR DATA E HORÁRIO (Obs. paciente ainda vai passar em consulta). FATURADO…" at bounding box center [684, 470] width 1032 height 109
paste textarea "BRC16040530"
type textarea "CONFIRMAR DATA E HORÁRIO (Obs. paciente ainda vai passar em consulta). FATURADO…"
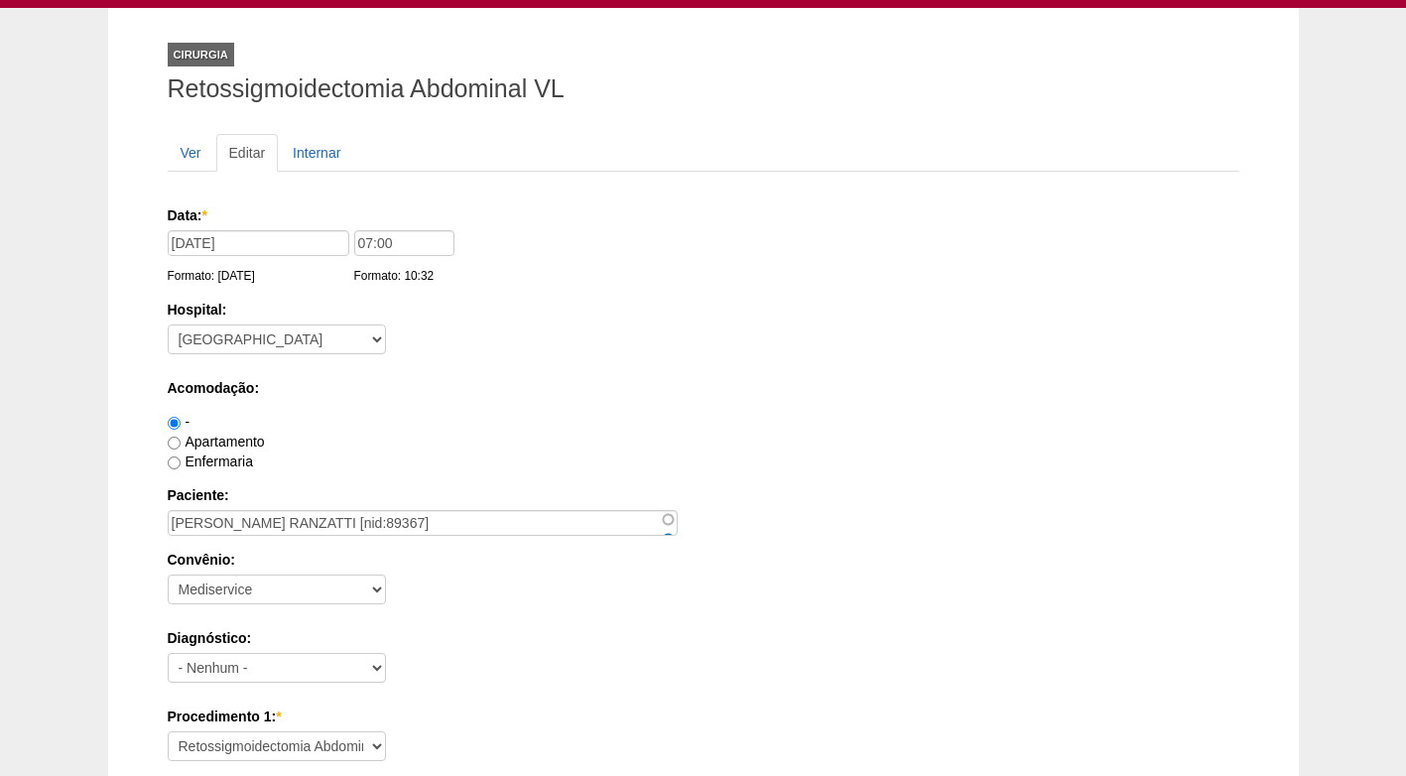
scroll to position [0, 0]
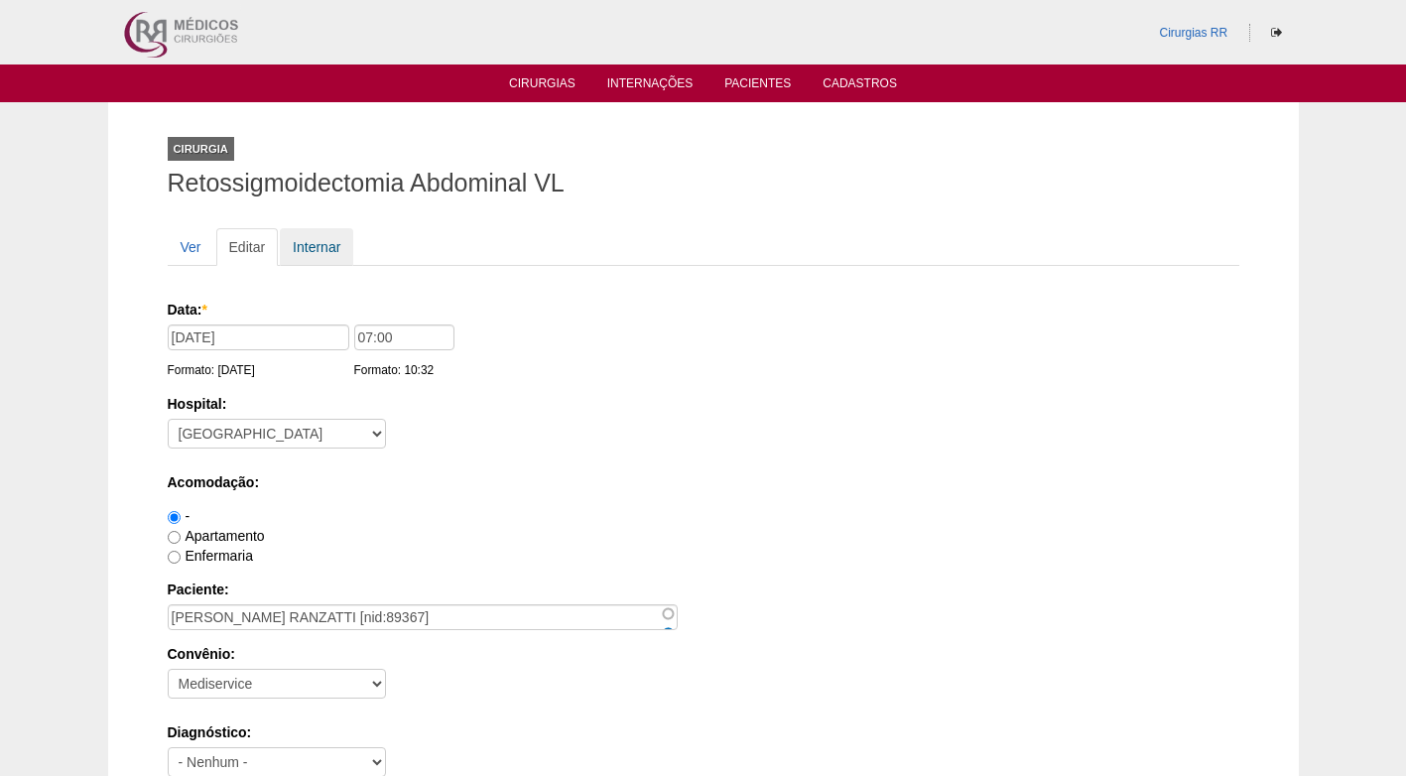
click at [299, 249] on link "Internar" at bounding box center [316, 247] width 73 height 38
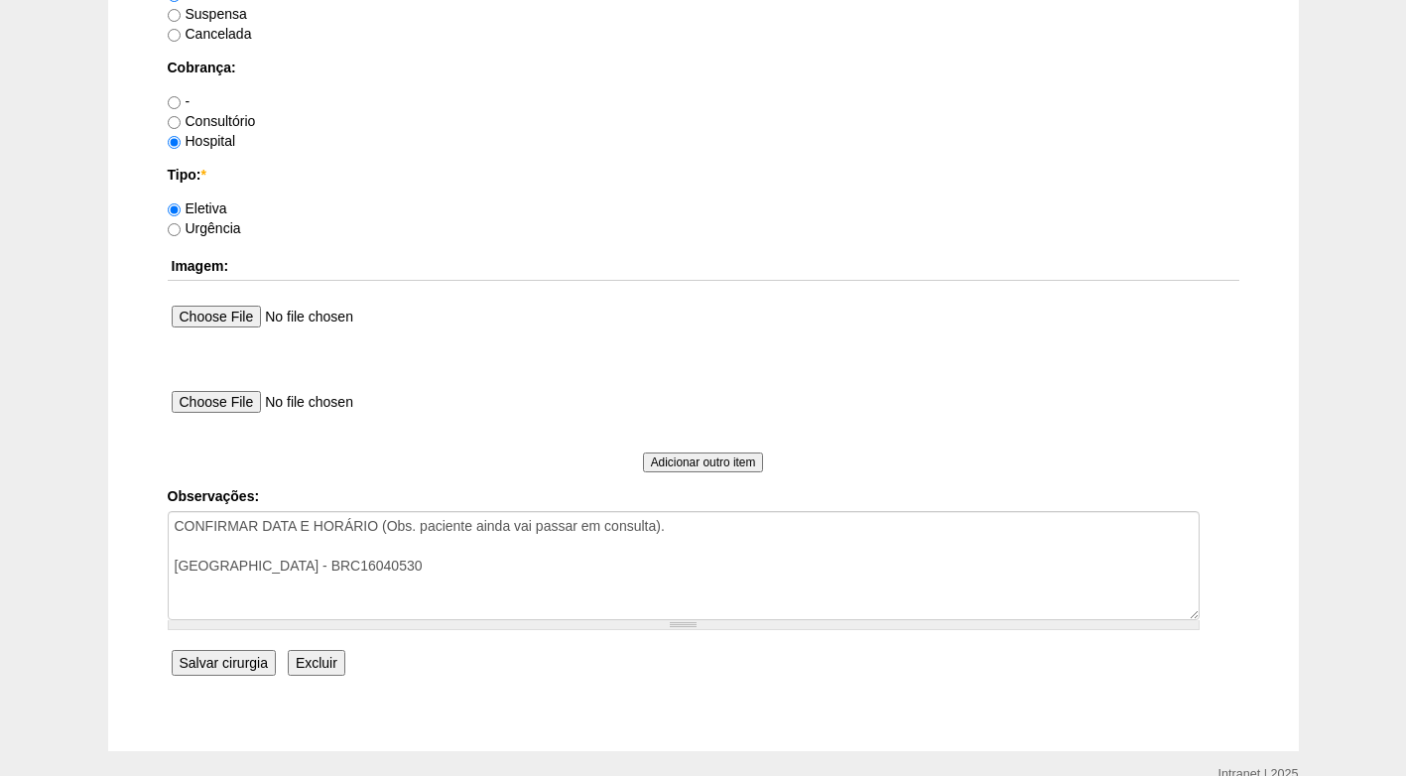
scroll to position [1687, 0]
click at [249, 659] on input "Salvar cirurgia" at bounding box center [224, 662] width 104 height 26
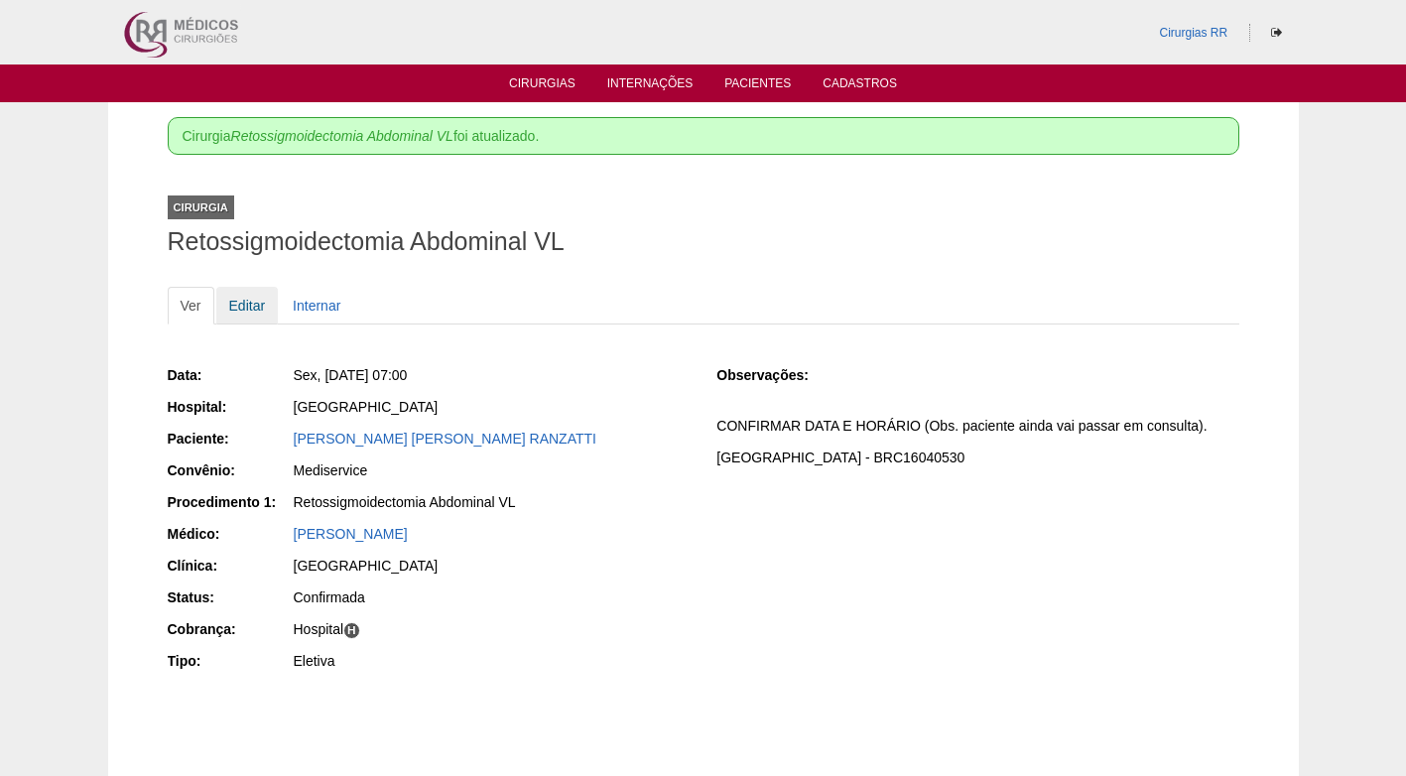
click at [259, 293] on link "Editar" at bounding box center [247, 306] width 63 height 38
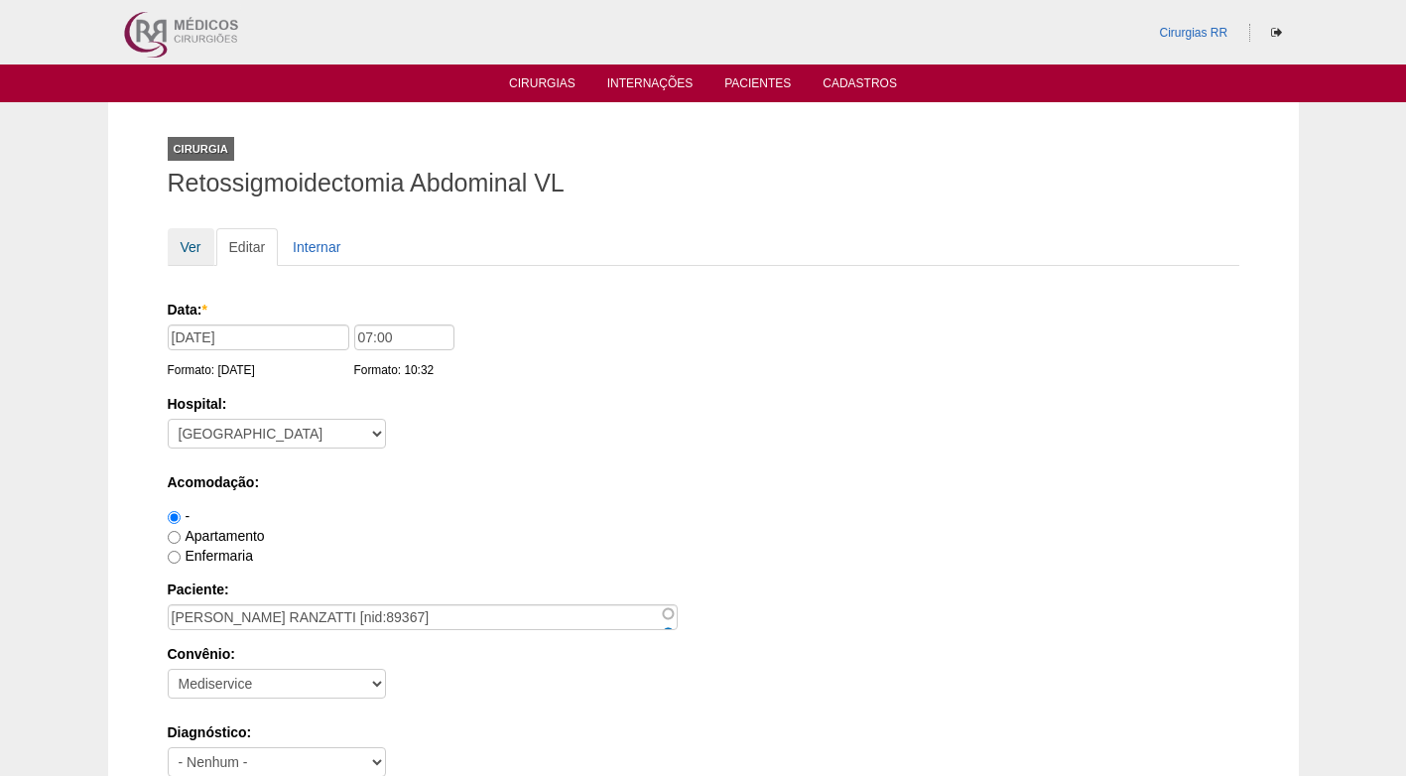
click at [206, 249] on link "Ver" at bounding box center [191, 247] width 47 height 38
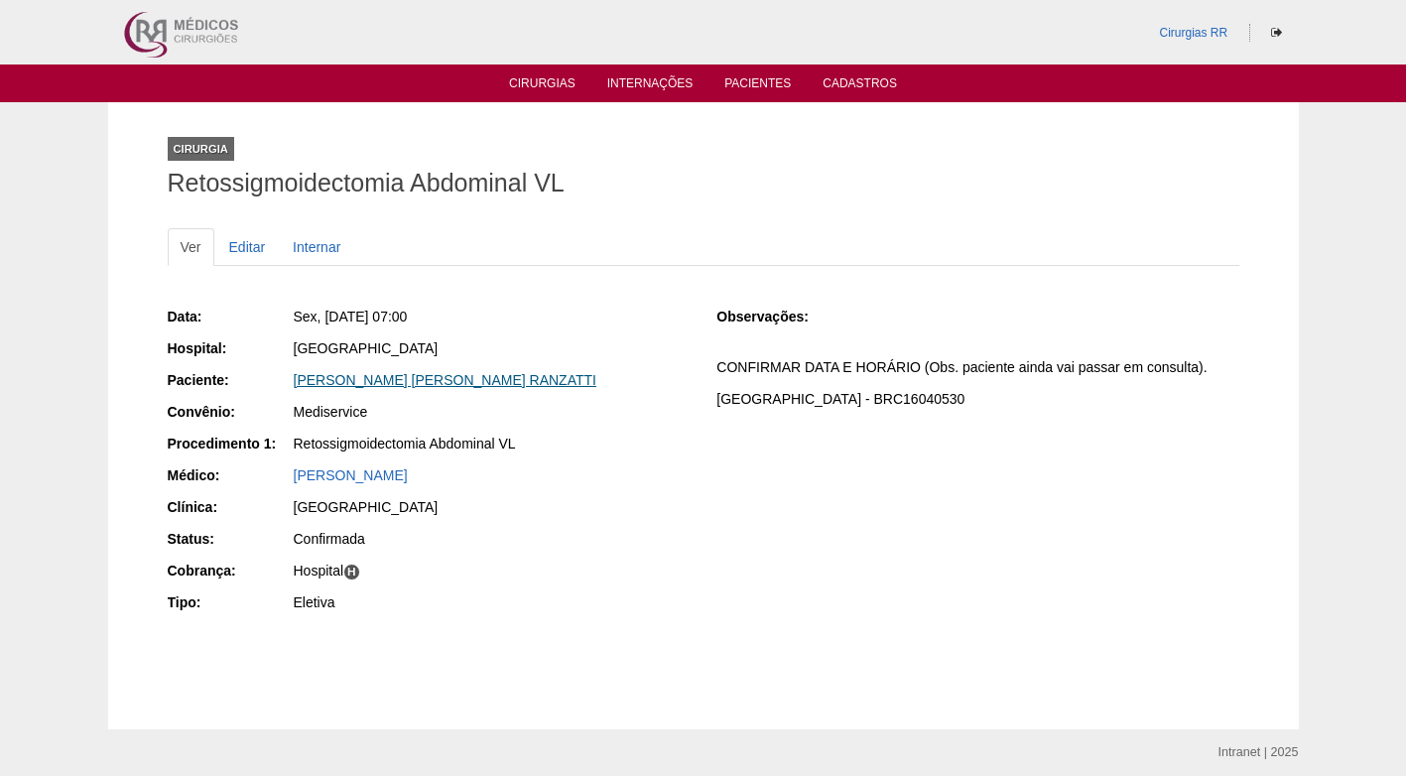
click at [324, 377] on link "[PERSON_NAME] [PERSON_NAME] RANZATTI" at bounding box center [445, 380] width 303 height 16
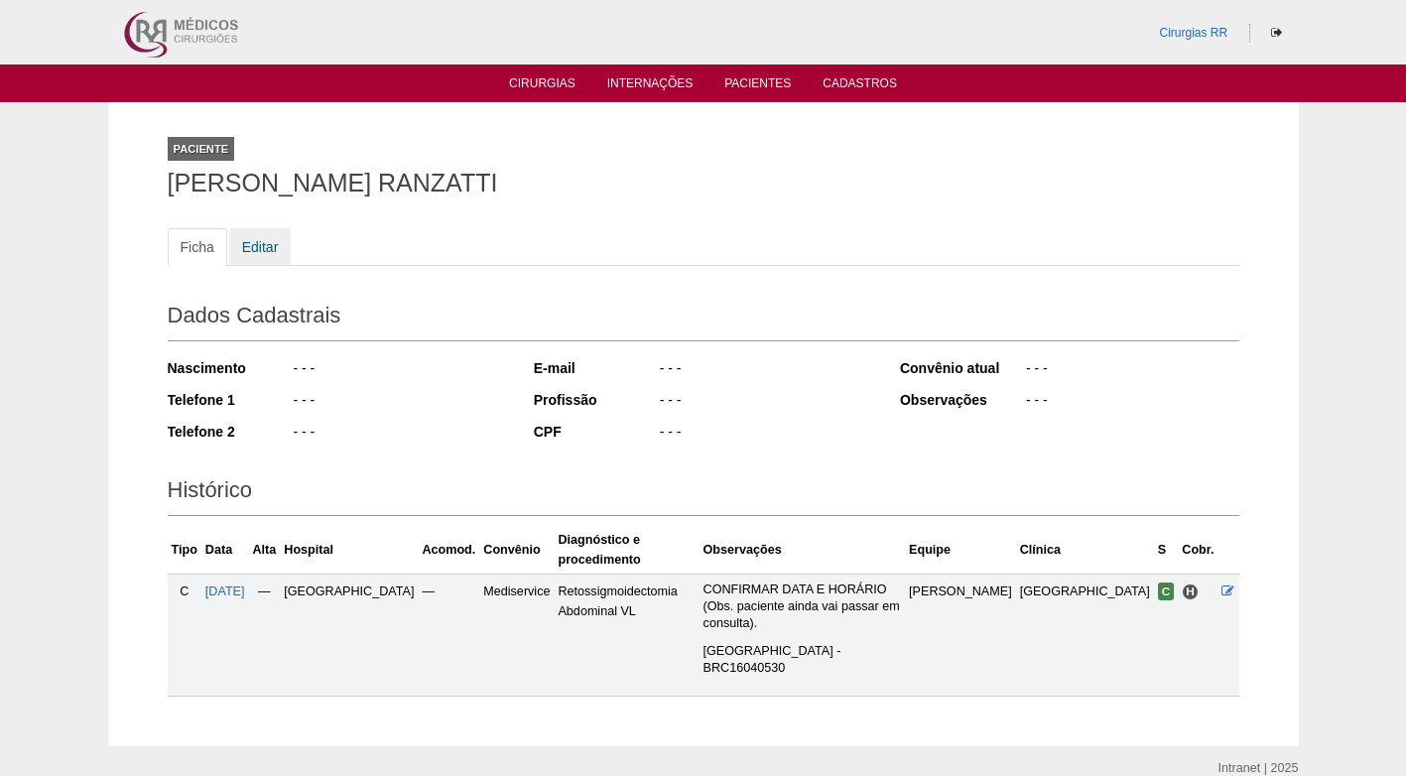
click at [266, 246] on link "Editar" at bounding box center [260, 247] width 63 height 38
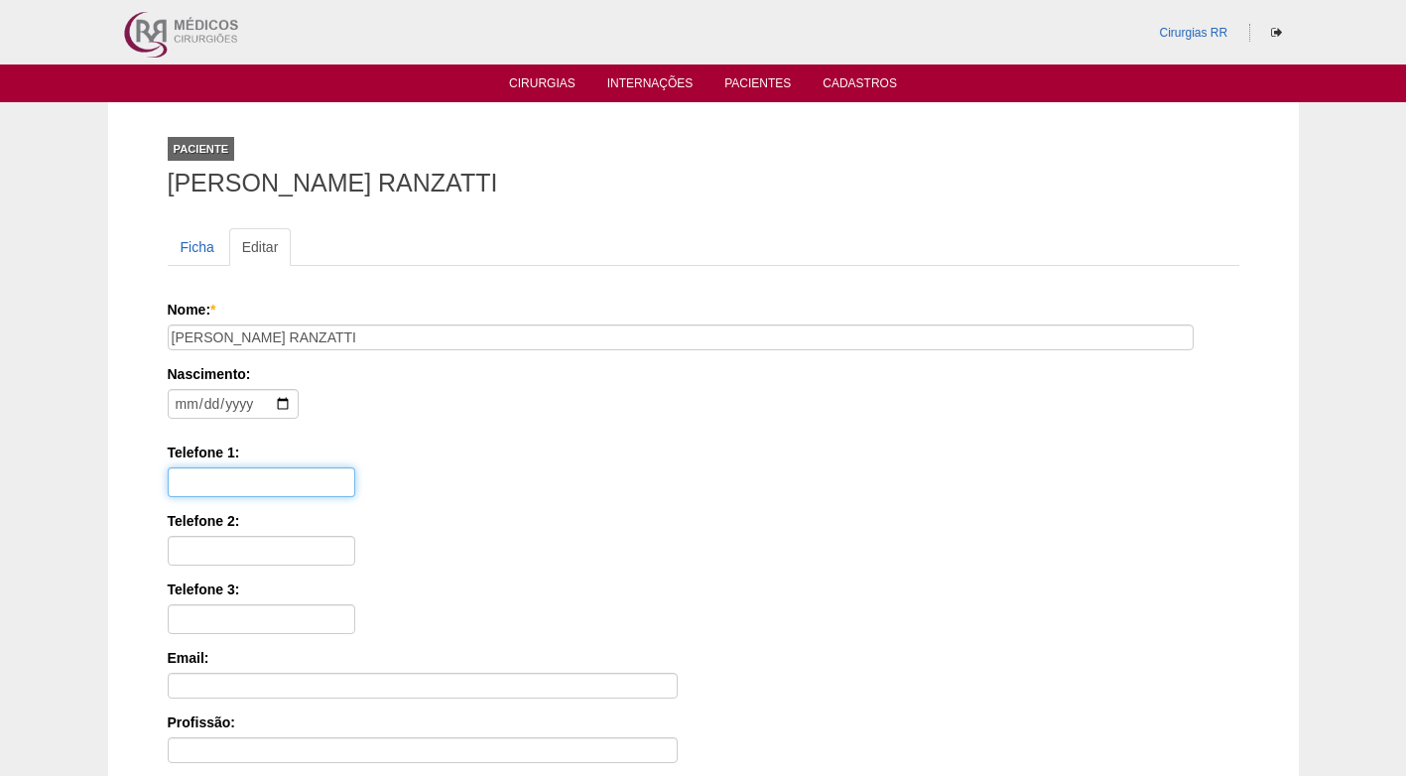
click at [261, 478] on input "Telefone 1:" at bounding box center [262, 482] width 188 height 30
click at [178, 403] on input "date" at bounding box center [233, 404] width 131 height 30
type input "[DATE]"
click at [622, 415] on div "Nascimento: [DEMOGRAPHIC_DATA] Formato: [DATE]" at bounding box center [700, 396] width 1065 height 64
click at [302, 473] on input "Telefone 1:" at bounding box center [262, 482] width 188 height 30
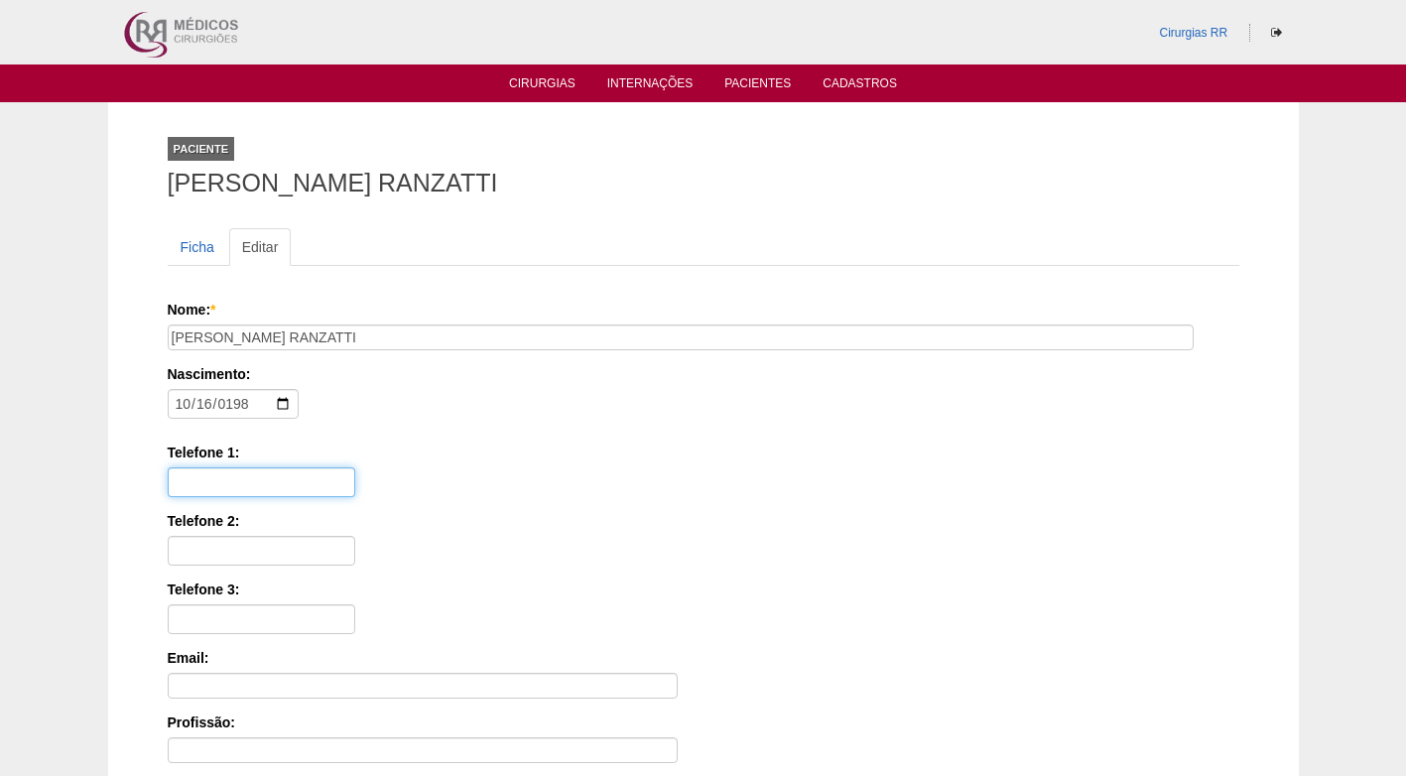
paste input "1197291-2392"
type input "1197291-2392"
click at [547, 488] on div "Telefone 1: 1197291-2392" at bounding box center [704, 470] width 1072 height 55
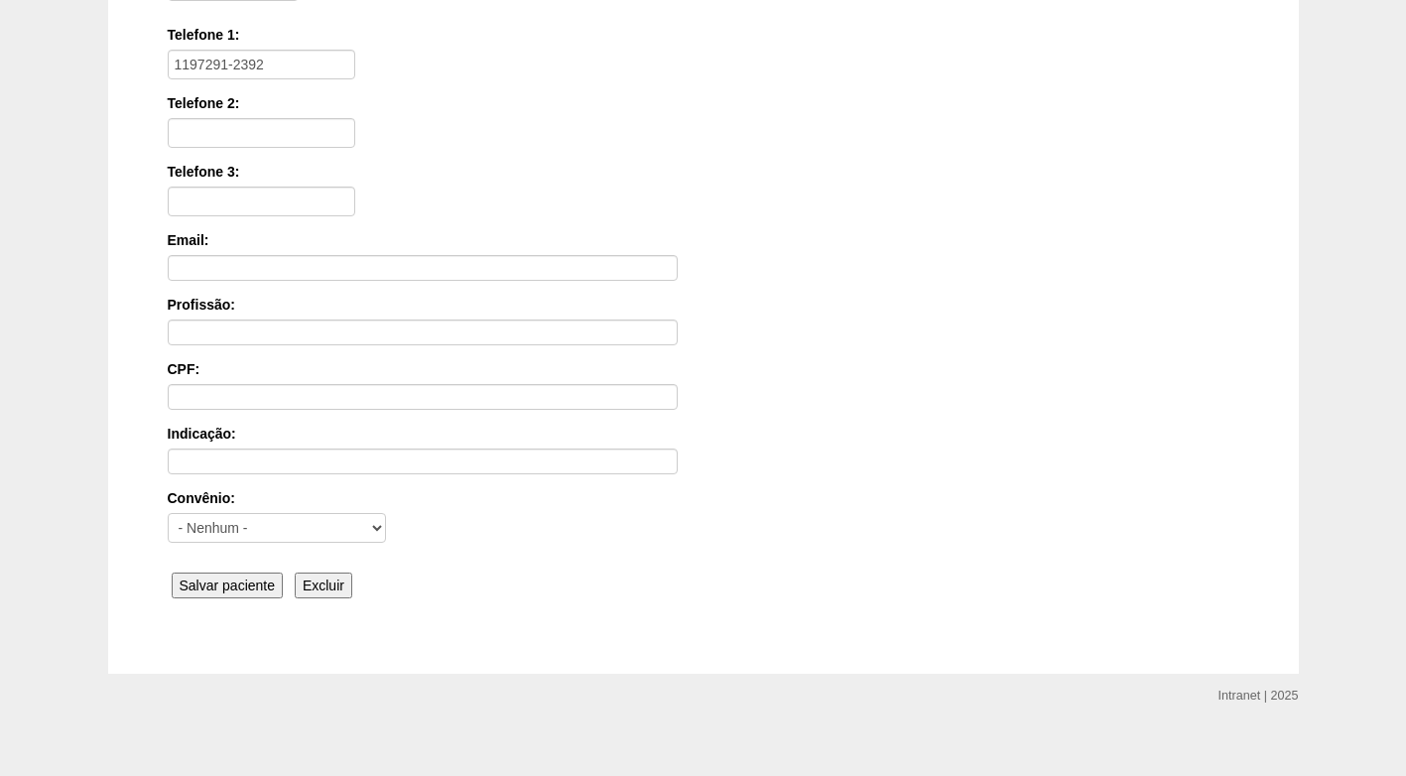
scroll to position [436, 0]
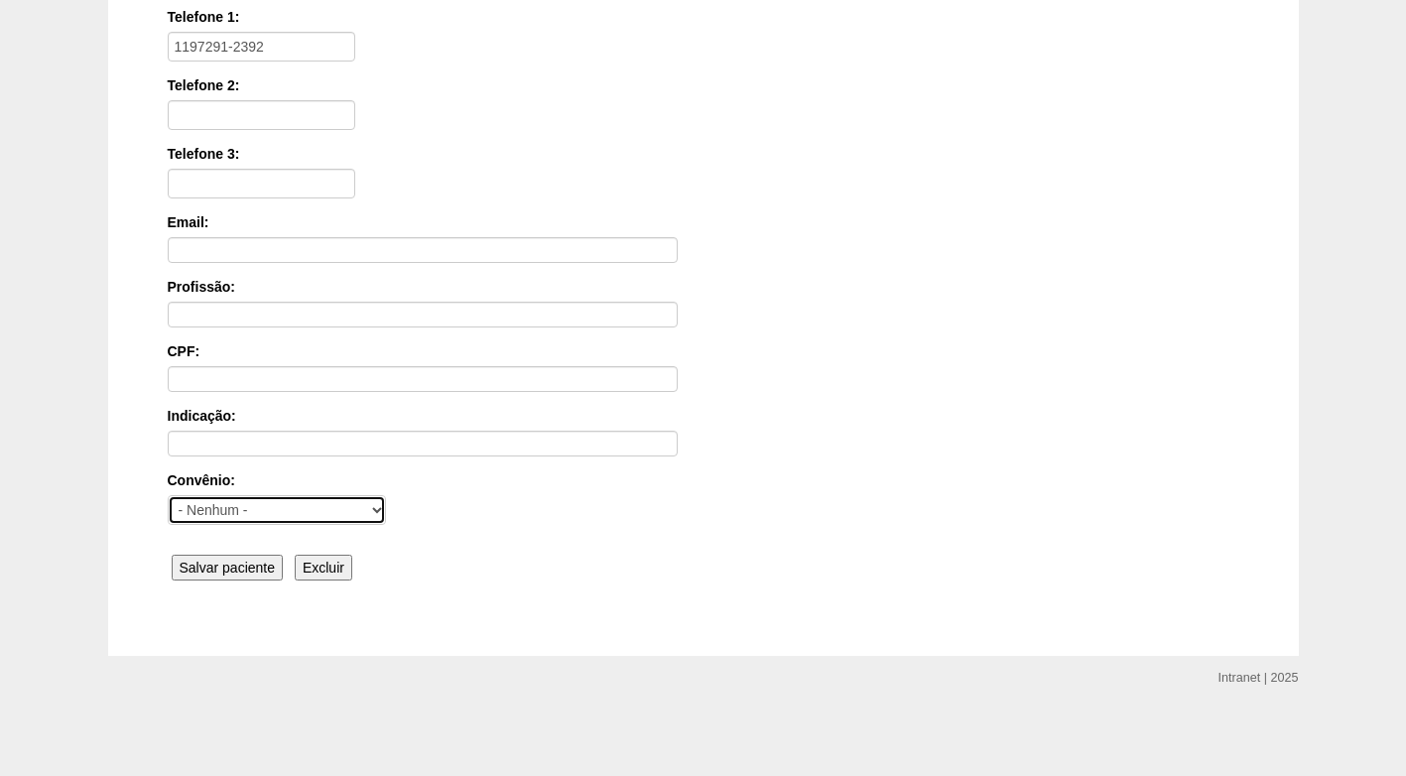
click at [288, 508] on select "- Nenhum - Abet Afresp Allianz Amil Blue Life Caasp Cabesp Caixa de Pensões Car…" at bounding box center [277, 510] width 218 height 30
select select "4048"
click at [168, 495] on select "- Nenhum - Abet Afresp Allianz Amil Blue Life Caasp Cabesp Caixa de Pensões Car…" at bounding box center [277, 510] width 218 height 30
click at [253, 567] on input "Salvar paciente" at bounding box center [228, 568] width 112 height 26
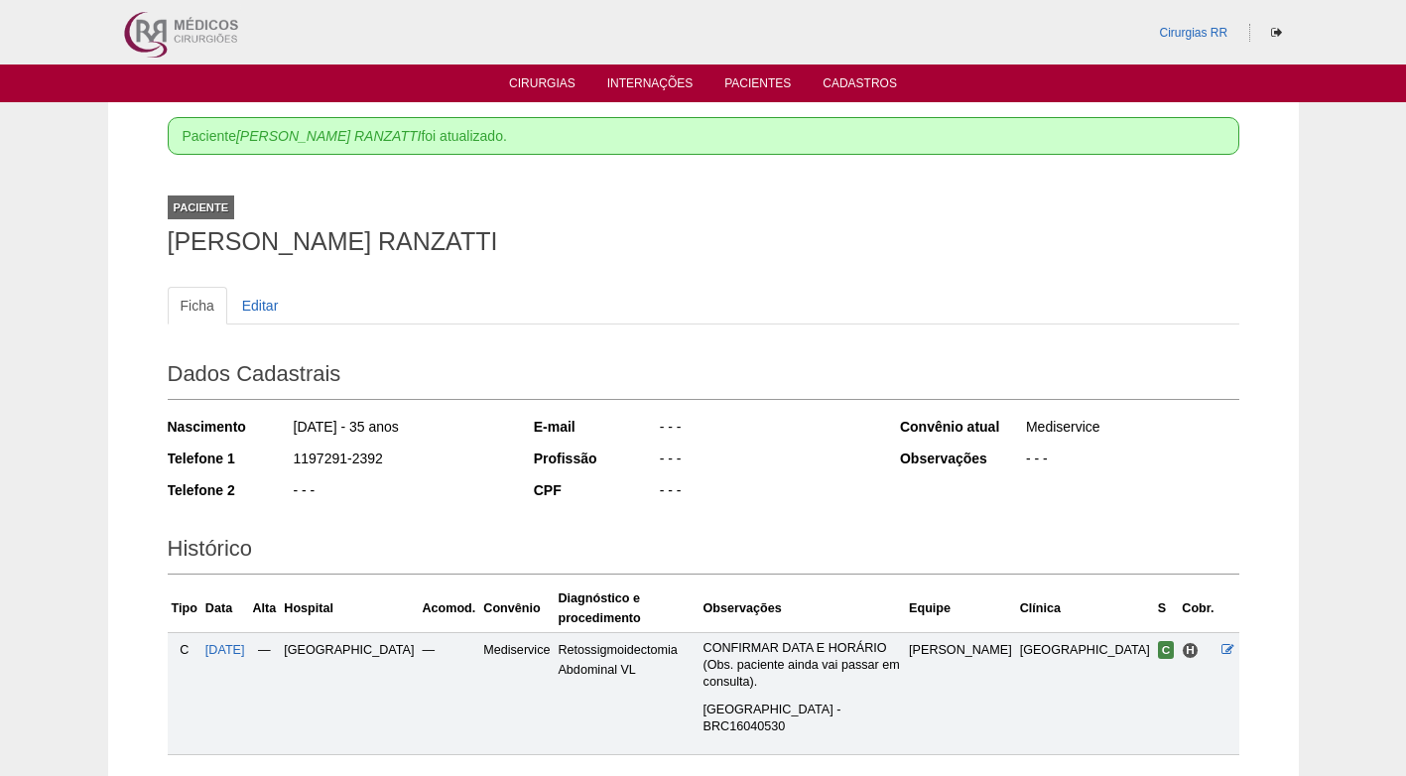
click at [826, 411] on div "E-mail - - - Profissão - - - CPF - - -" at bounding box center [703, 461] width 339 height 102
click at [867, 504] on div "- - -" at bounding box center [765, 492] width 215 height 25
click at [242, 304] on link "Editar" at bounding box center [260, 306] width 63 height 38
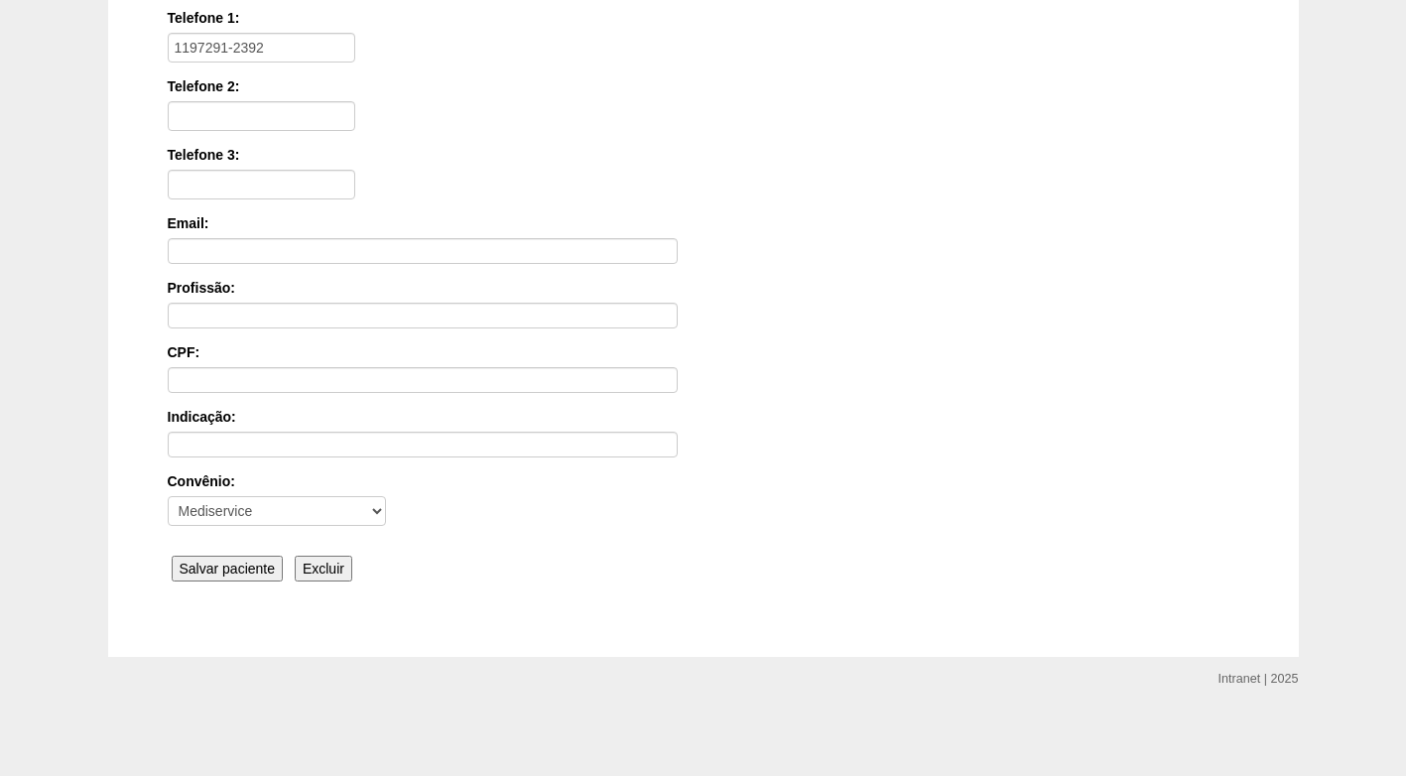
scroll to position [436, 0]
click at [237, 571] on input "Salvar paciente" at bounding box center [228, 568] width 112 height 26
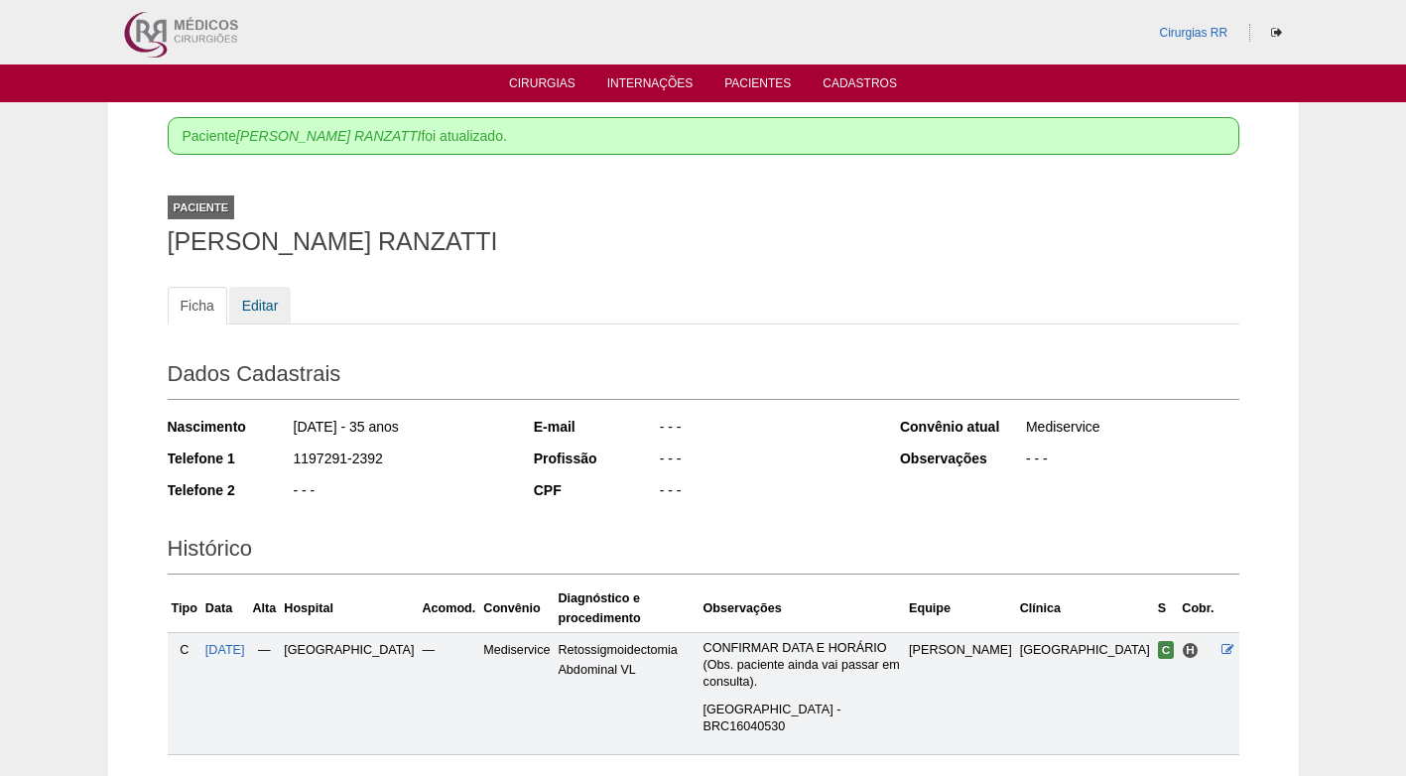
click at [268, 294] on link "Editar" at bounding box center [260, 306] width 63 height 38
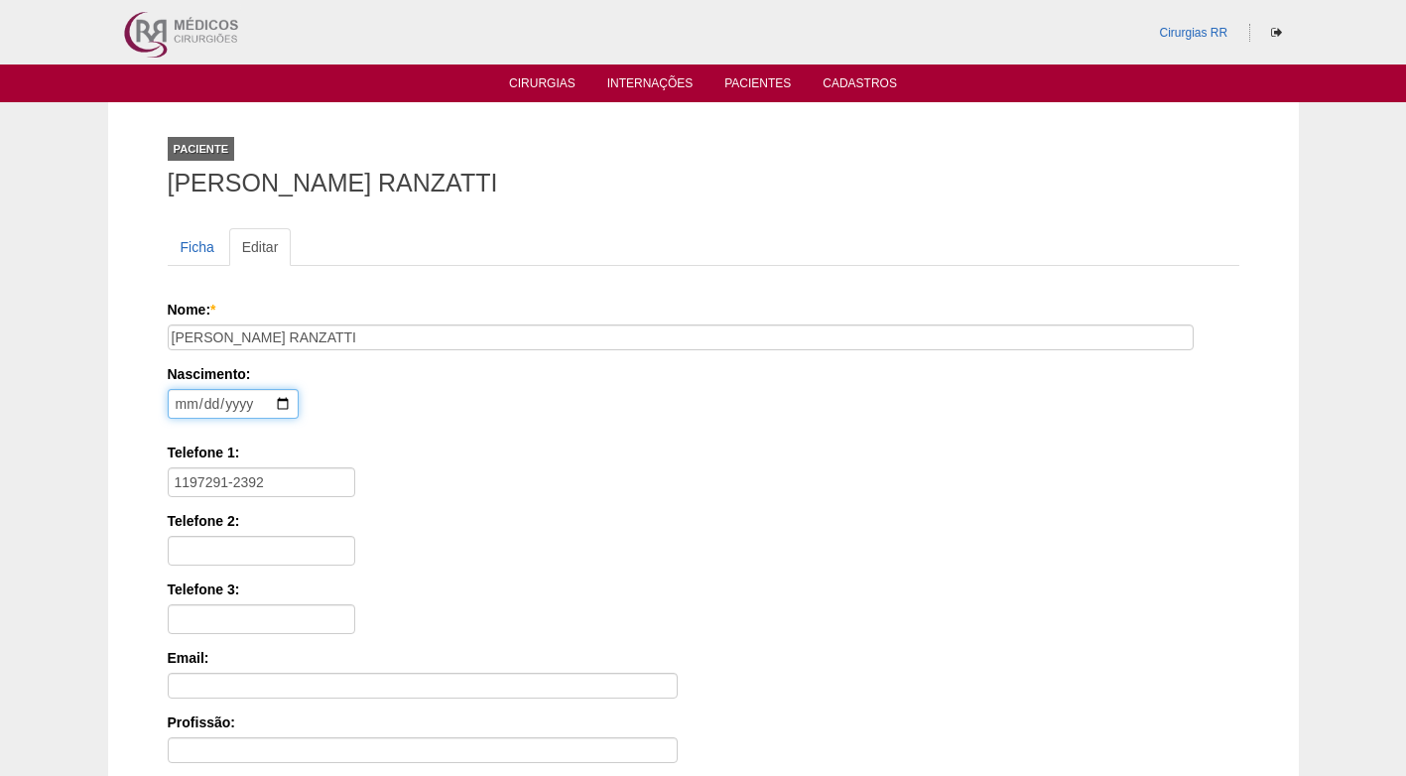
click at [180, 407] on input "[DATE]" at bounding box center [233, 404] width 131 height 30
type input "[DATE]"
drag, startPoint x: 401, startPoint y: 431, endPoint x: 410, endPoint y: 438, distance: 11.3
click at [408, 437] on div "Nome: * [PERSON_NAME] Nascimento: [DEMOGRAPHIC_DATA] Formato: [DATE] Telefone 1…" at bounding box center [704, 635] width 1072 height 671
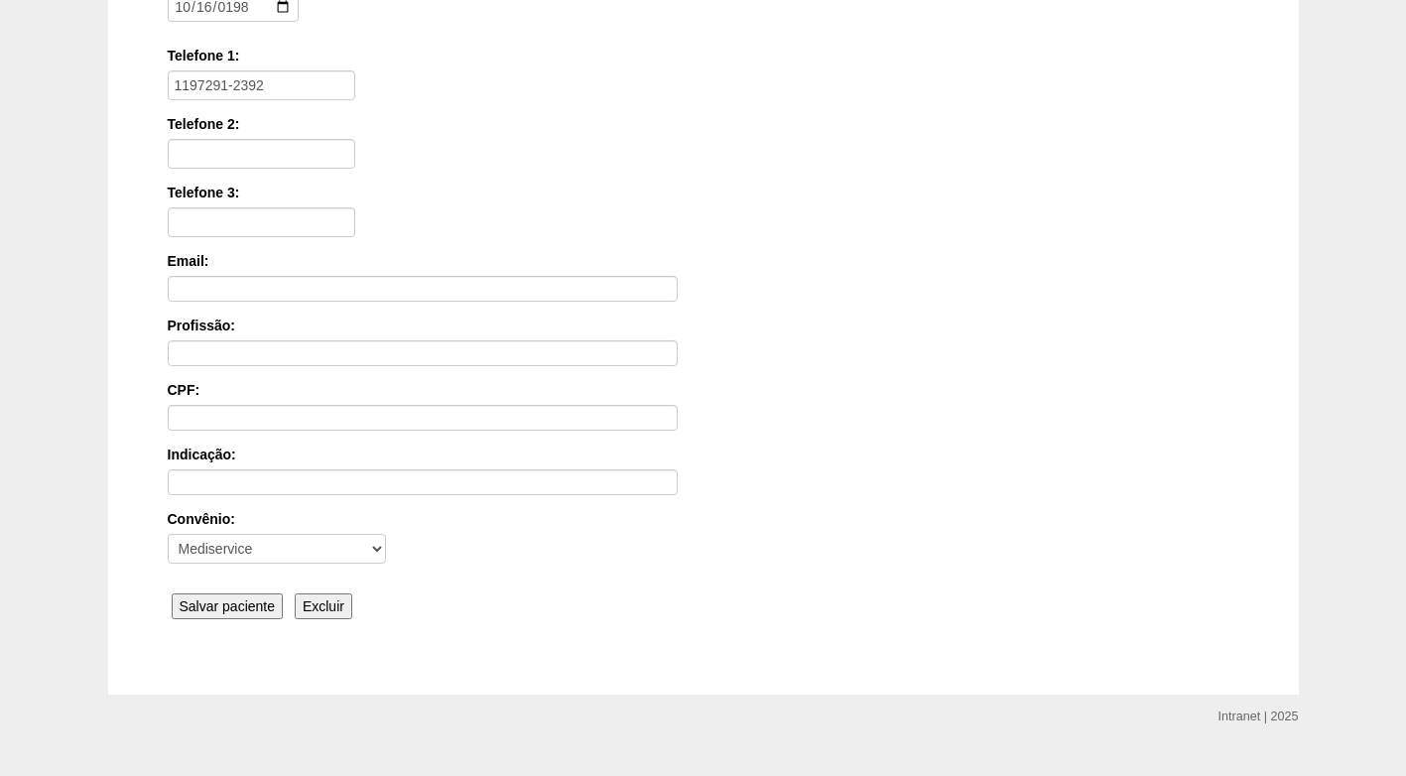
scroll to position [436, 0]
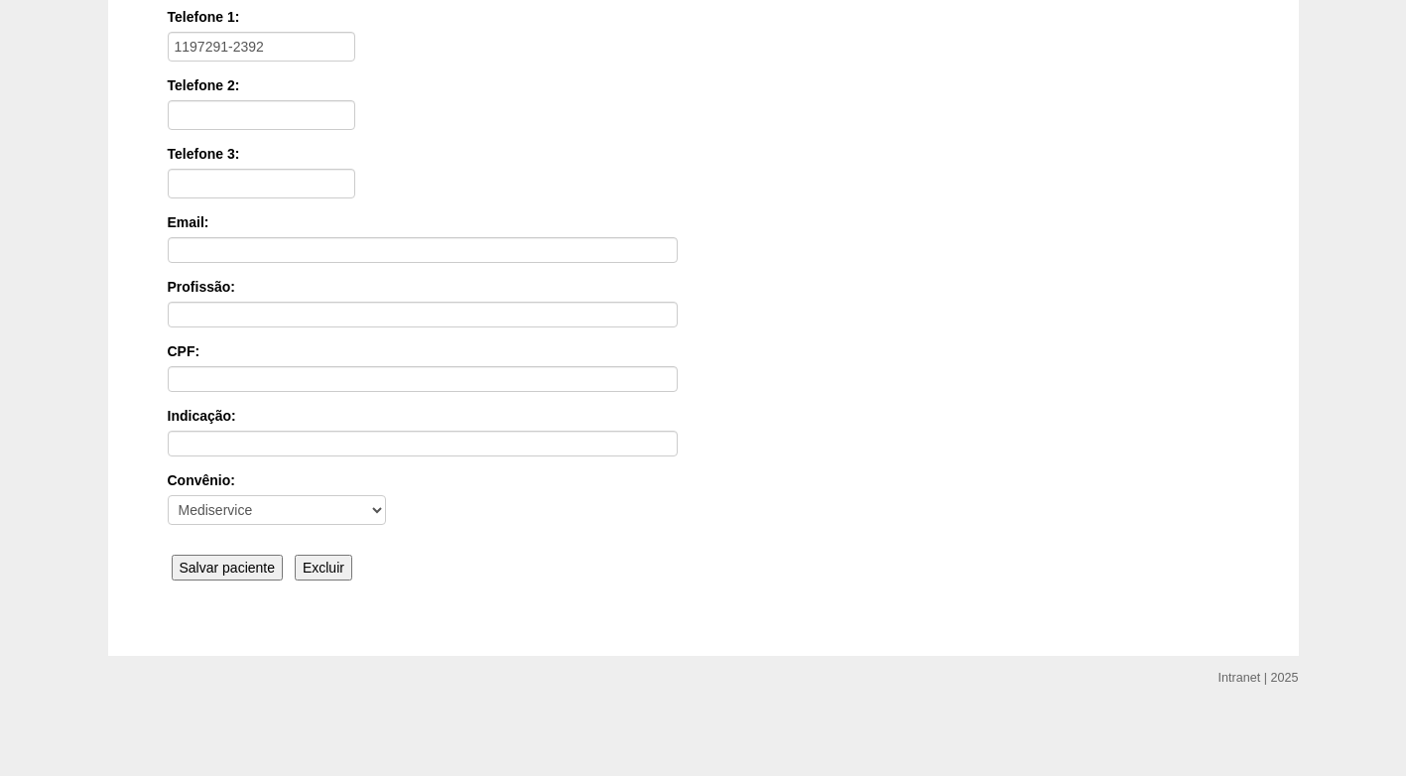
click at [263, 565] on input "Salvar paciente" at bounding box center [228, 568] width 112 height 26
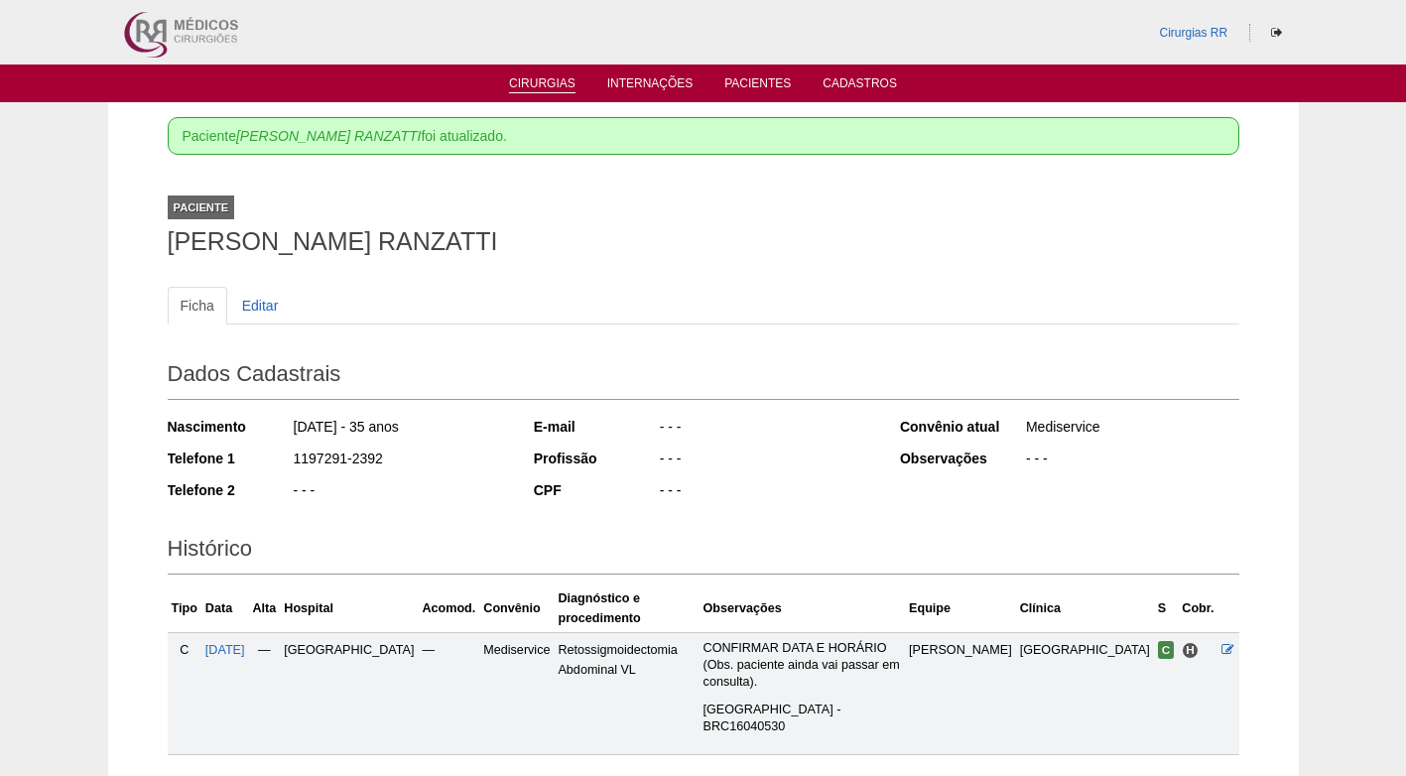
click at [557, 82] on link "Cirurgias" at bounding box center [542, 84] width 66 height 17
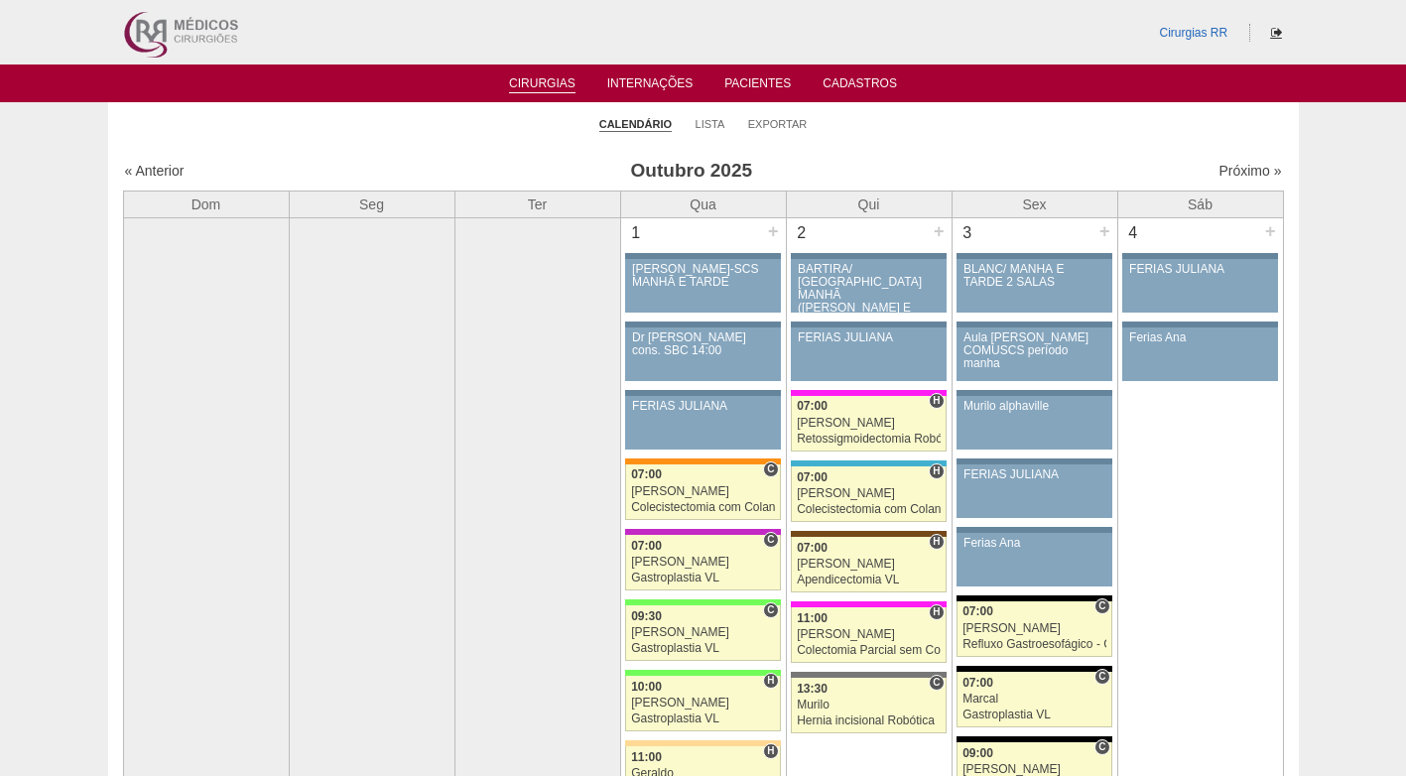
click at [1271, 30] on icon at bounding box center [1276, 33] width 11 height 12
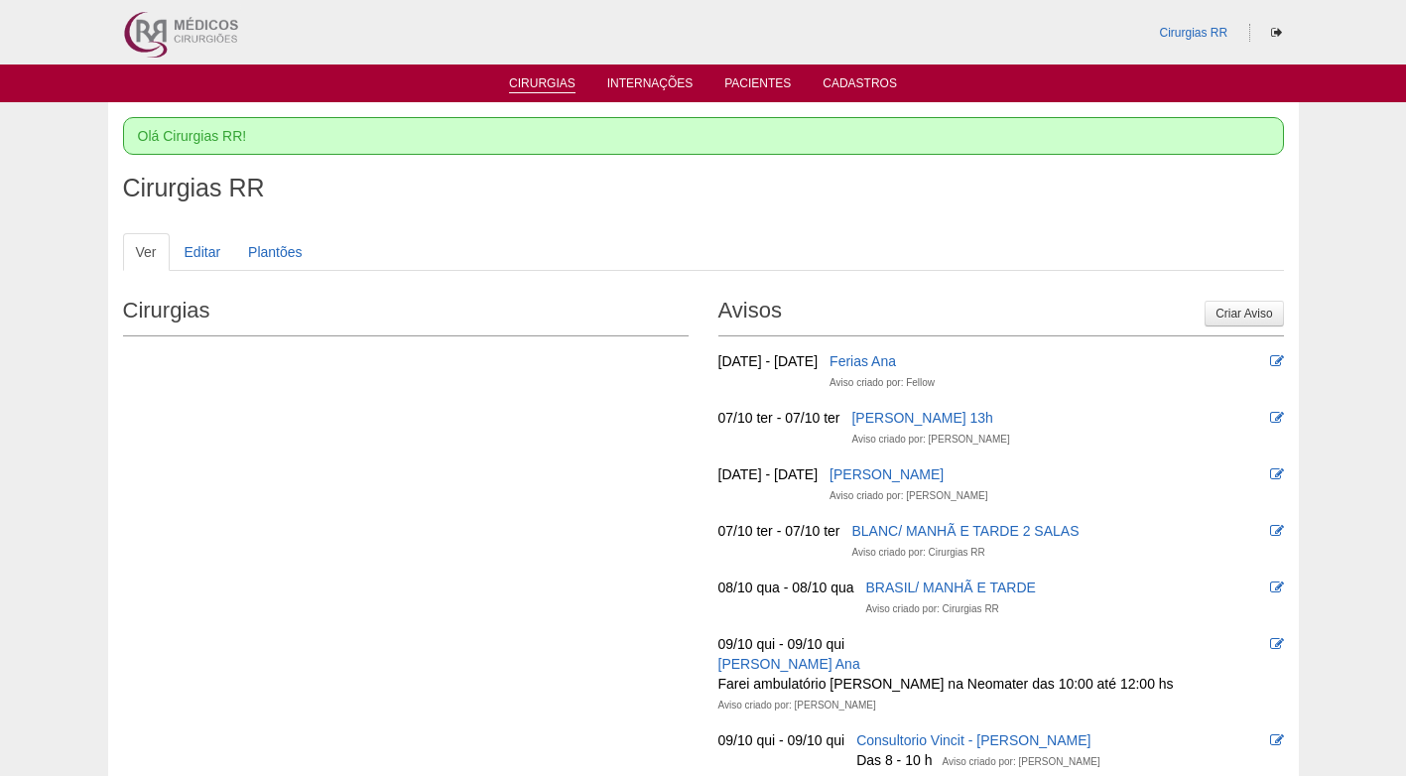
click at [522, 77] on link "Cirurgias" at bounding box center [542, 84] width 66 height 17
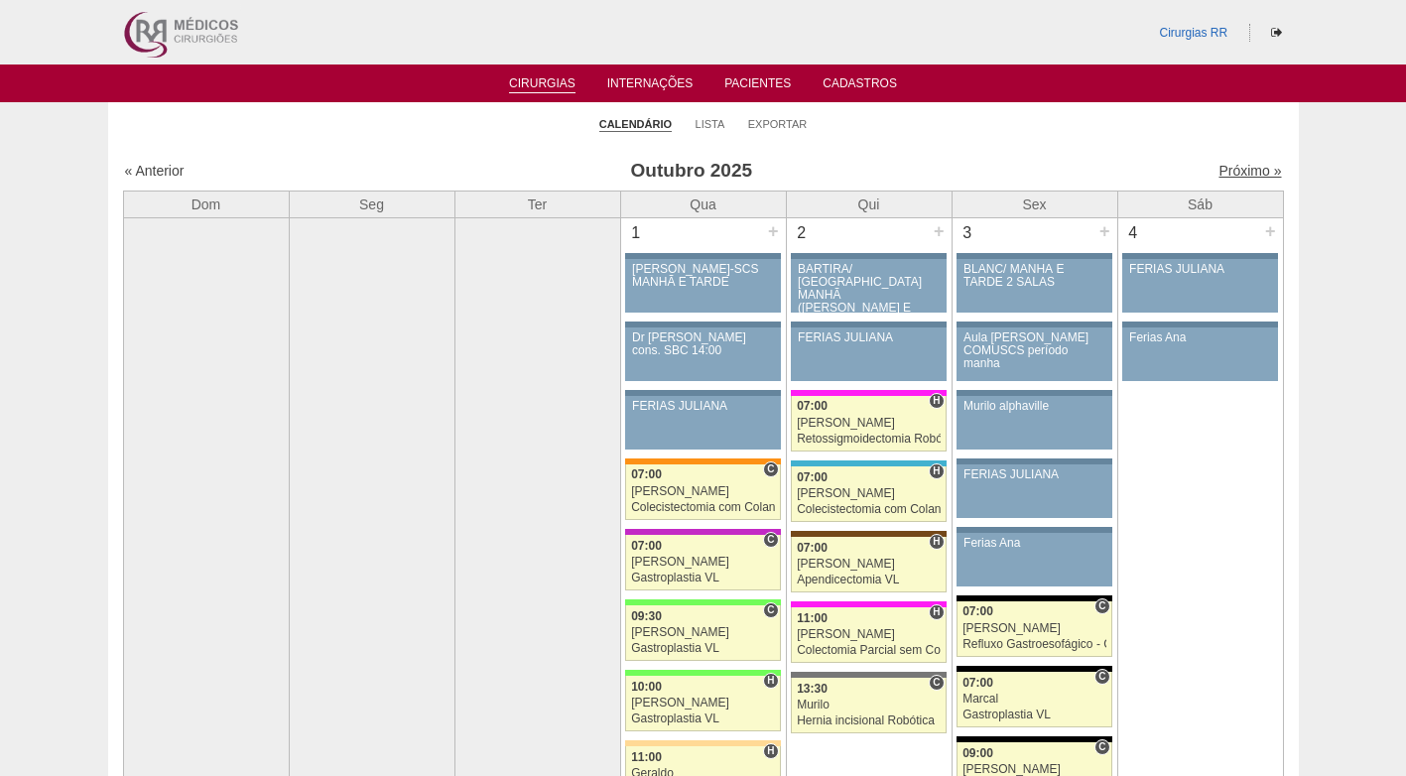
click at [1227, 169] on link "Próximo »" at bounding box center [1249, 171] width 63 height 16
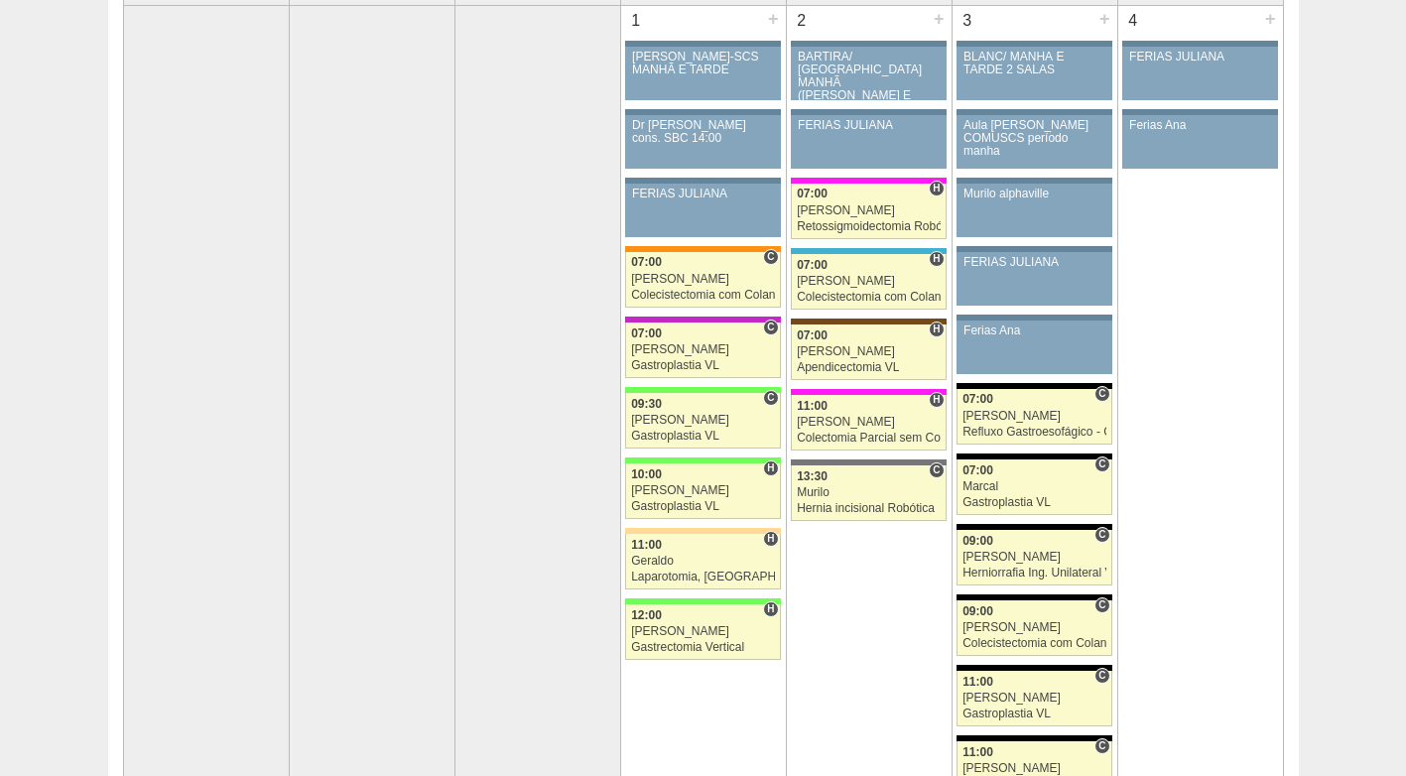
scroll to position [286, 0]
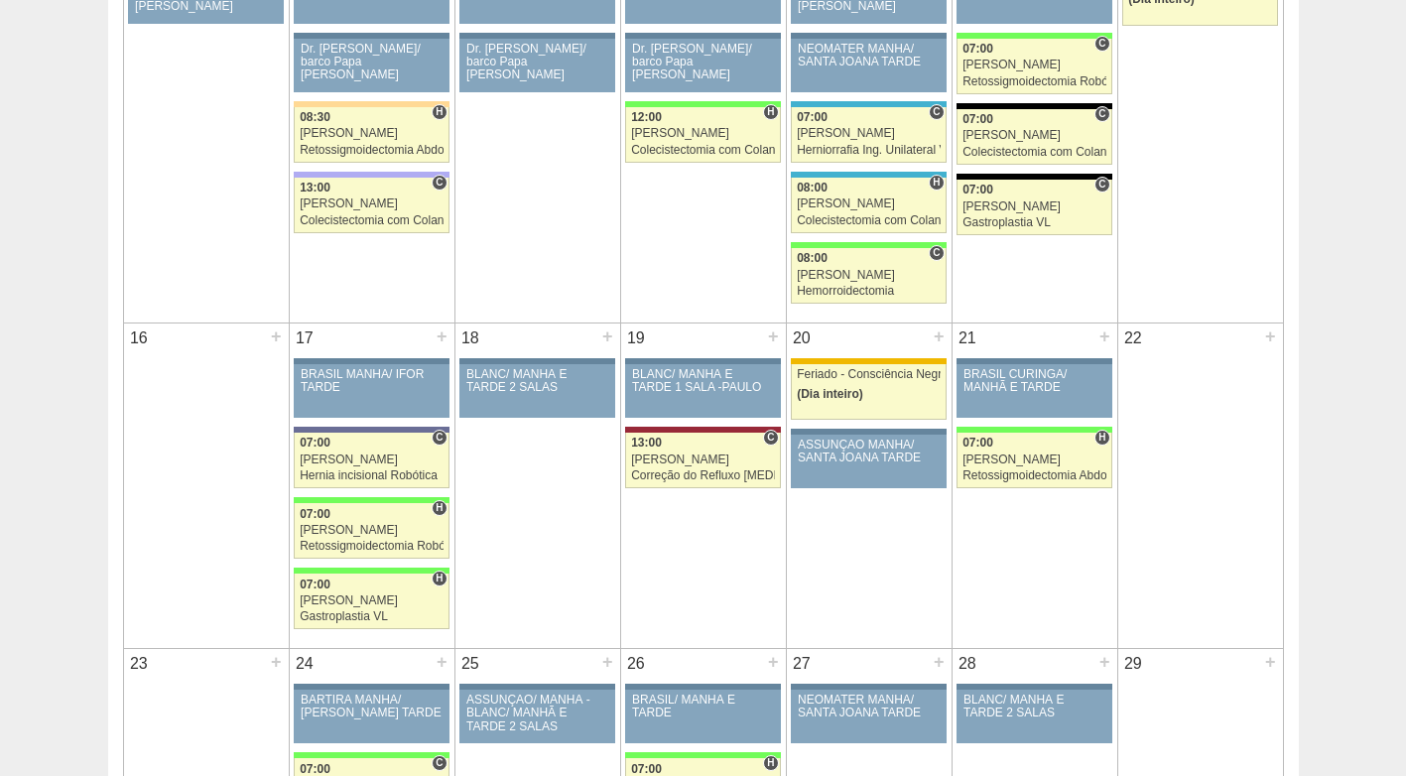
scroll to position [1091, 0]
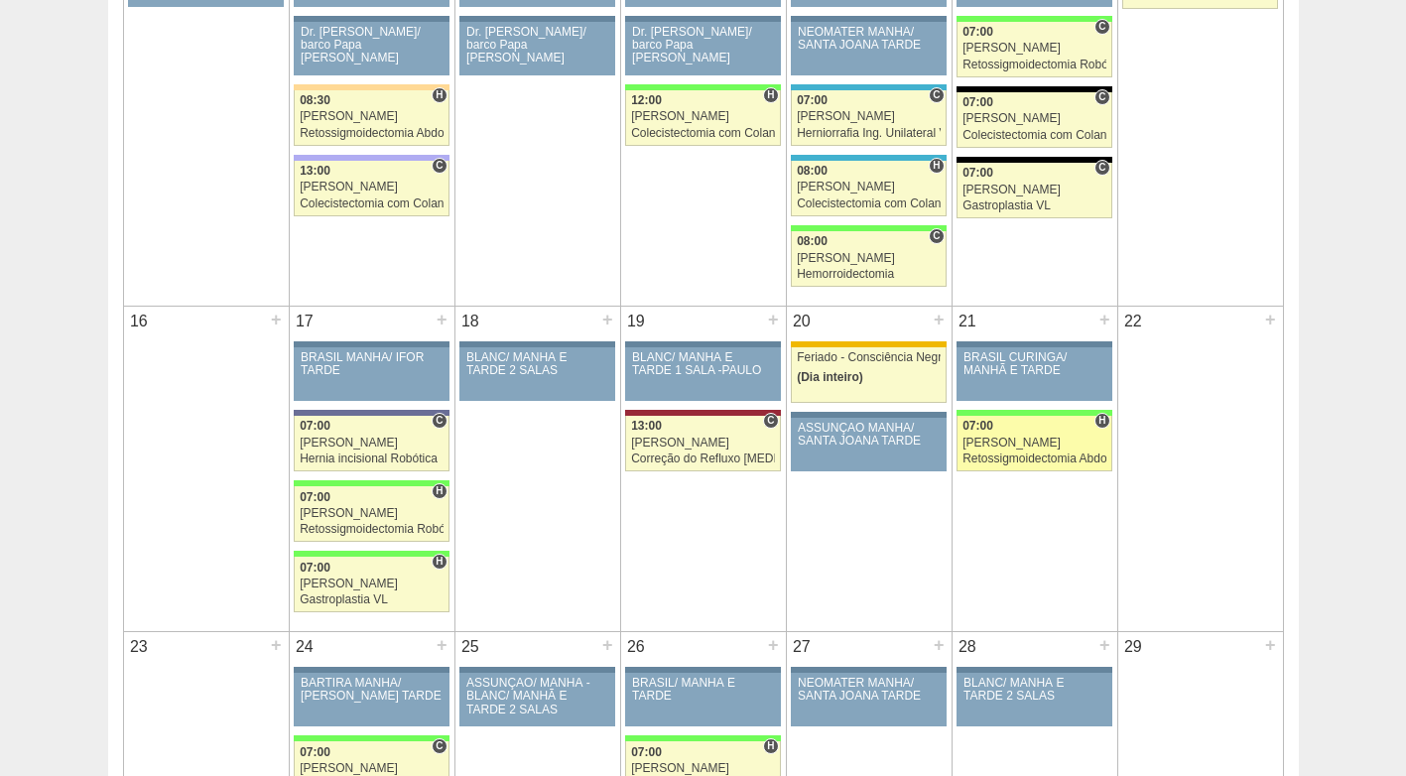
click at [1025, 439] on div "[PERSON_NAME]" at bounding box center [1034, 443] width 144 height 13
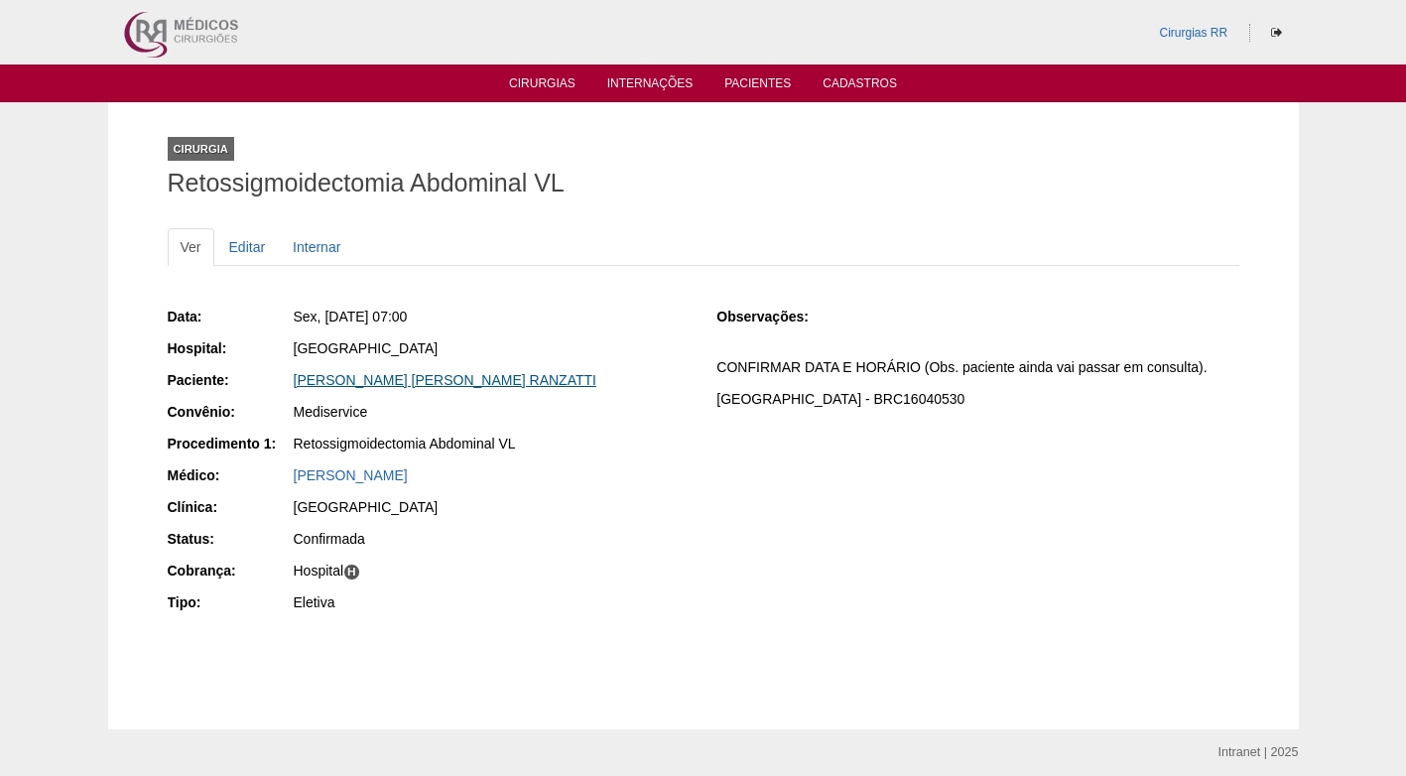
click at [414, 381] on link "[PERSON_NAME] RANZATTI" at bounding box center [445, 380] width 303 height 16
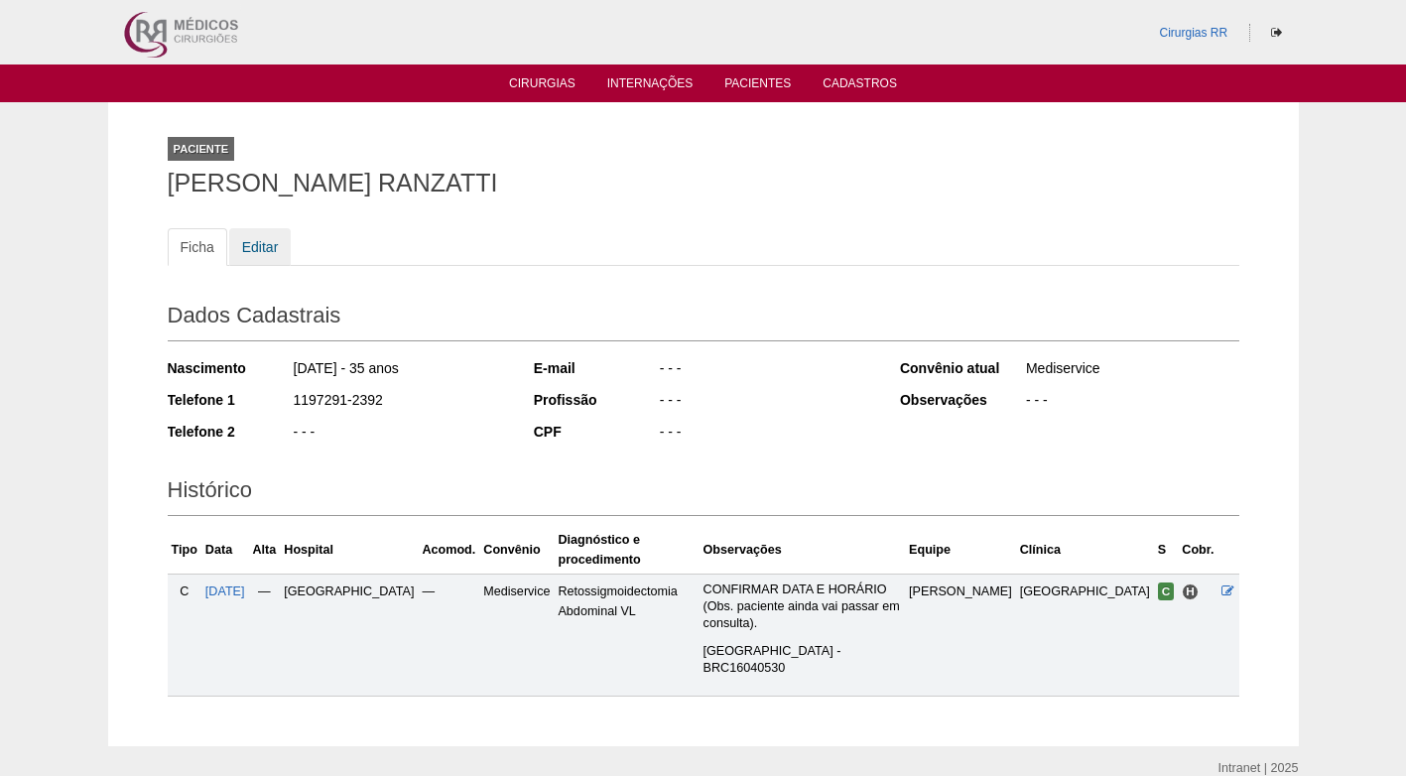
click at [247, 256] on link "Editar" at bounding box center [260, 247] width 63 height 38
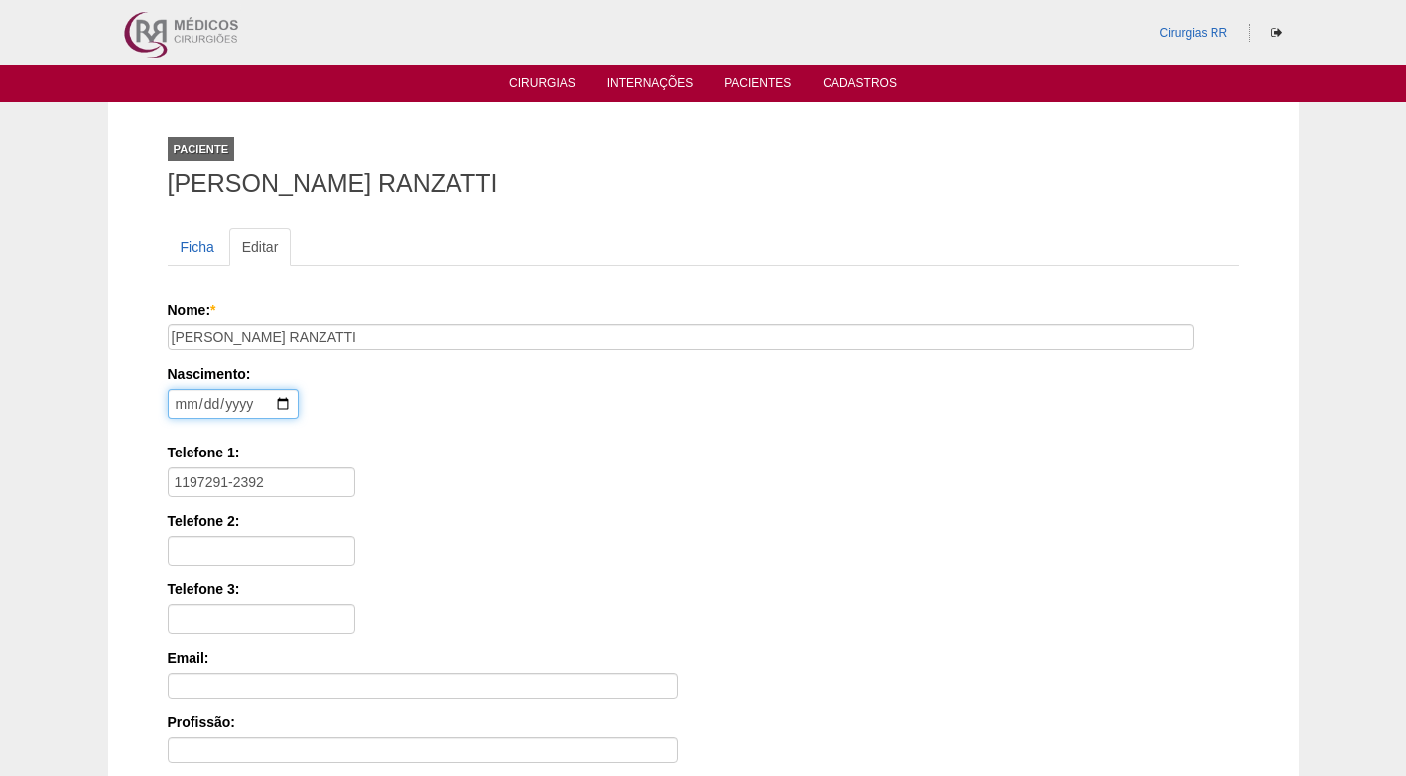
drag, startPoint x: 269, startPoint y: 401, endPoint x: 158, endPoint y: 399, distance: 111.1
click at [158, 399] on div "Paciente CAROLINE APARECIDA PEREZ RANZATTI Ficha Editar Nome: * CAROLINE APAREC…" at bounding box center [703, 596] width 1101 height 989
type input "1989-10-16"
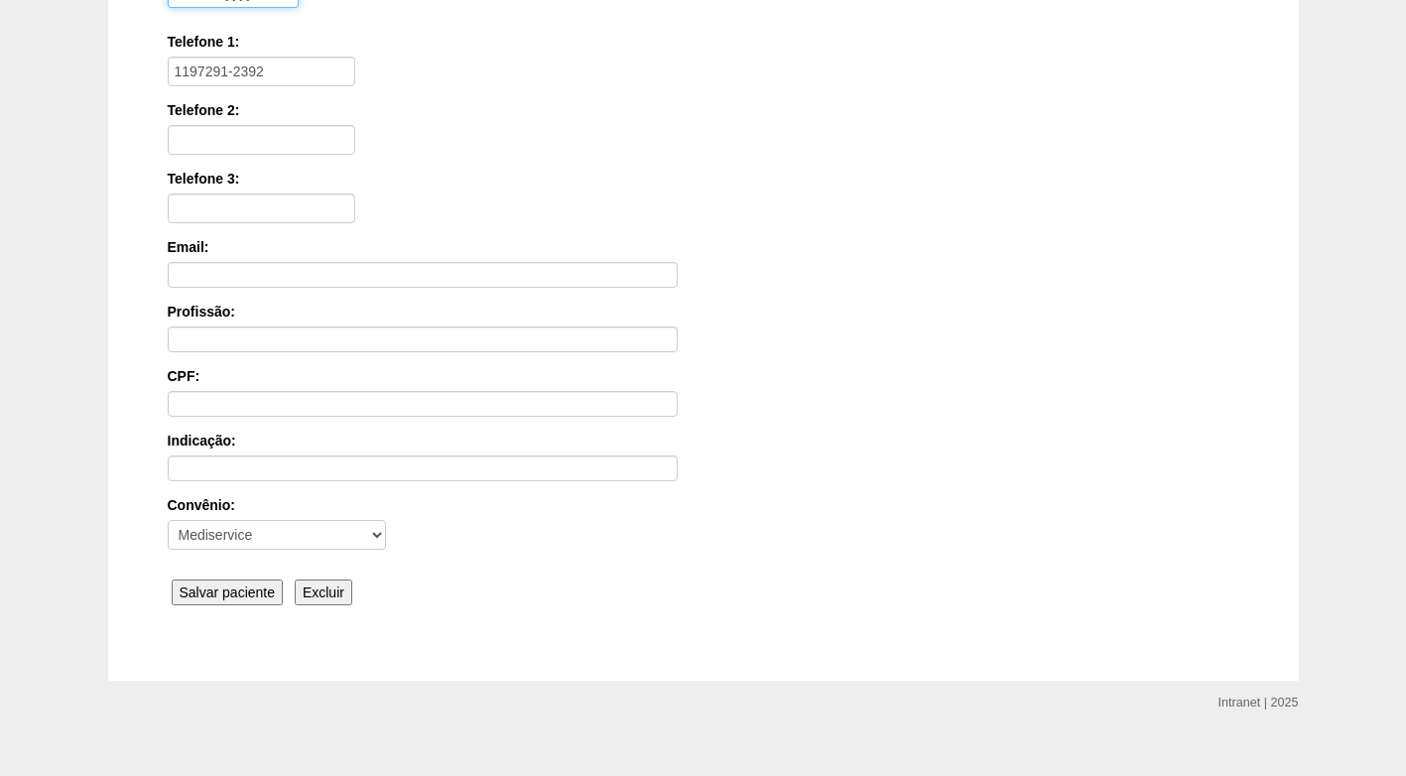
scroll to position [436, 0]
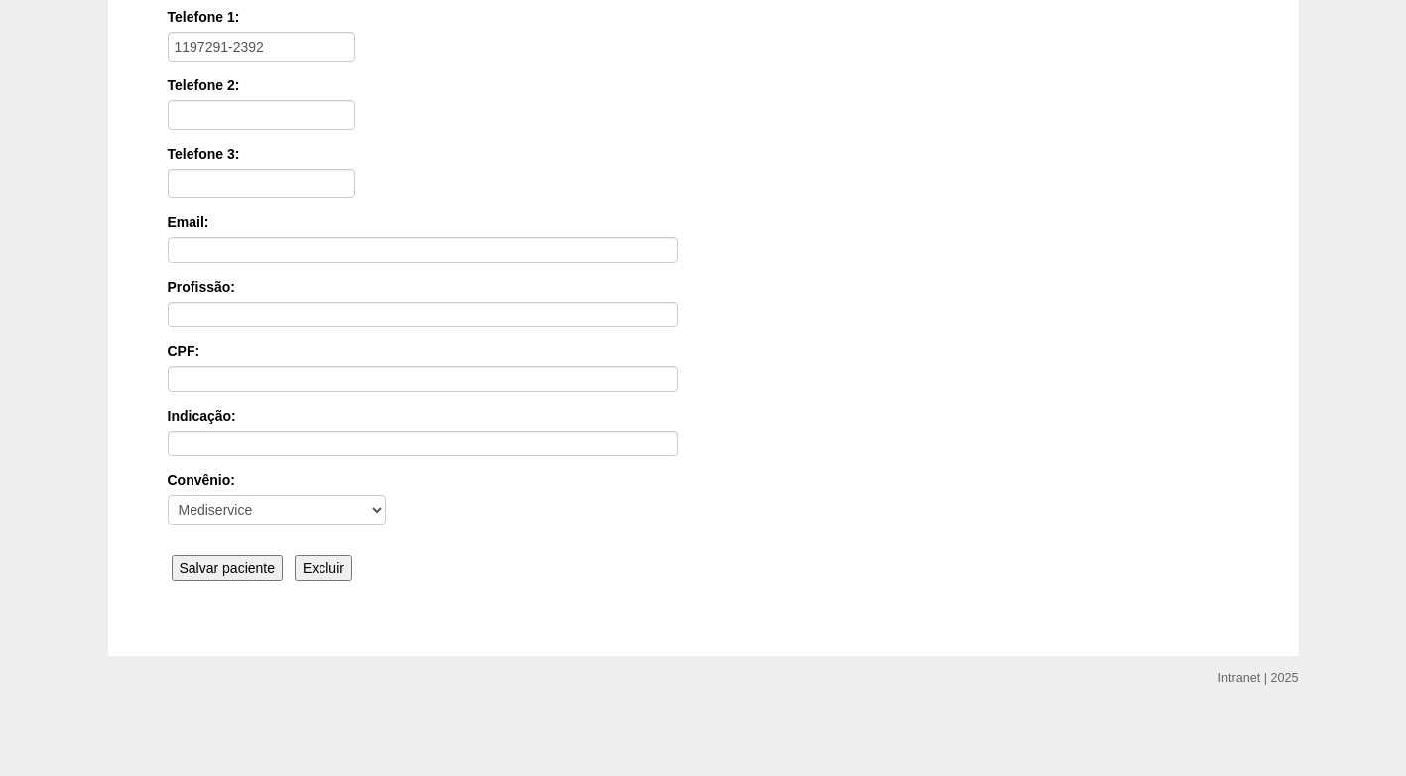
click at [240, 556] on input "Salvar paciente" at bounding box center [228, 568] width 112 height 26
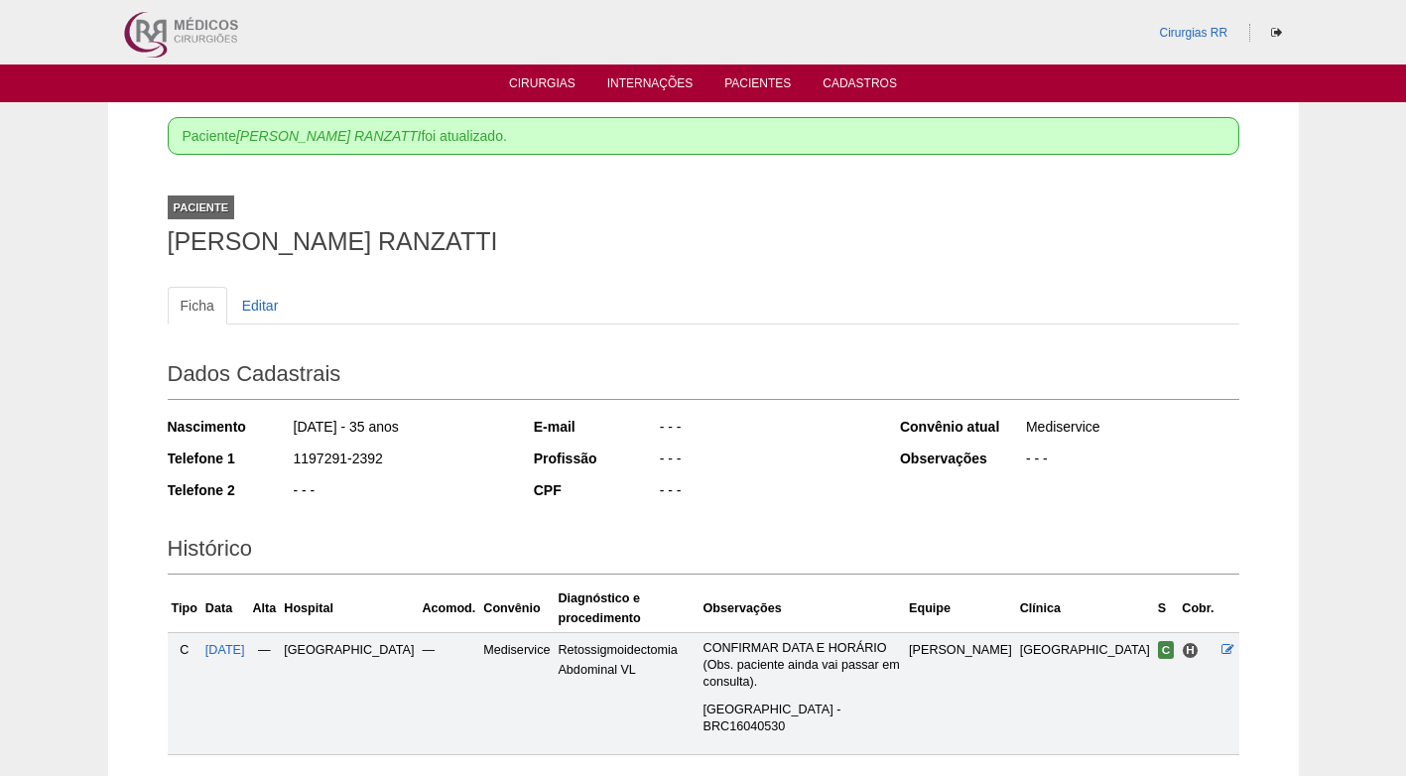
click at [551, 300] on ul "Ficha Editar" at bounding box center [704, 306] width 1072 height 38
click at [869, 277] on div "Ficha Editar Dados Cadastrais Nascimento [DATE] - 35 anos Telefone 1 1197291-23…" at bounding box center [704, 511] width 1072 height 488
drag, startPoint x: 887, startPoint y: 236, endPoint x: 545, endPoint y: 212, distance: 343.1
click at [870, 238] on h1 "[PERSON_NAME] RANZATTI" at bounding box center [704, 241] width 1072 height 25
click at [722, 279] on div "Ficha Editar Dados Cadastrais Nascimento [DATE] - 35 anos Telefone 1 1197291-23…" at bounding box center [704, 511] width 1072 height 488
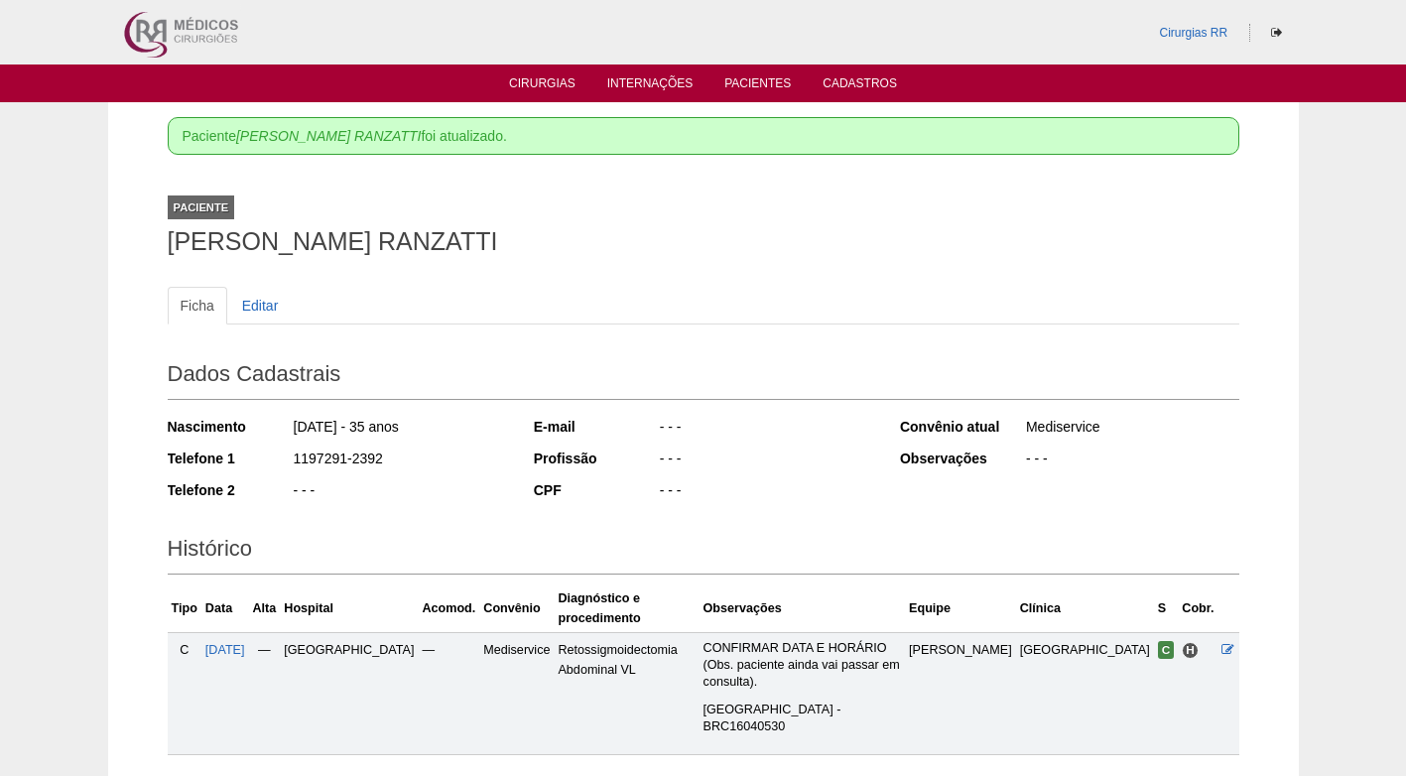
click at [795, 253] on h1 "[PERSON_NAME] RANZATTI" at bounding box center [704, 241] width 1072 height 25
click at [465, 254] on h1 "CAROLINE APARECIDA PEREZ RANZATTI" at bounding box center [704, 241] width 1072 height 25
click at [564, 74] on li "Cirurgias" at bounding box center [542, 82] width 94 height 16
click at [557, 81] on link "Cirurgias" at bounding box center [542, 84] width 66 height 17
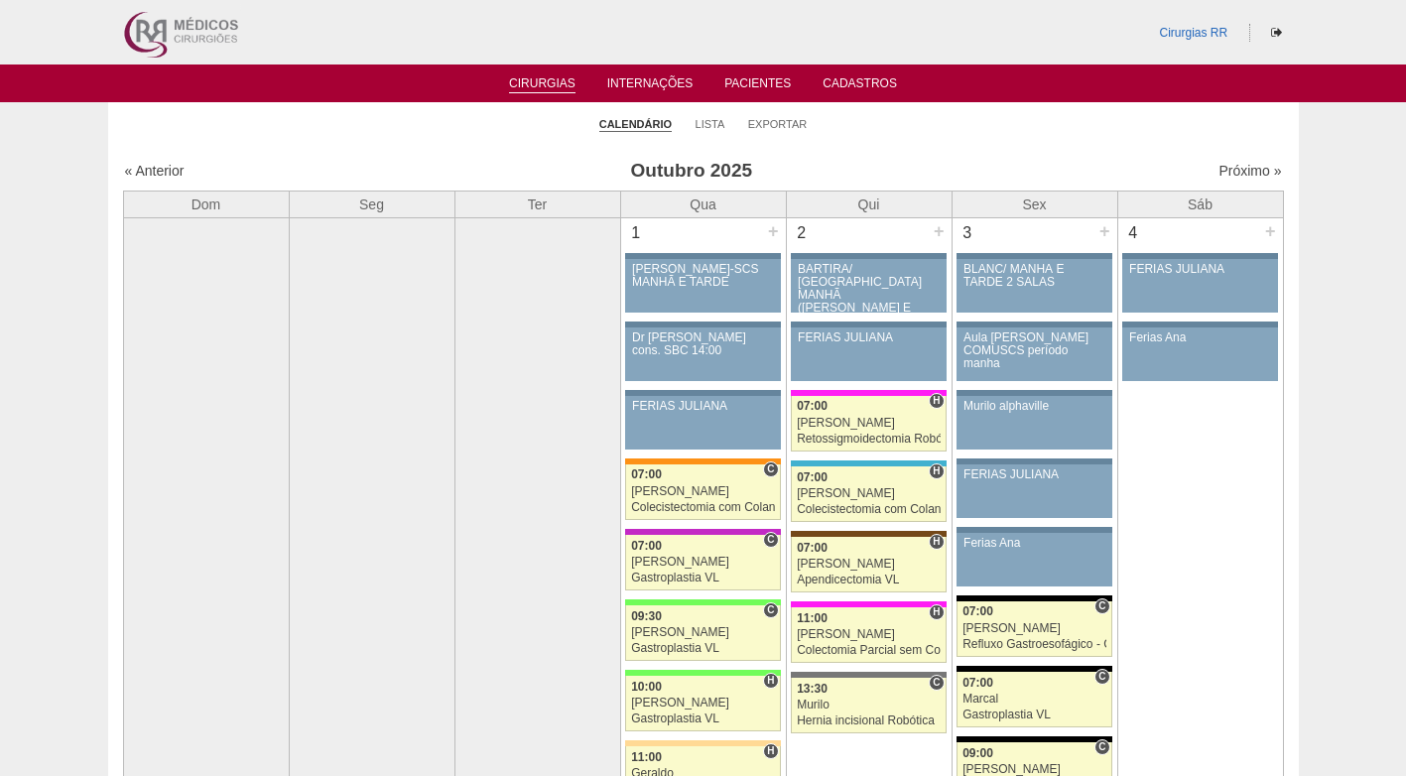
click at [1045, 129] on ul "Calendário Lista Exportar" at bounding box center [703, 123] width 1191 height 42
drag, startPoint x: 1020, startPoint y: 143, endPoint x: 1000, endPoint y: 143, distance: 19.8
click at [1000, 143] on ul "Calendário Lista Exportar" at bounding box center [703, 123] width 1191 height 42
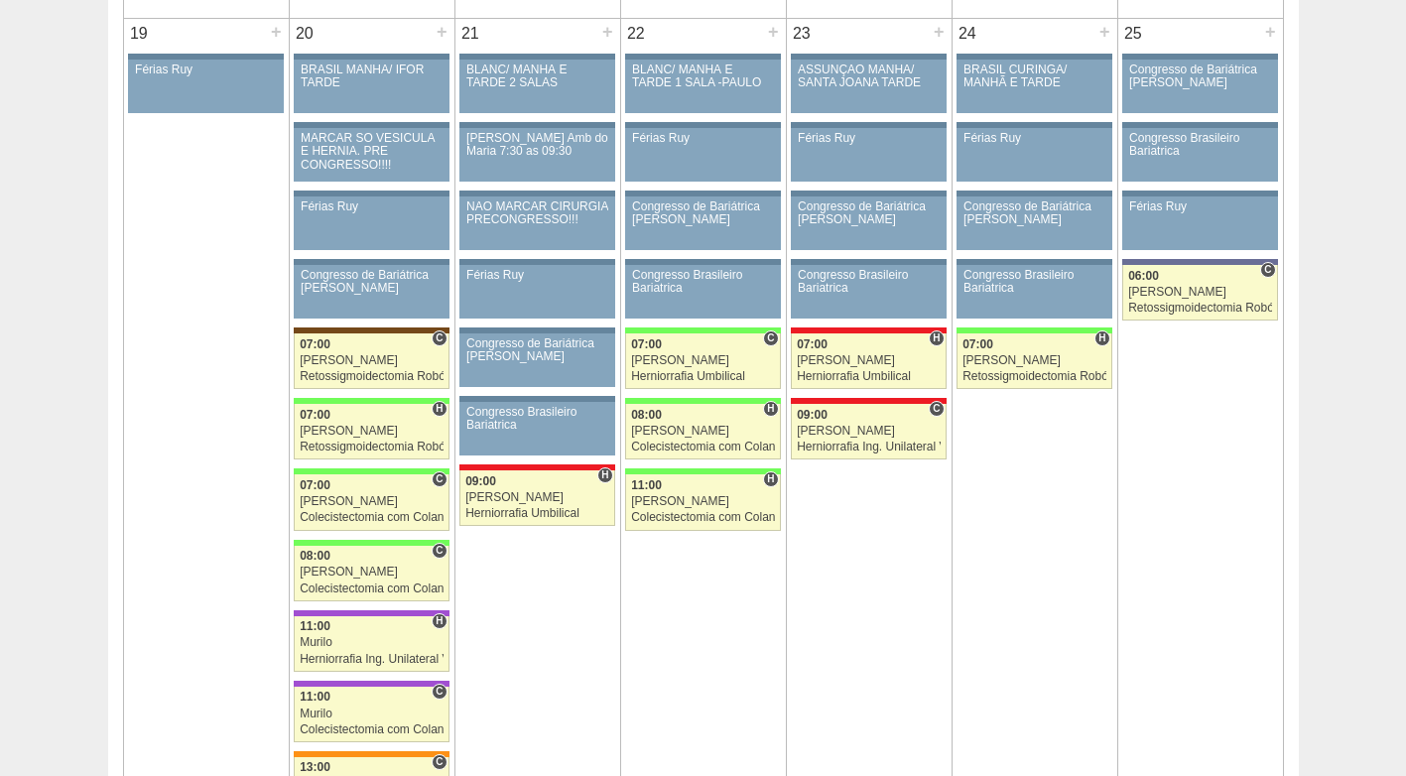
scroll to position [3156, 0]
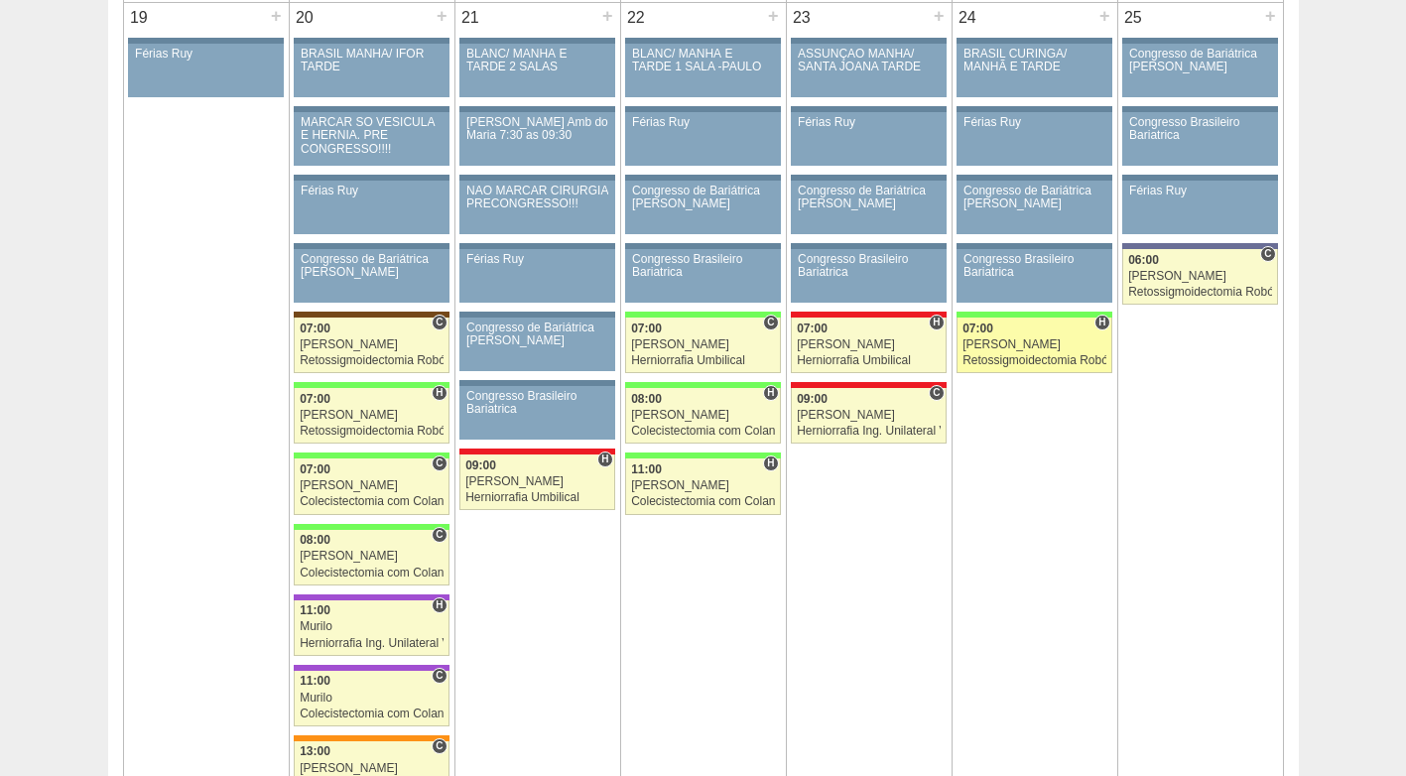
click at [1047, 358] on div "Retossigmoidectomia Robótica" at bounding box center [1034, 360] width 144 height 13
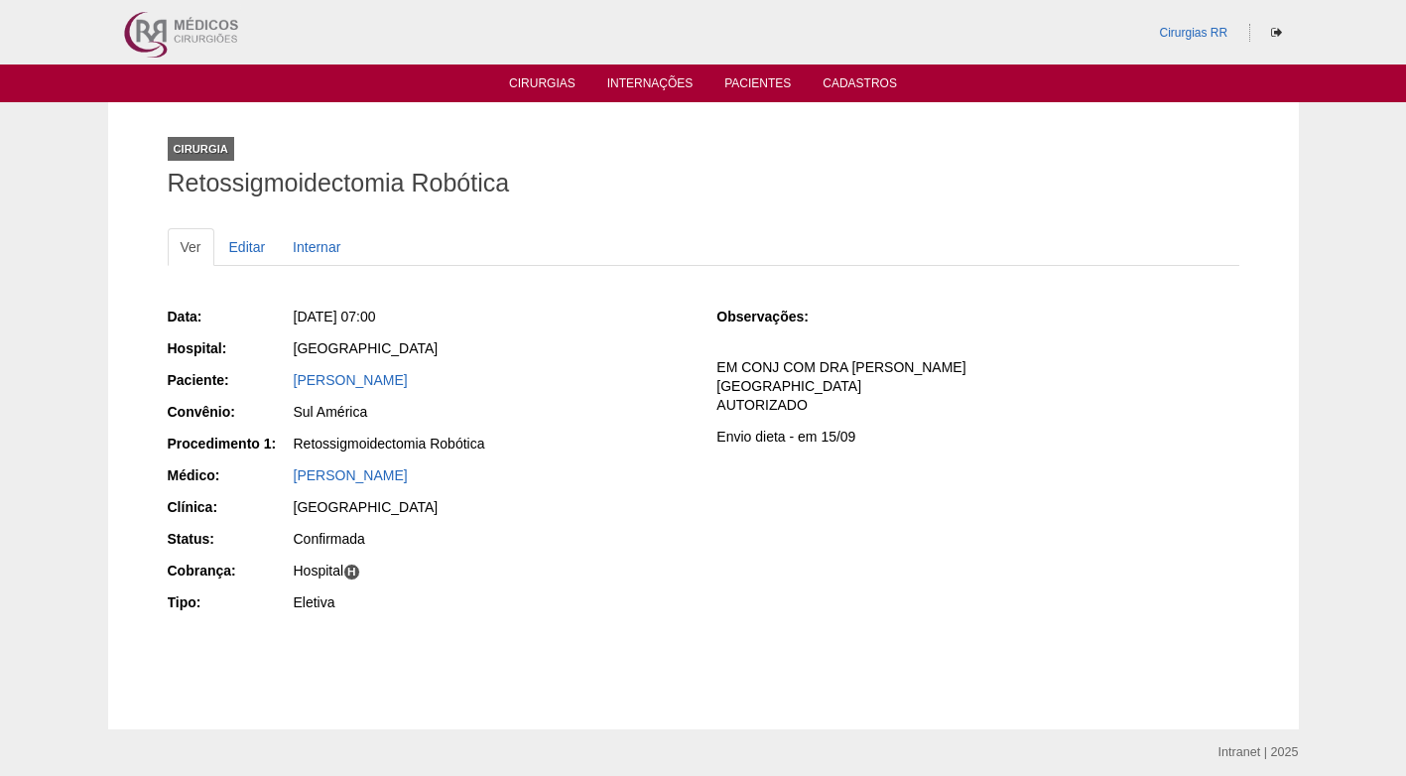
click at [1031, 352] on div "Observações: EM CONJ COM DRA CLAUDIA COBRANÇA HOSPITAL AUTORIZADO Envio dieta -…" at bounding box center [977, 383] width 522 height 152
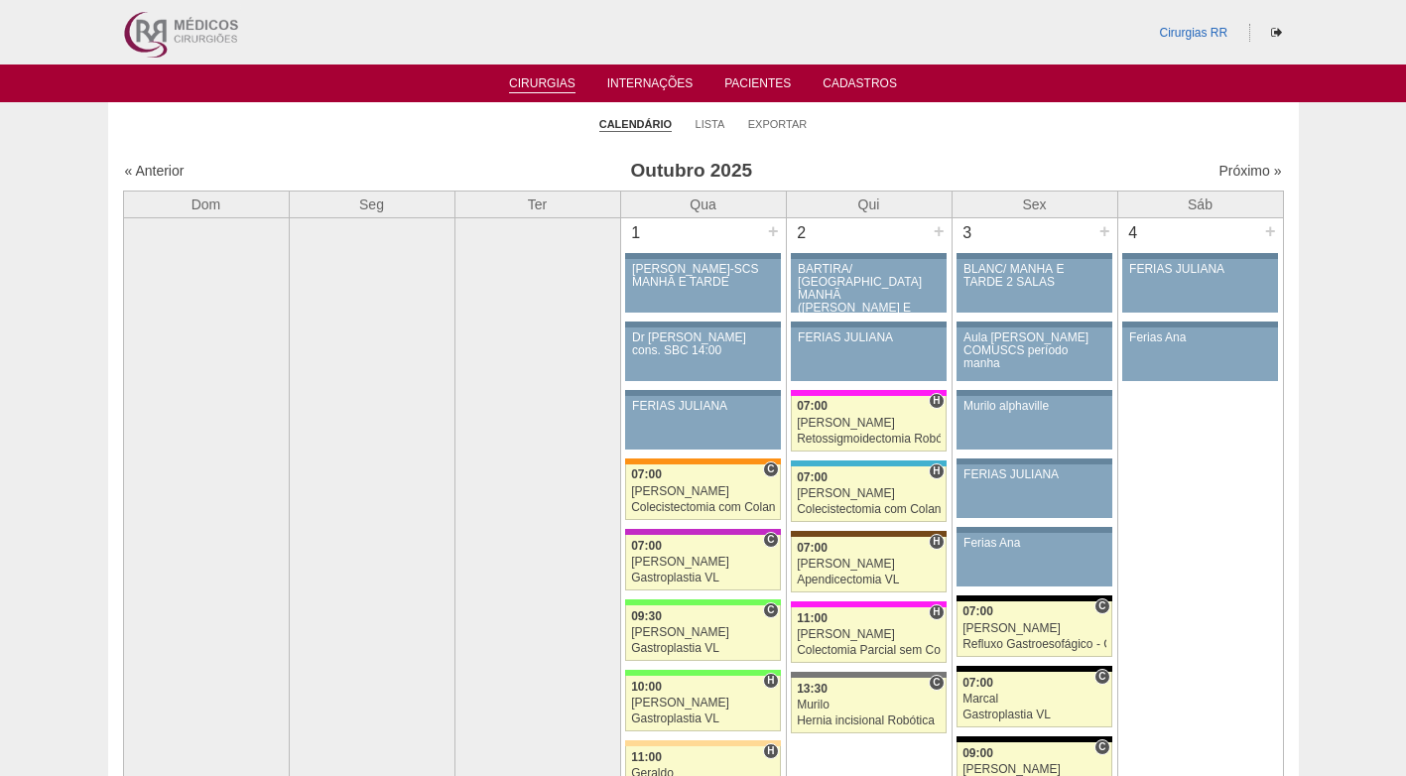
scroll to position [3156, 0]
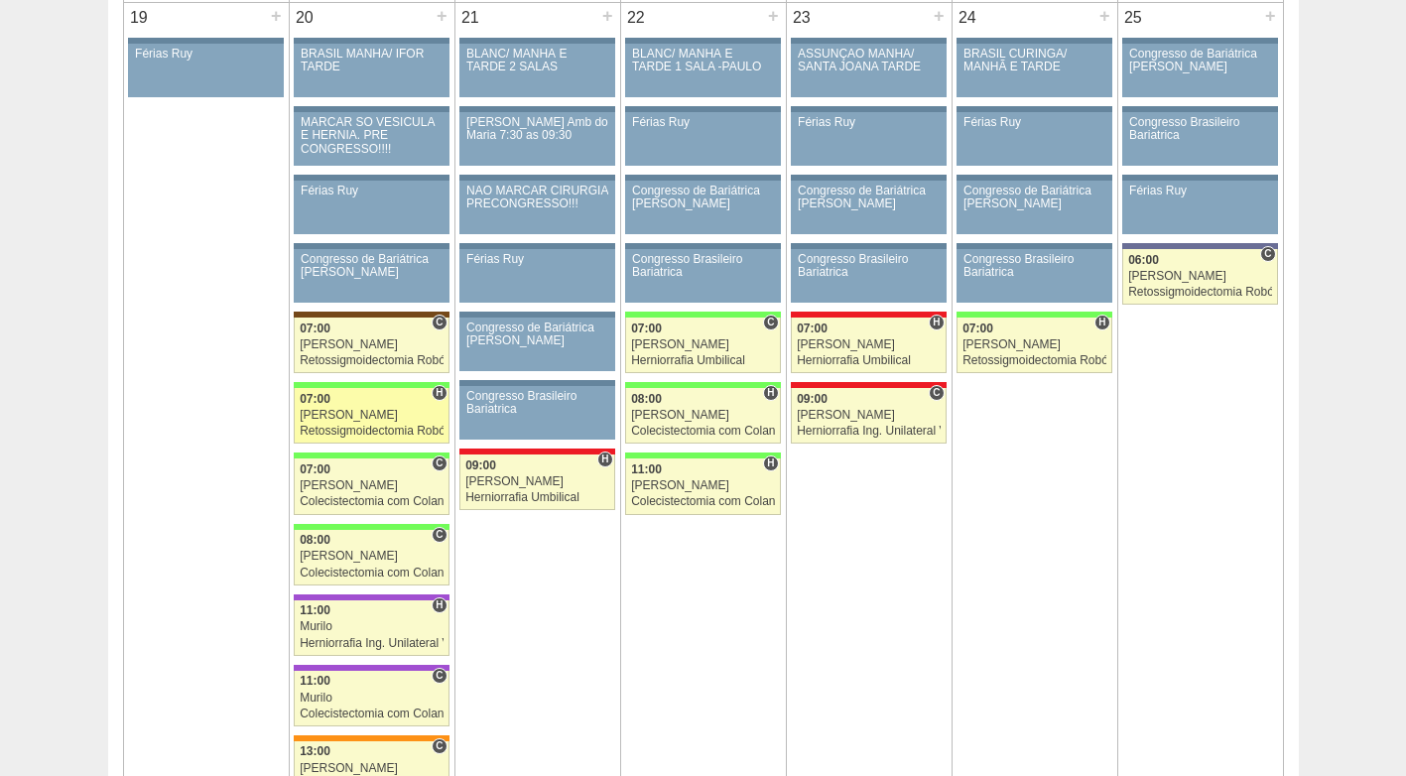
click at [387, 418] on div "[PERSON_NAME]" at bounding box center [372, 415] width 144 height 13
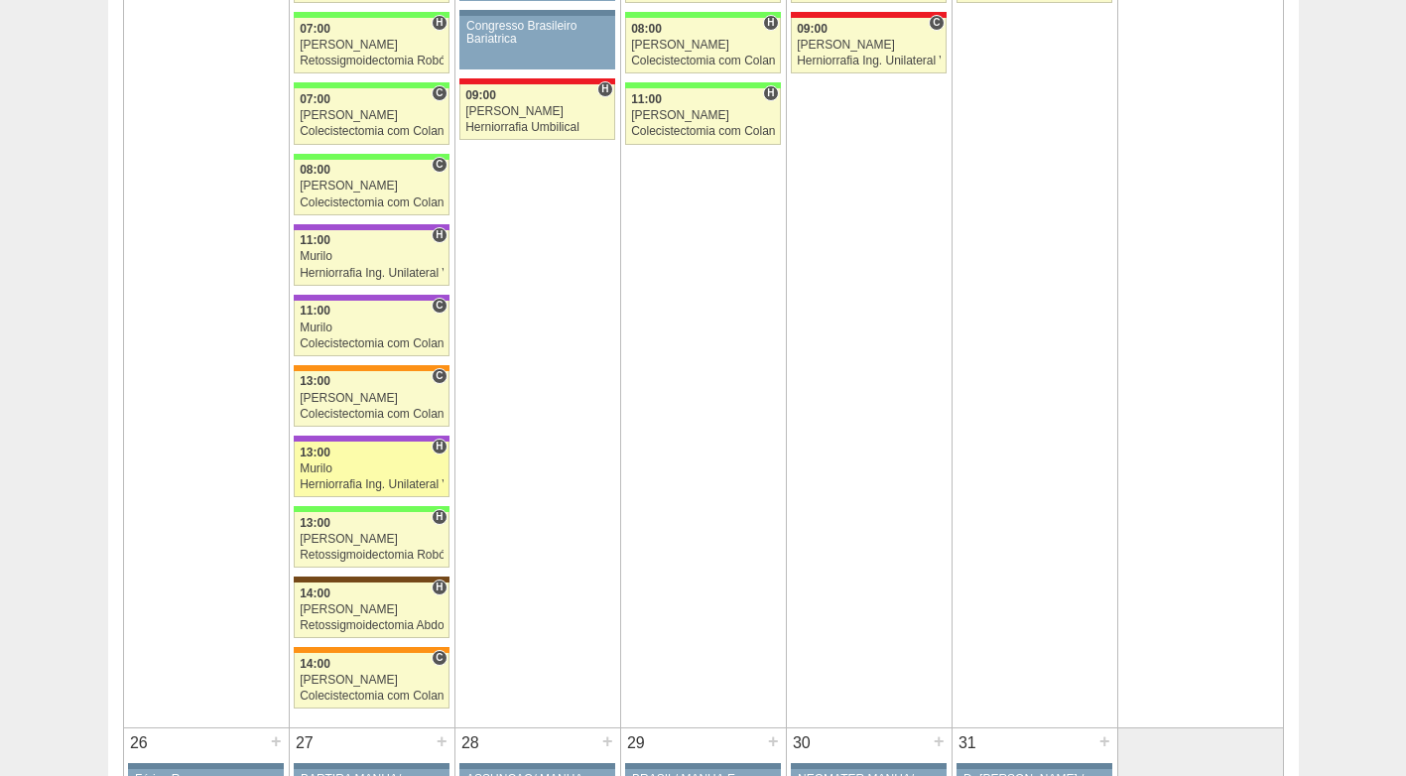
scroll to position [3553, 0]
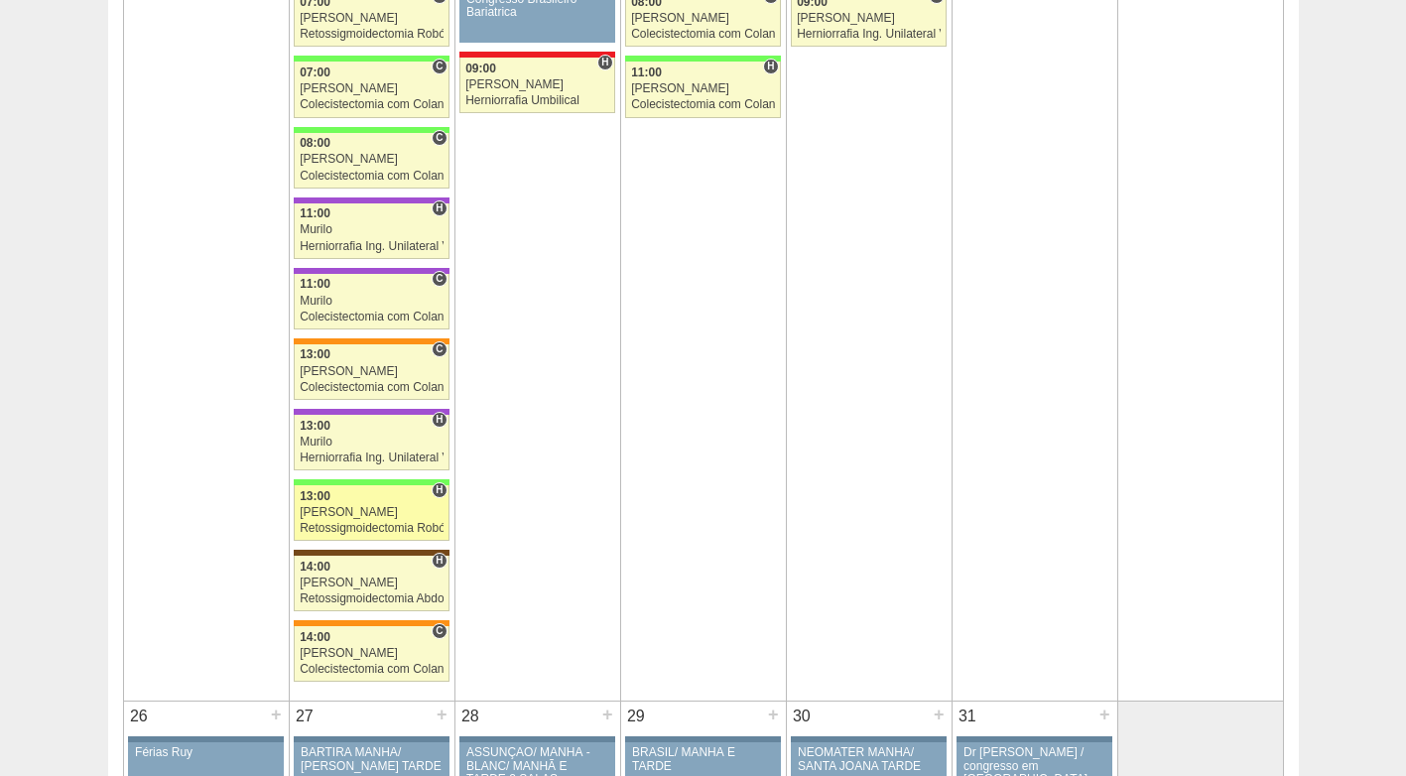
click at [375, 522] on div "Retossigmoidectomia Robótica" at bounding box center [372, 528] width 144 height 13
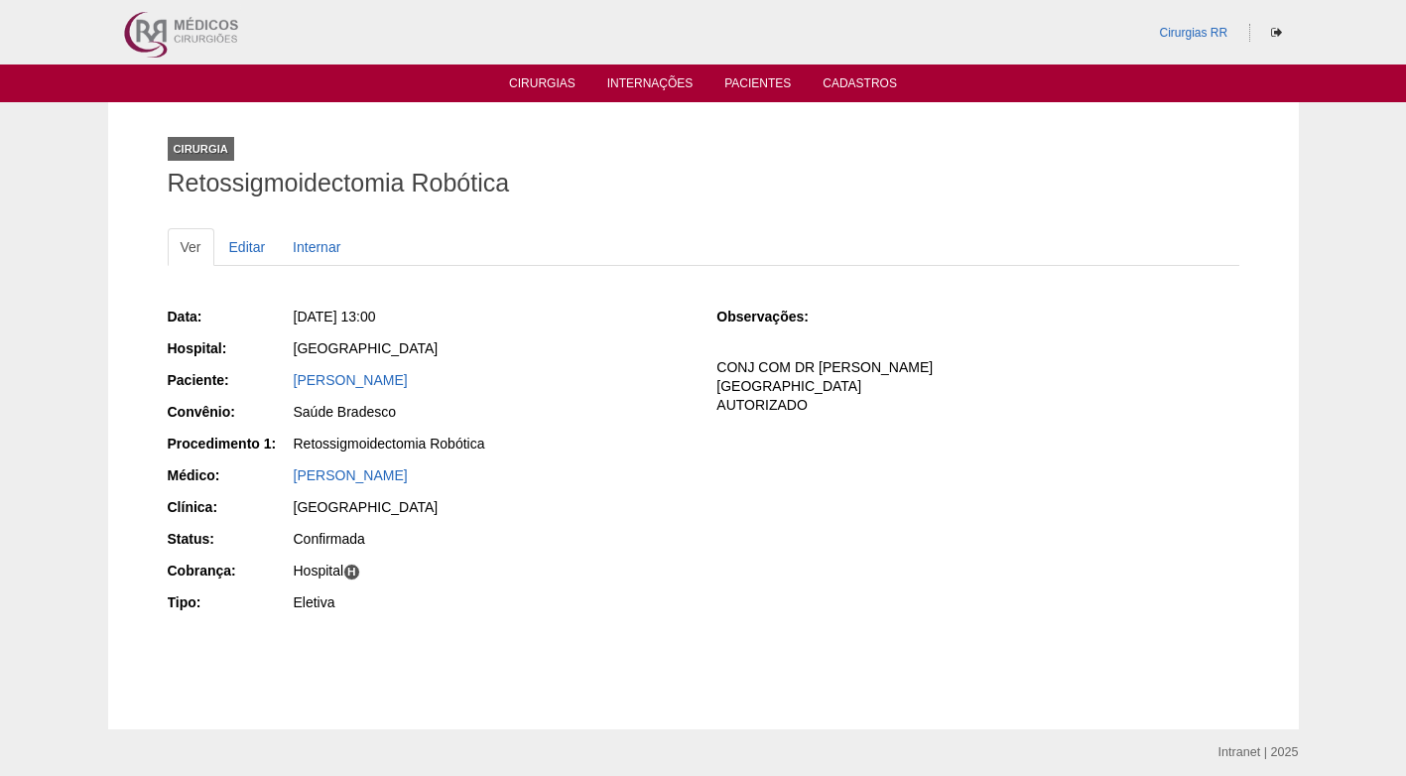
click at [592, 495] on div "Data: [DATE] 13:00 Hospital: [GEOGRAPHIC_DATA] Paciente: [PERSON_NAME] Convênio…" at bounding box center [429, 462] width 522 height 324
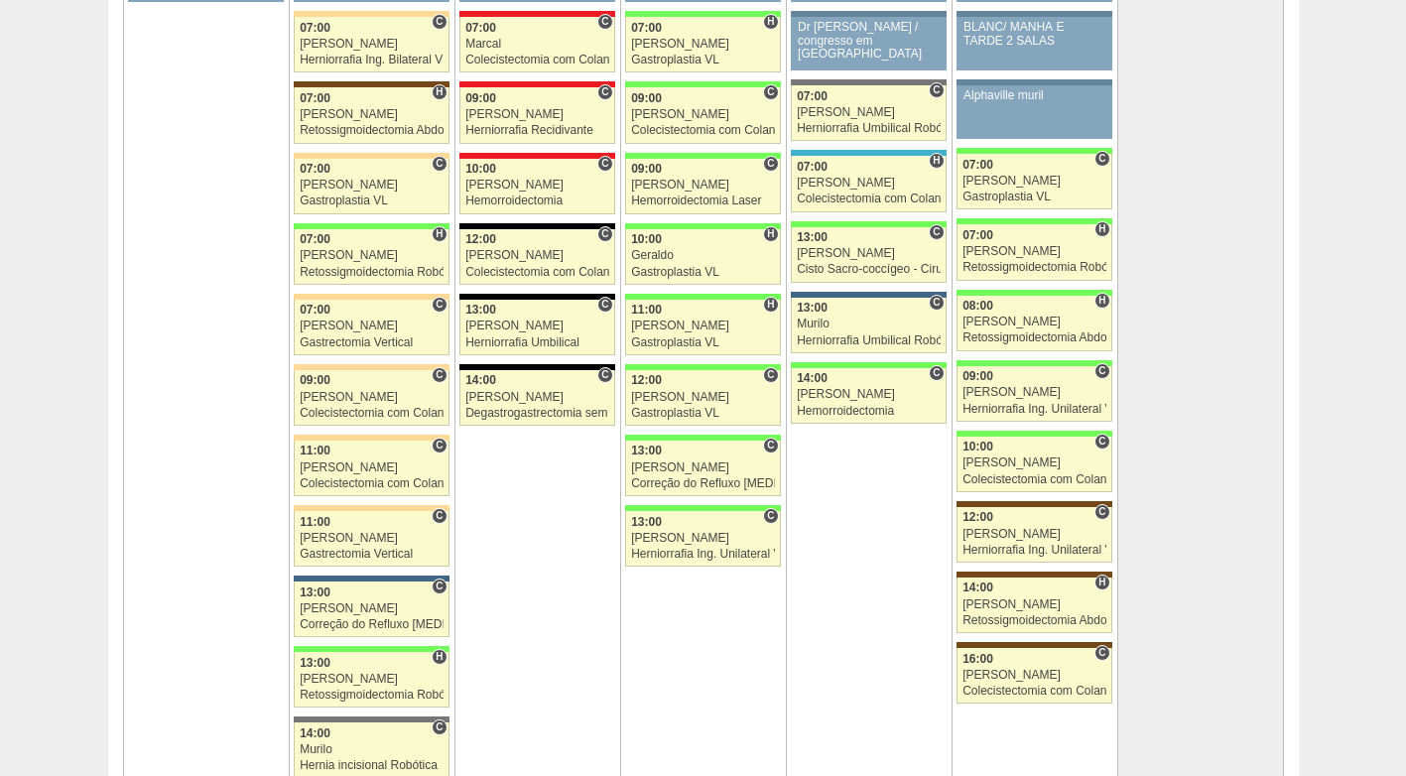
scroll to position [4248, 0]
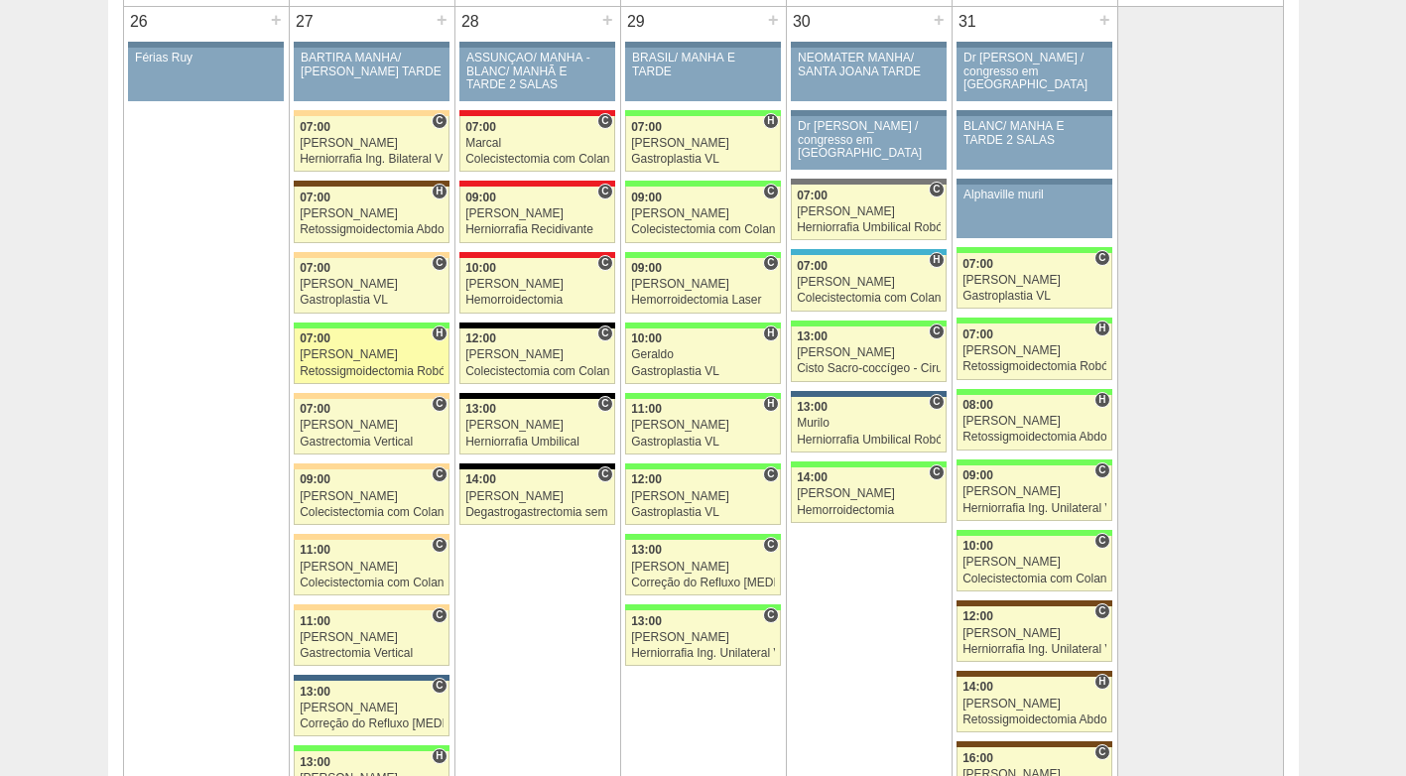
click at [366, 366] on div "Retossigmoidectomia Robótica" at bounding box center [372, 371] width 144 height 13
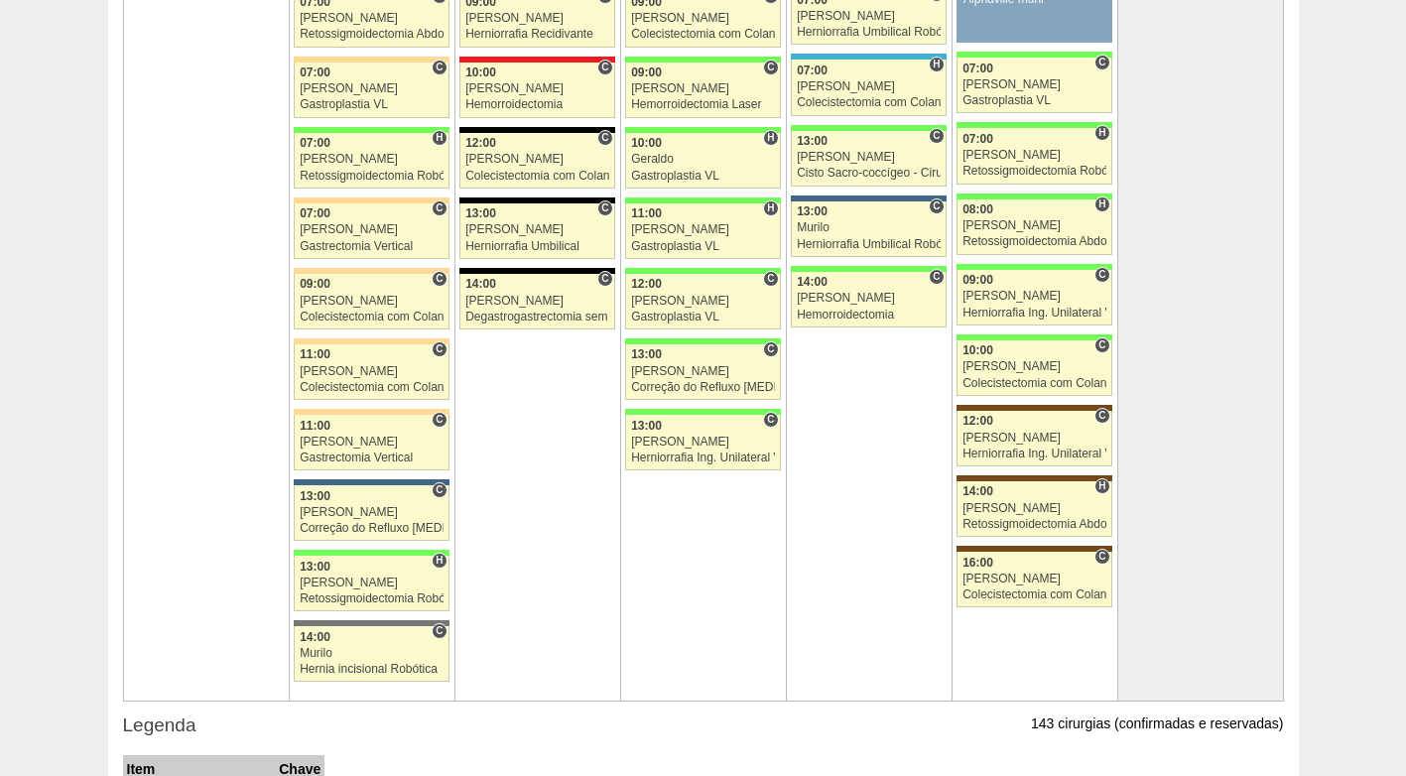
scroll to position [4446, 0]
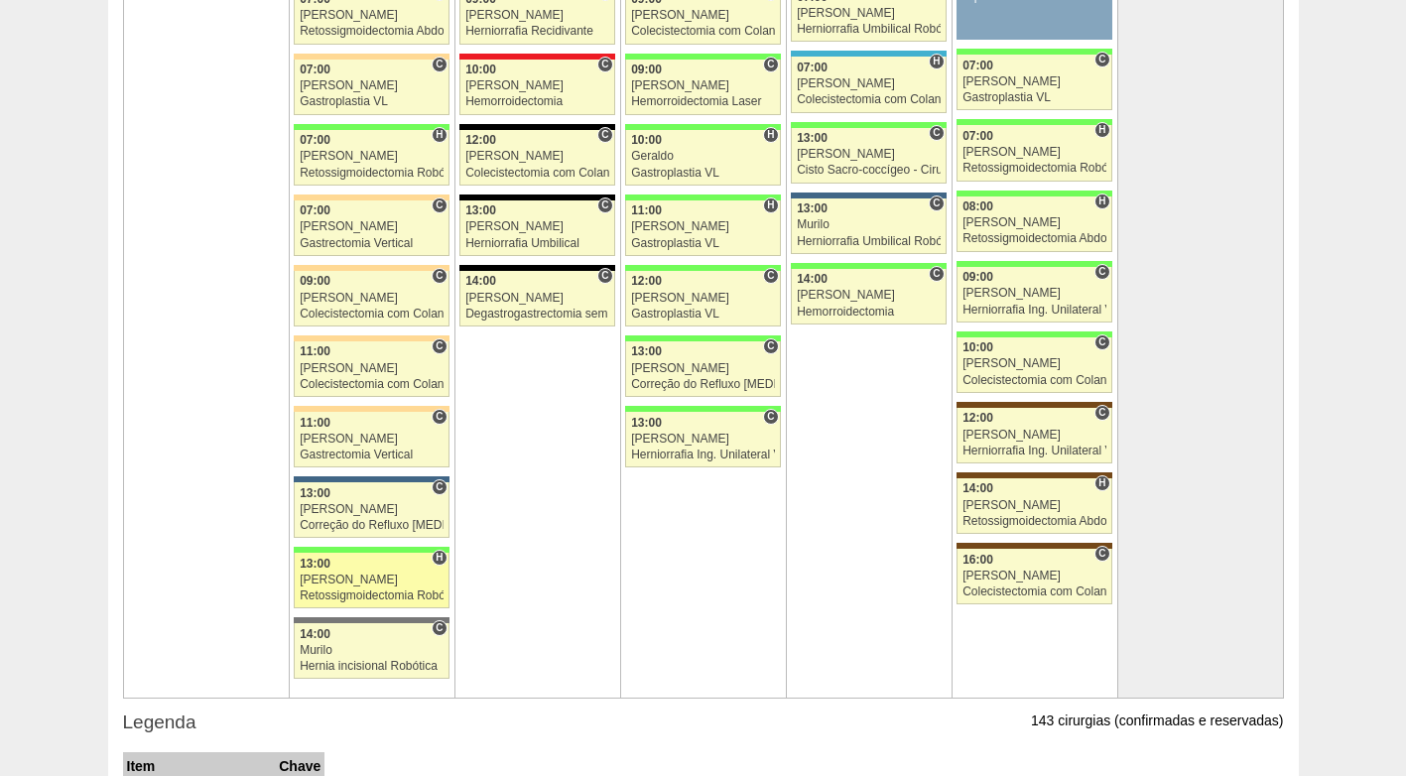
click at [365, 565] on div "13:00" at bounding box center [372, 564] width 144 height 13
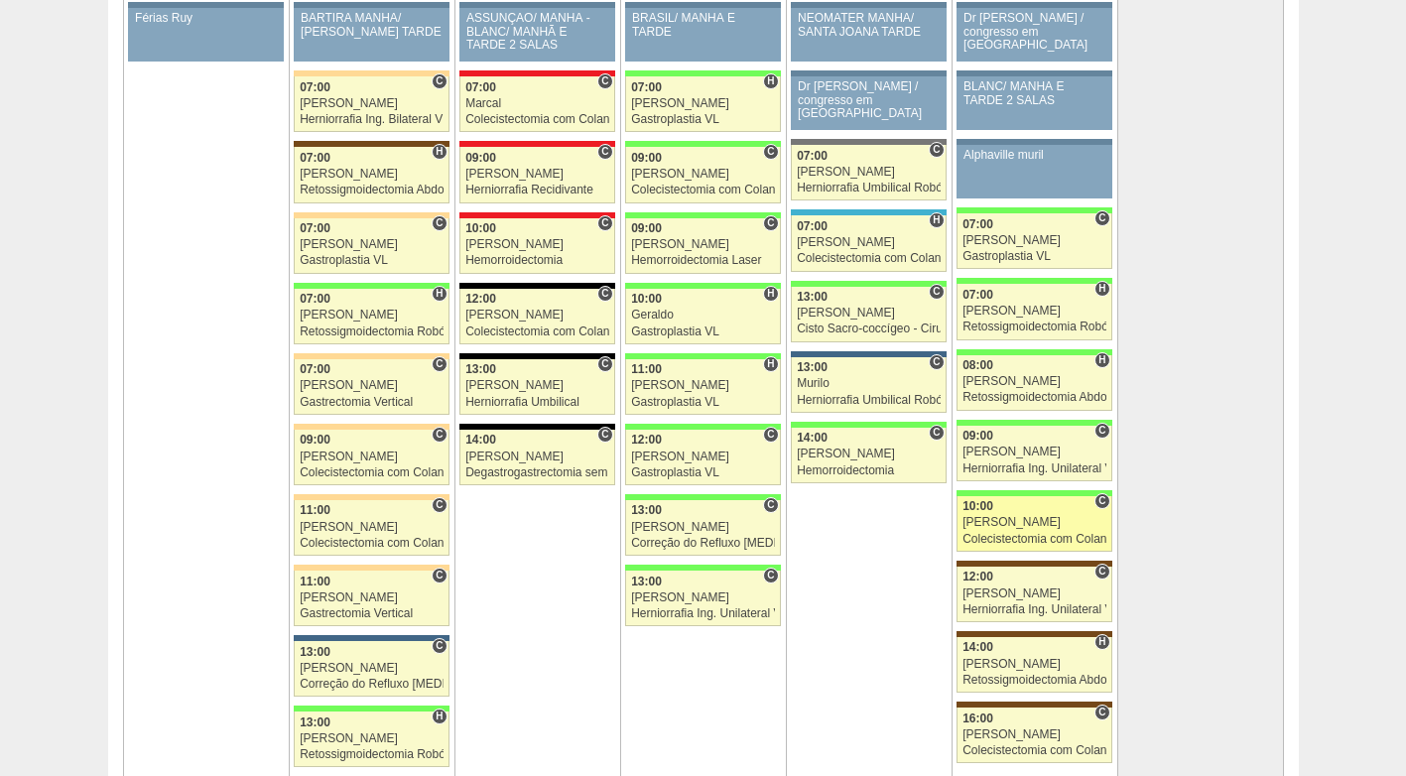
scroll to position [4248, 0]
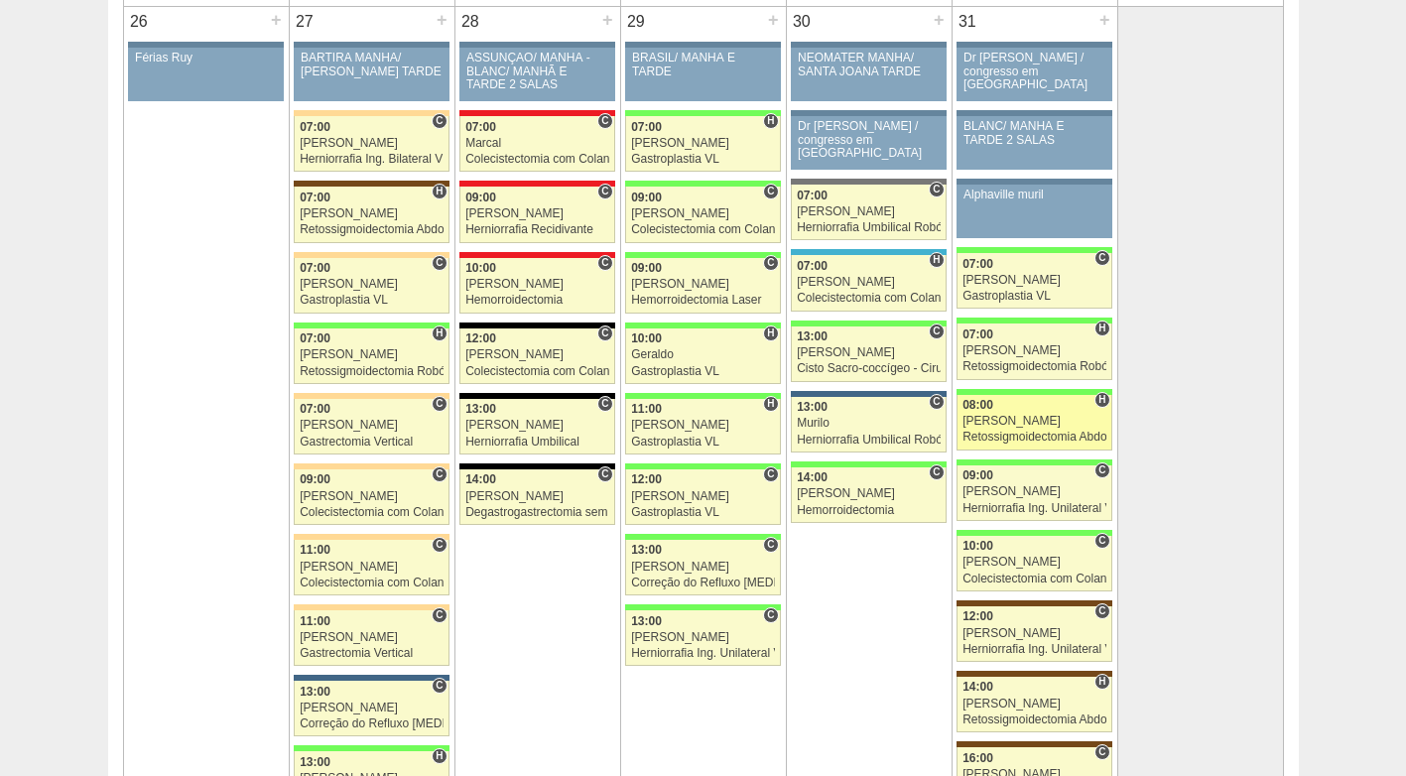
click at [1051, 413] on link "87722 Cirurgias RR H 08:00 Bruno Retossigmoidectomia Abdominal VL Hospital Bras…" at bounding box center [1033, 423] width 155 height 56
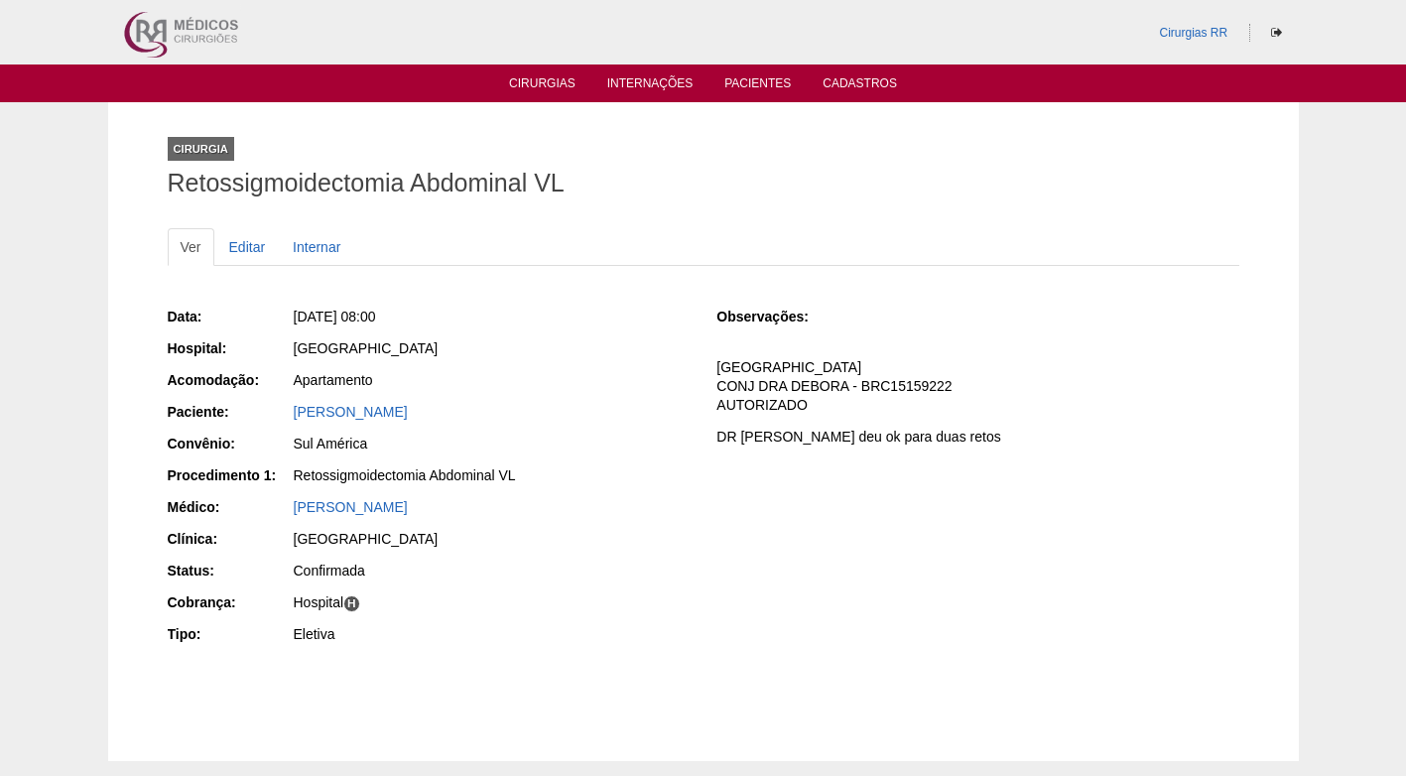
click at [539, 350] on div "[GEOGRAPHIC_DATA]" at bounding box center [492, 348] width 396 height 20
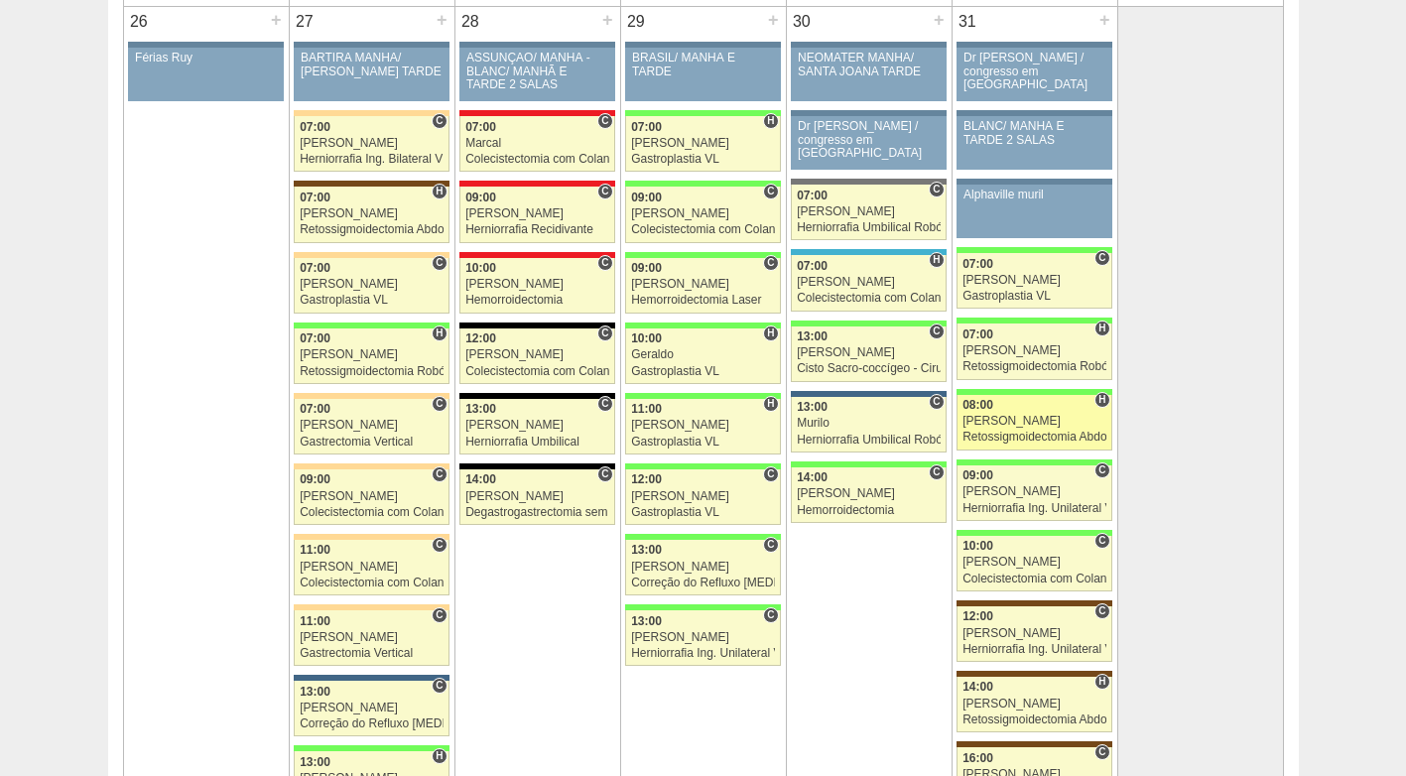
scroll to position [4248, 0]
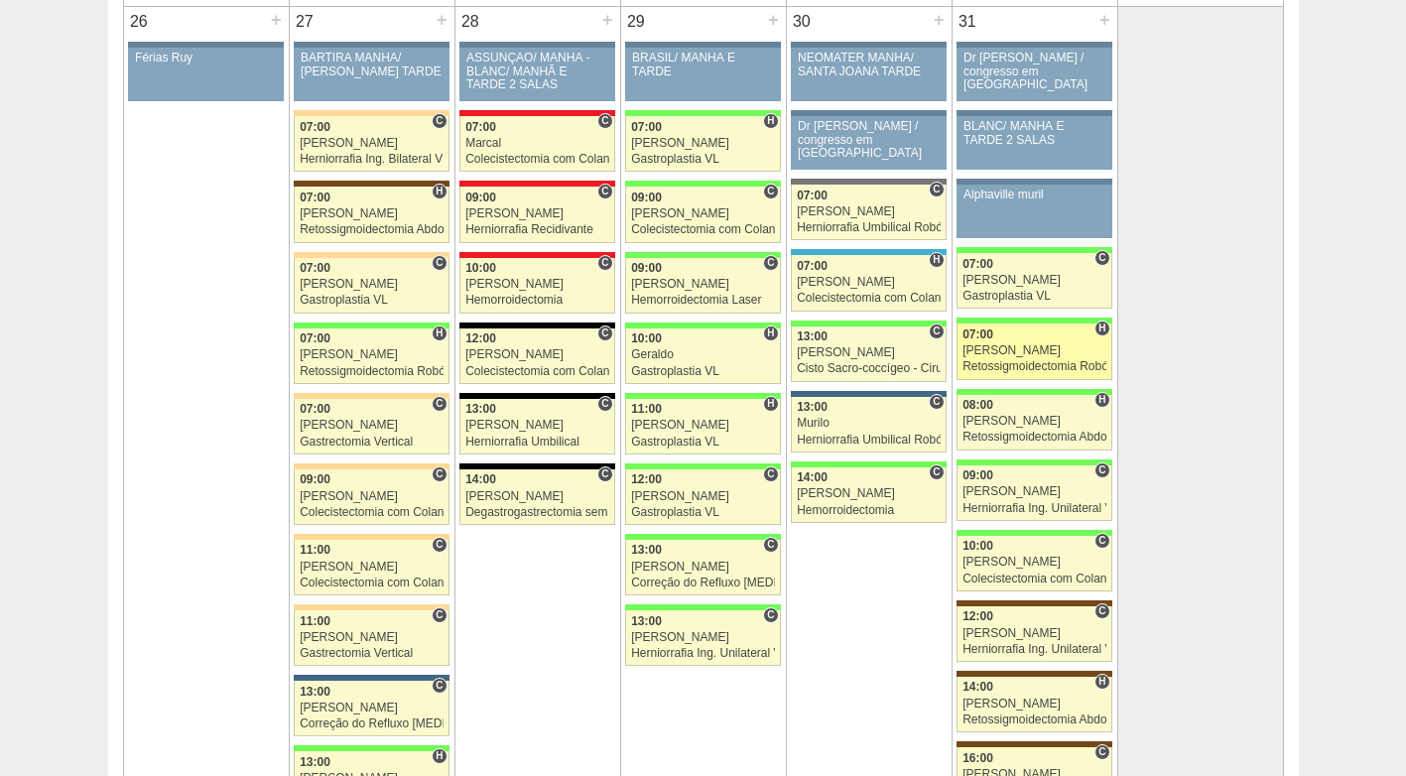
click at [1038, 358] on link "89126 Cirurgias RR H 07:00 Bruno Retossigmoidectomia Robótica Hospital Brasil B…" at bounding box center [1033, 351] width 155 height 56
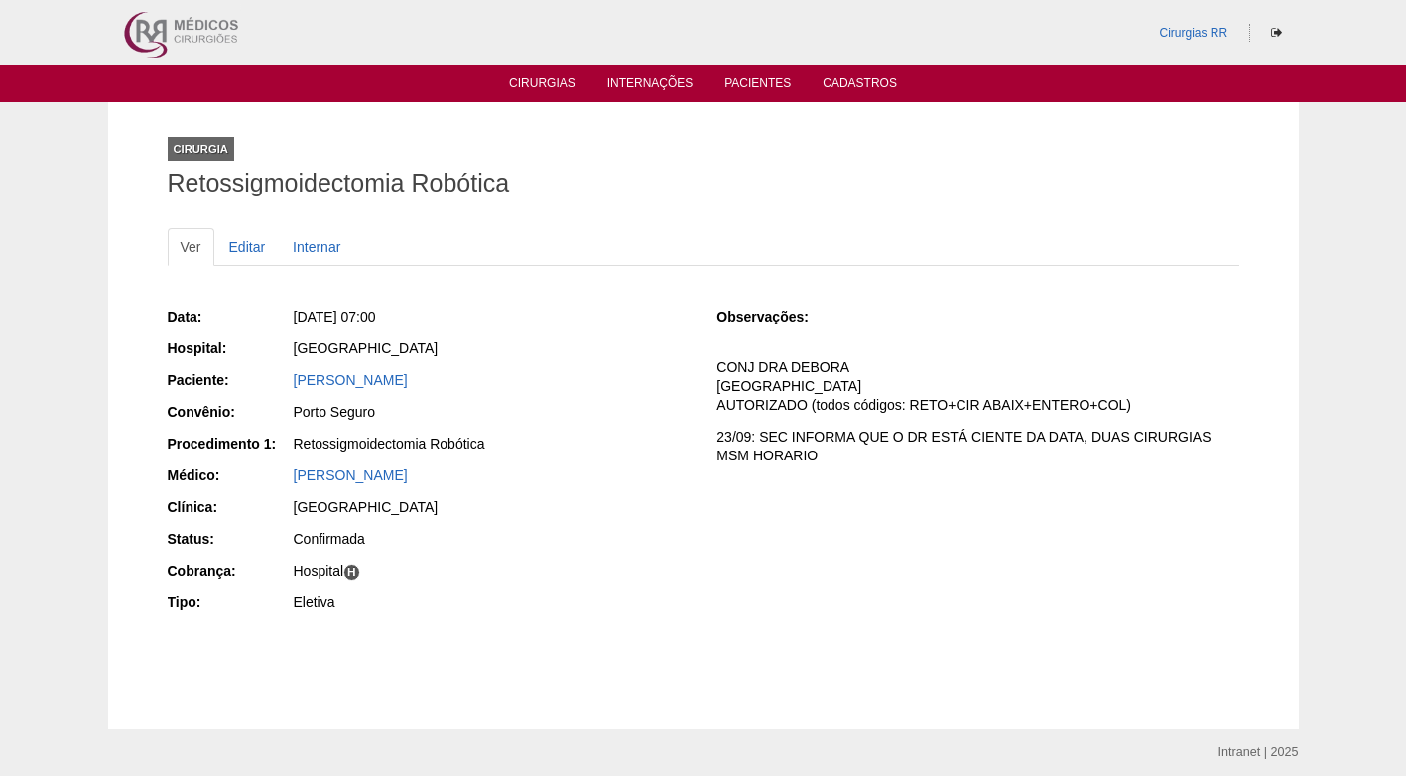
drag, startPoint x: 741, startPoint y: 311, endPoint x: 607, endPoint y: 313, distance: 134.0
click at [715, 314] on div "Data: Sex, 31/10/2025 - 07:00 Hospital: Brasil Paciente: GABRIELA TOLEDO CORREA…" at bounding box center [704, 462] width 1072 height 324
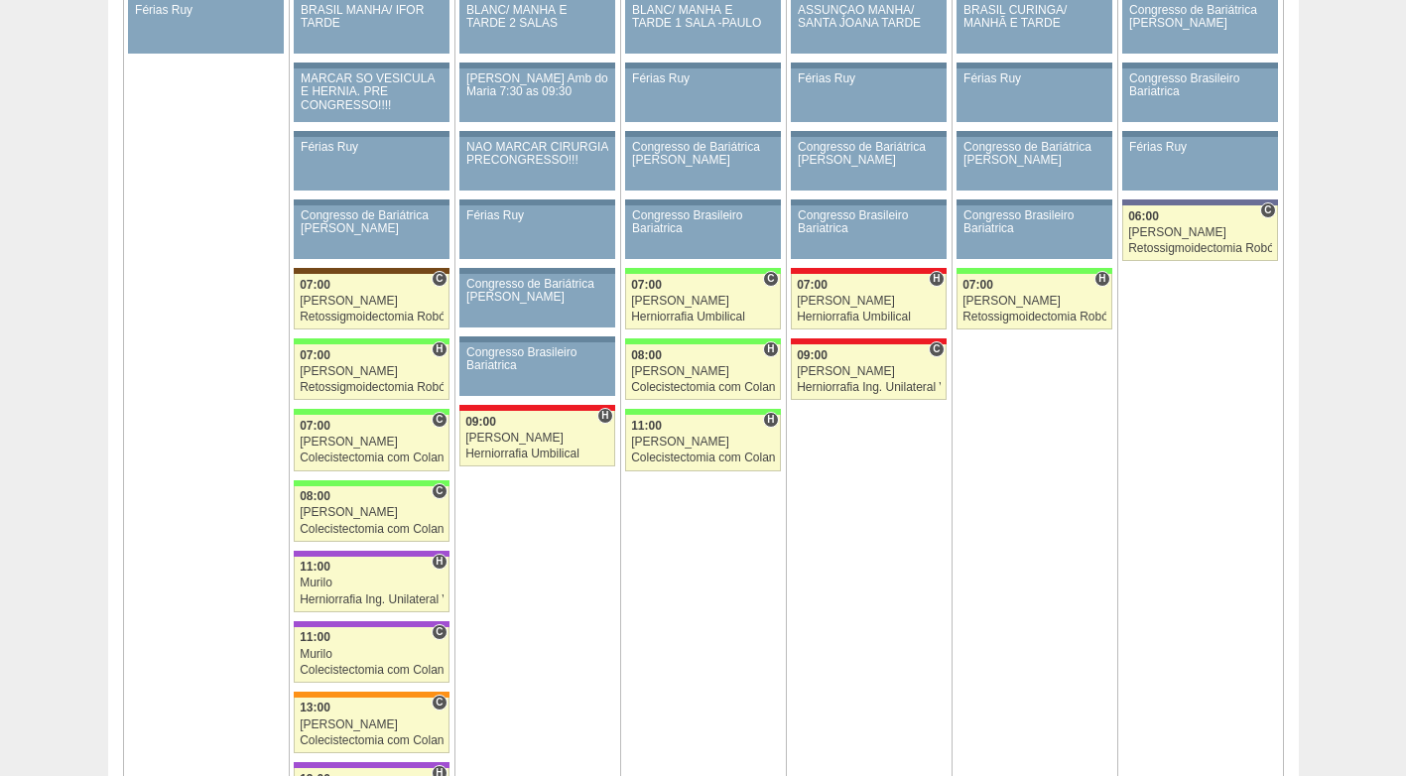
scroll to position [3156, 0]
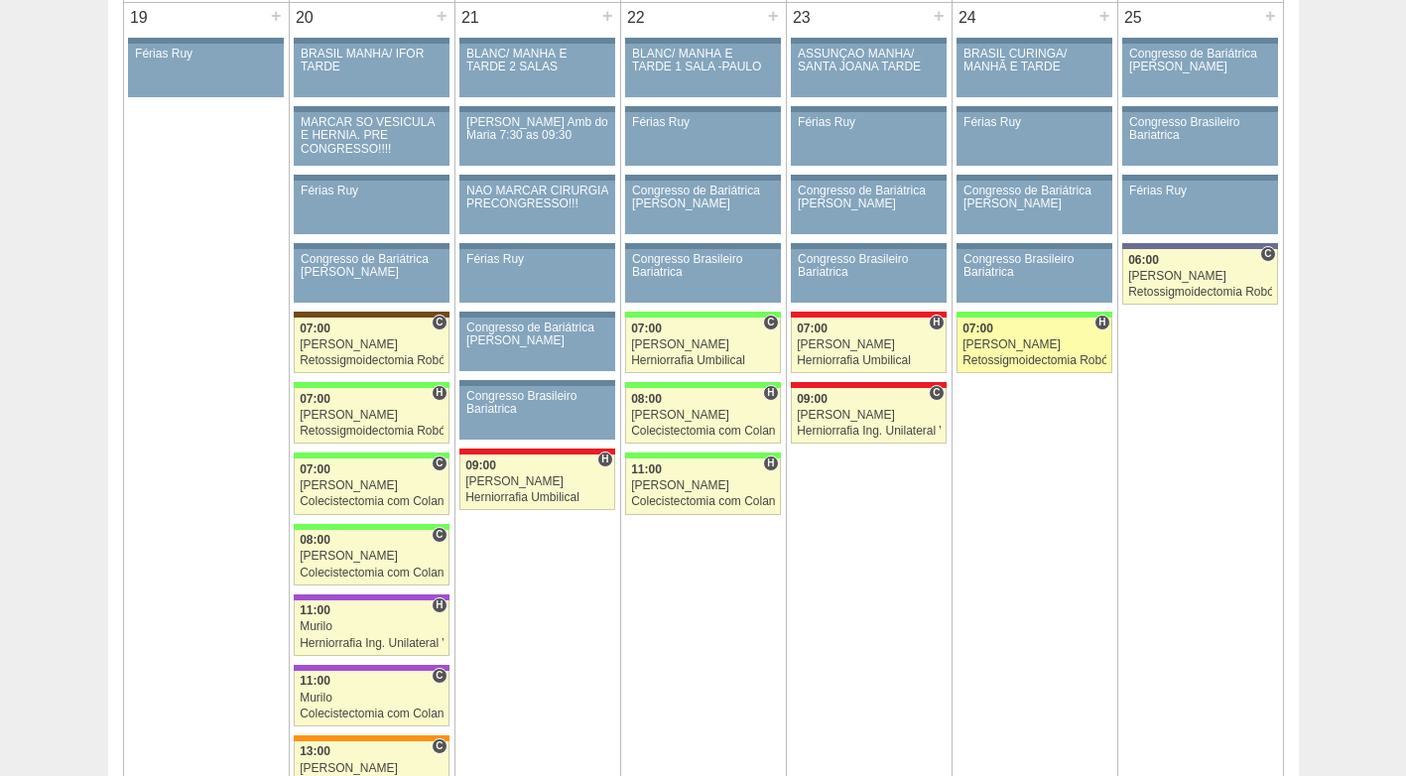
click at [1029, 363] on div "Retossigmoidectomia Robótica" at bounding box center [1034, 360] width 144 height 13
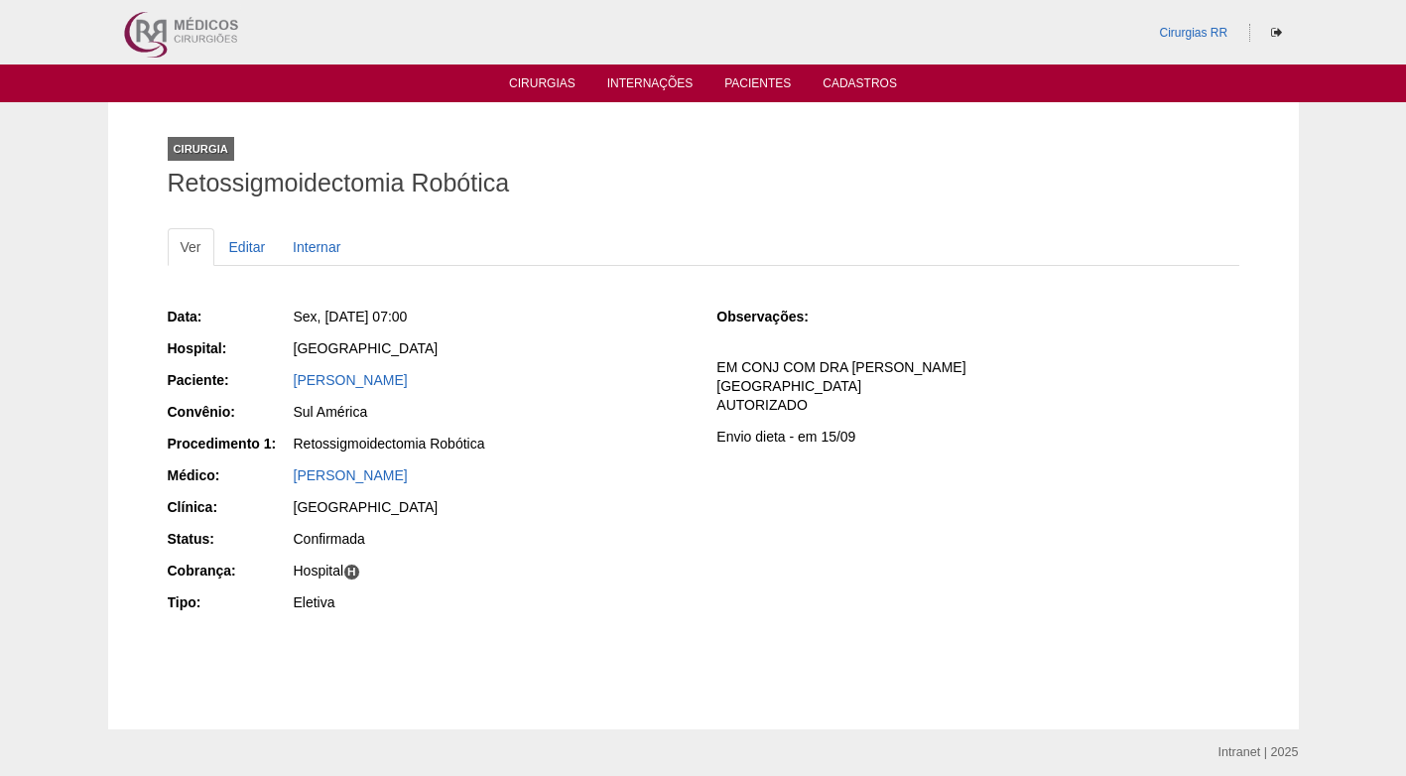
click at [687, 419] on div "Sul América" at bounding box center [492, 412] width 396 height 20
click at [534, 87] on link "Cirurgias" at bounding box center [542, 84] width 66 height 17
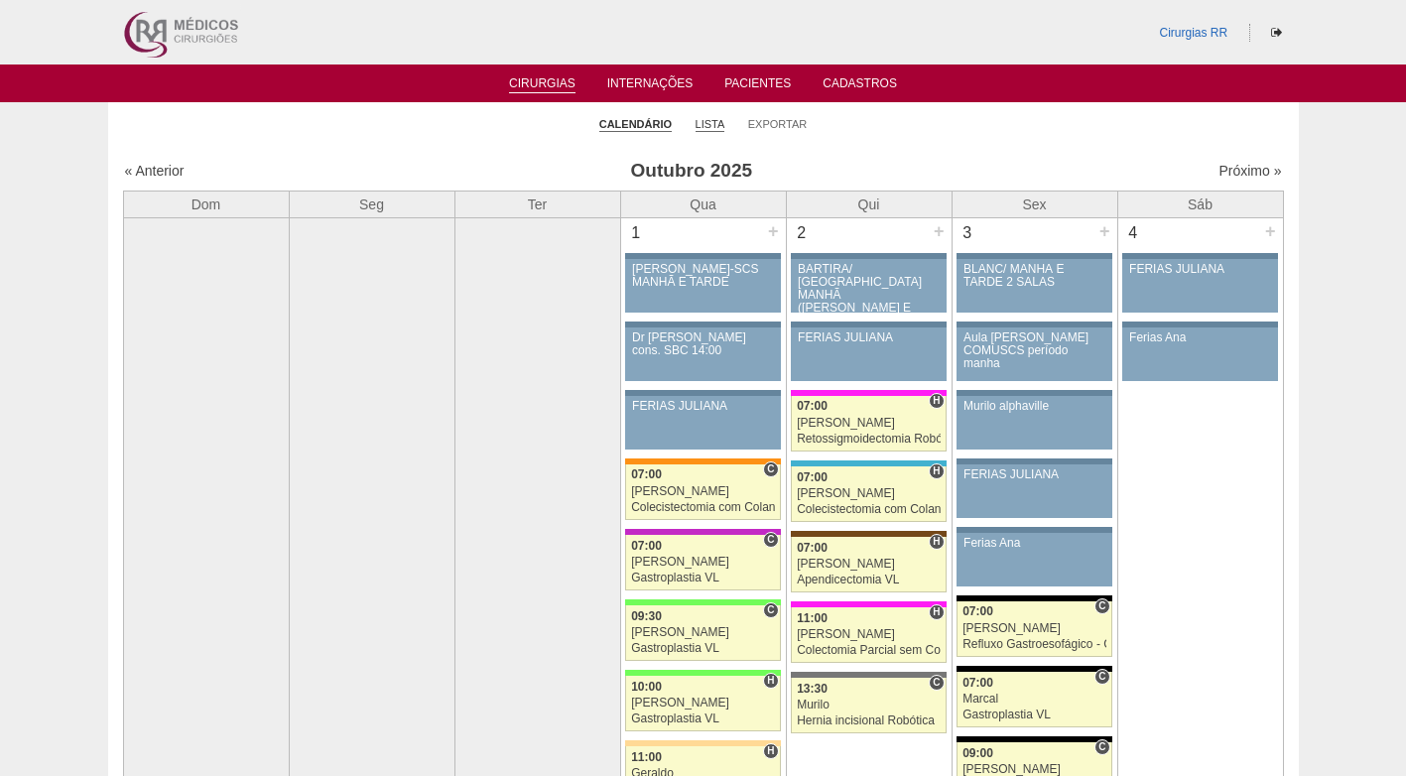
click at [706, 122] on link "Lista" at bounding box center [711, 124] width 30 height 15
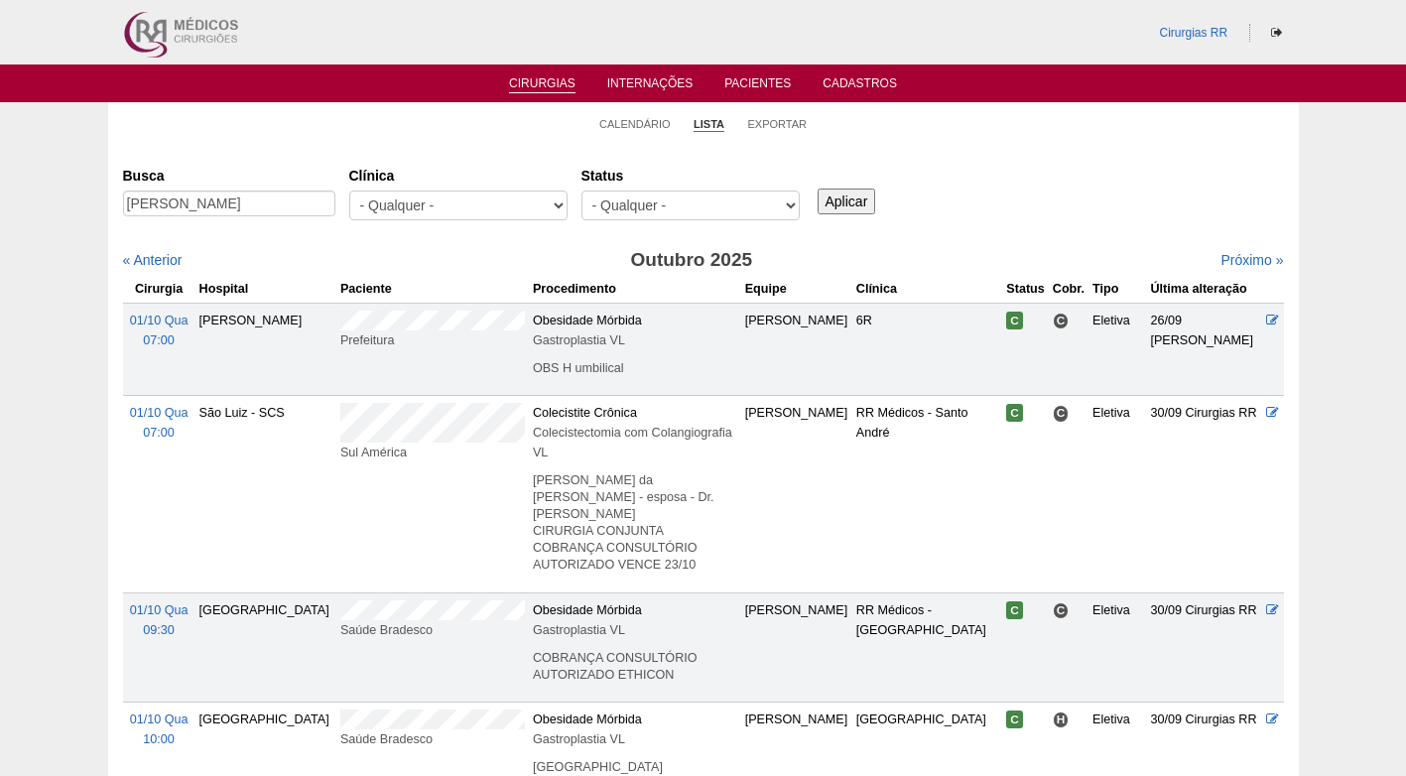
type input "[PERSON_NAME]"
click at [818, 189] on input "Aplicar" at bounding box center [847, 202] width 59 height 26
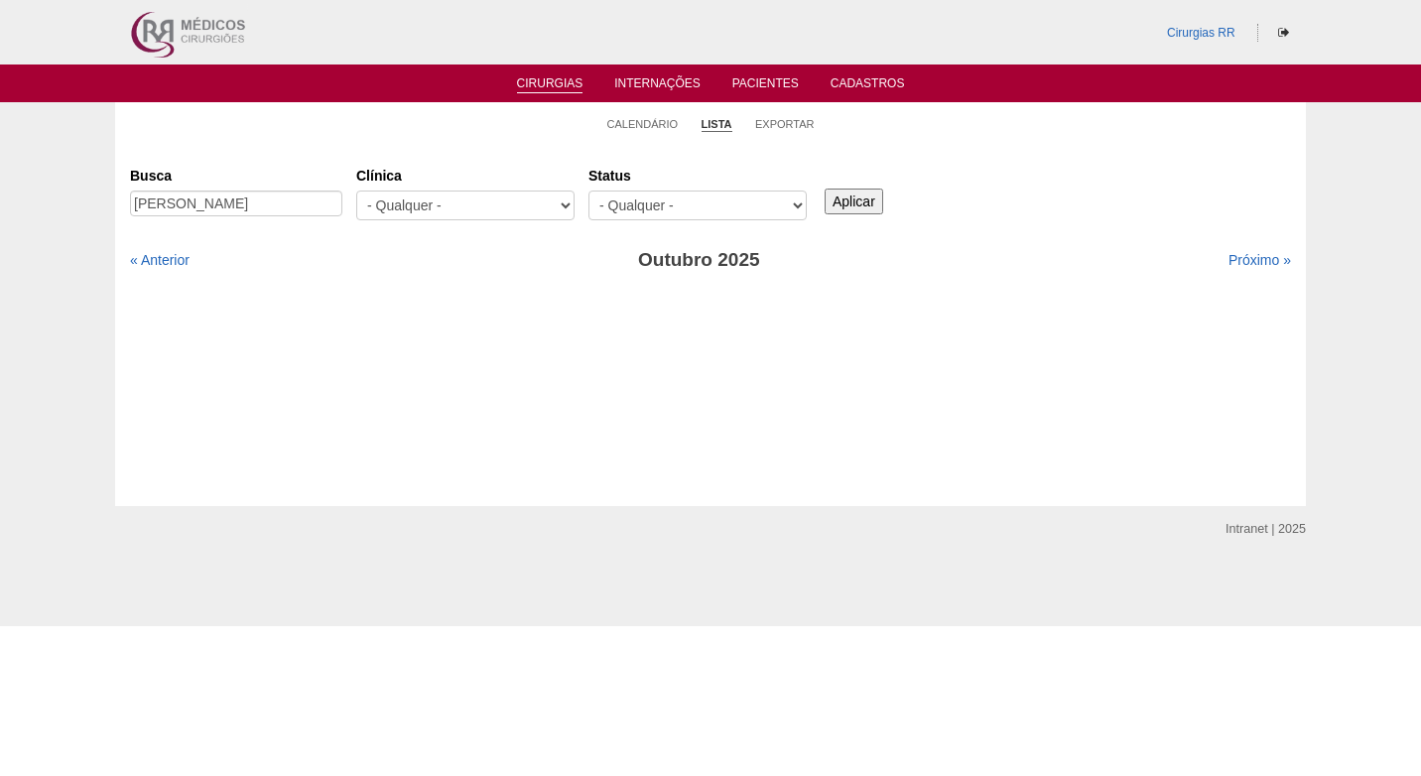
click at [855, 201] on input "Aplicar" at bounding box center [854, 202] width 59 height 26
click at [295, 207] on input "aline jussara" at bounding box center [236, 203] width 212 height 26
click at [1236, 266] on link "Próximo »" at bounding box center [1259, 260] width 63 height 16
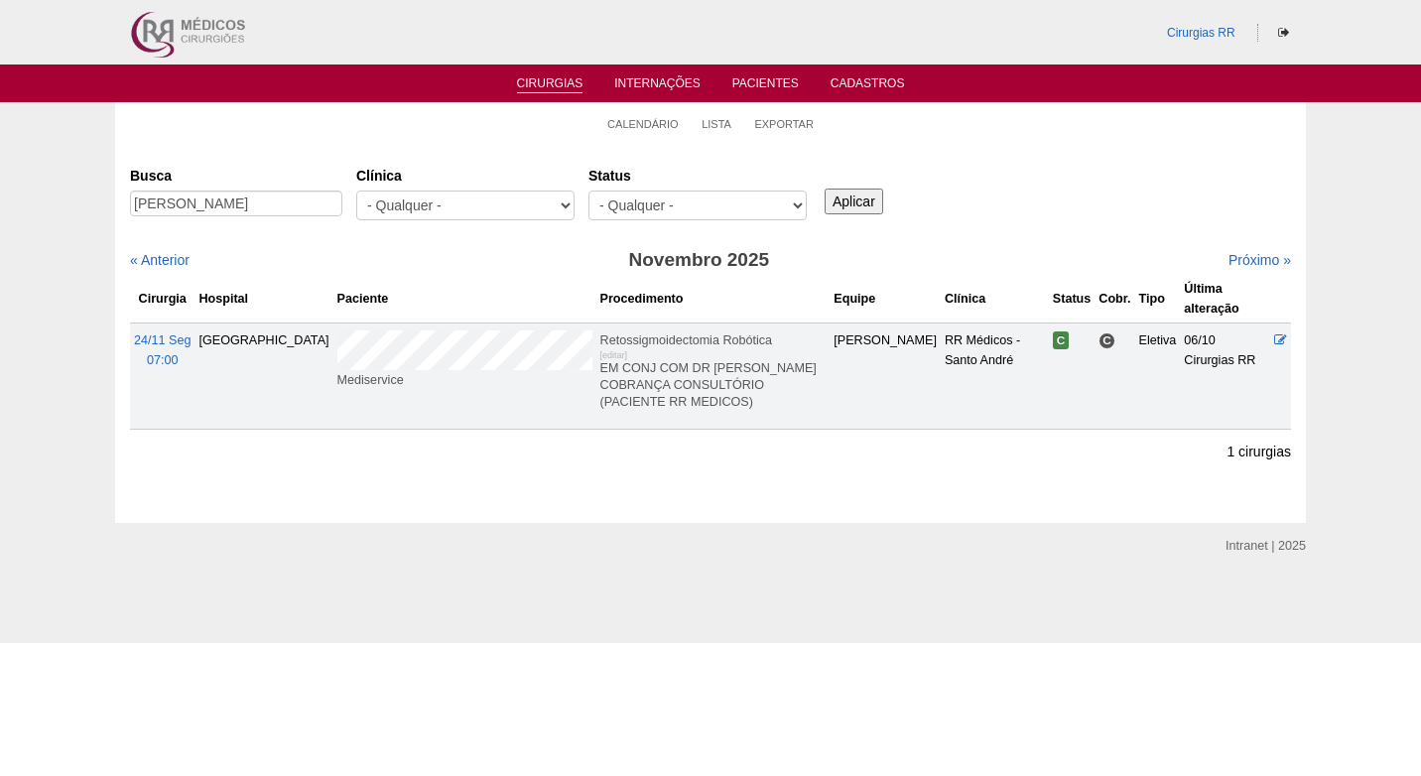
click at [344, 264] on div "« Anterior" at bounding box center [269, 260] width 279 height 20
click at [652, 121] on link "Calendário" at bounding box center [642, 124] width 71 height 15
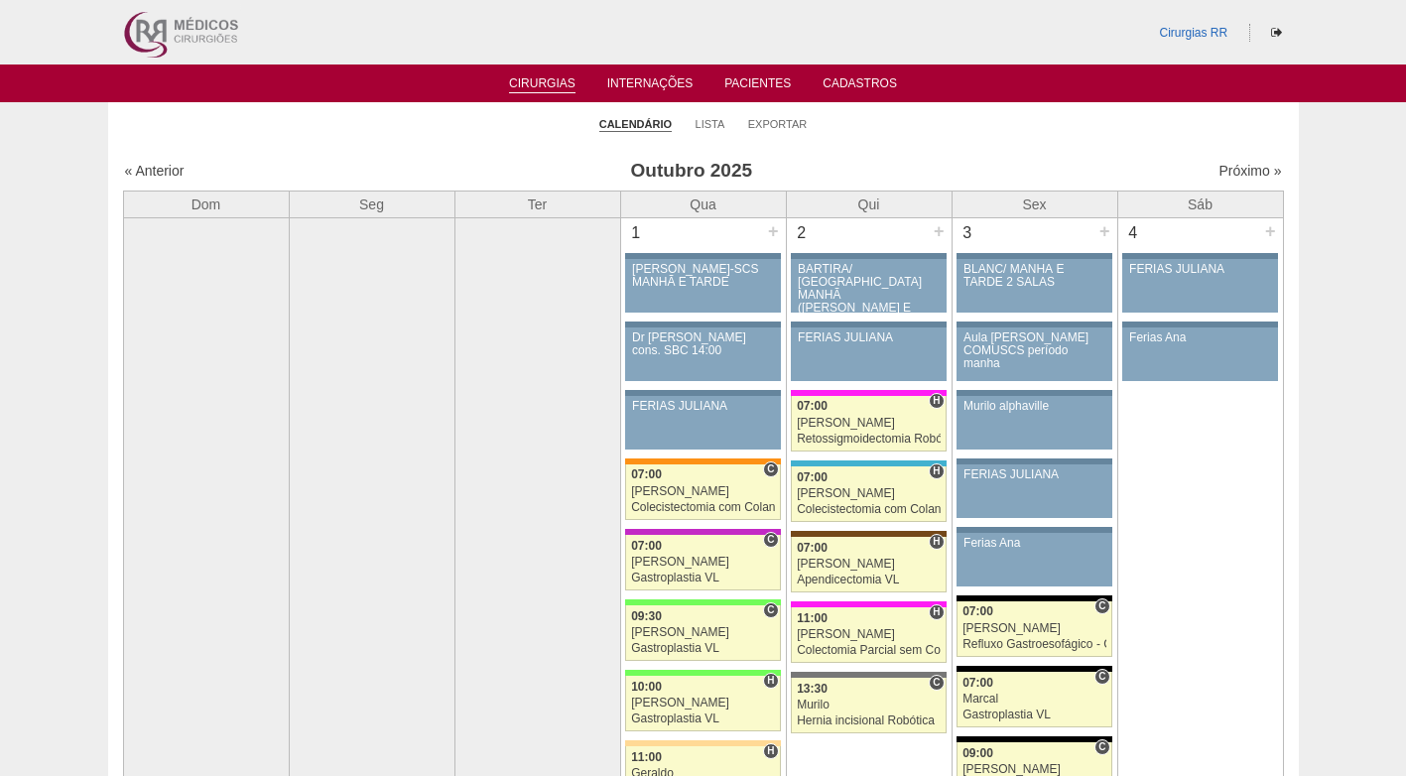
click at [900, 132] on ul "Calendário Lista Exportar" at bounding box center [703, 123] width 1191 height 42
click at [716, 121] on link "Lista" at bounding box center [711, 124] width 30 height 15
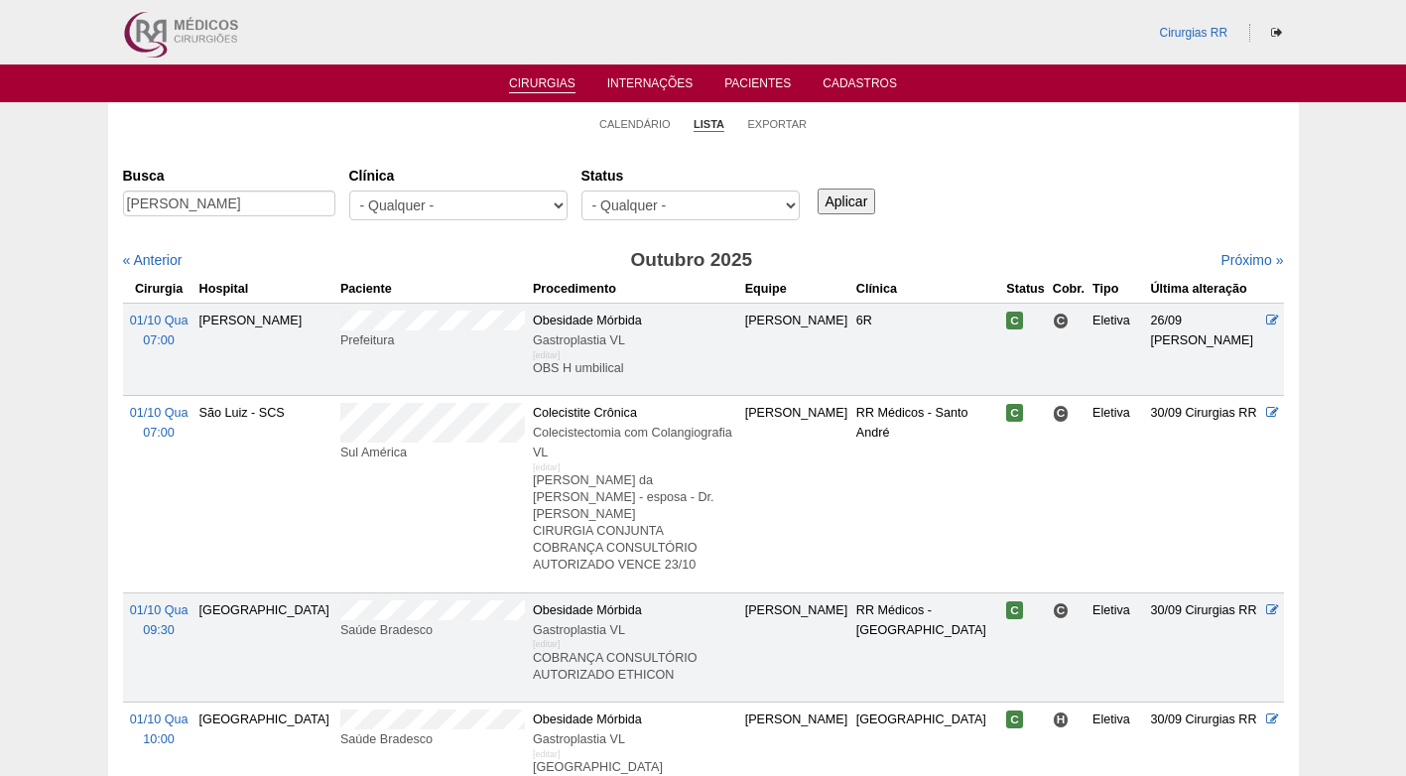
type input "MARCOS BATISTA DA COSTA"
click at [844, 197] on input "Aplicar" at bounding box center [847, 202] width 59 height 26
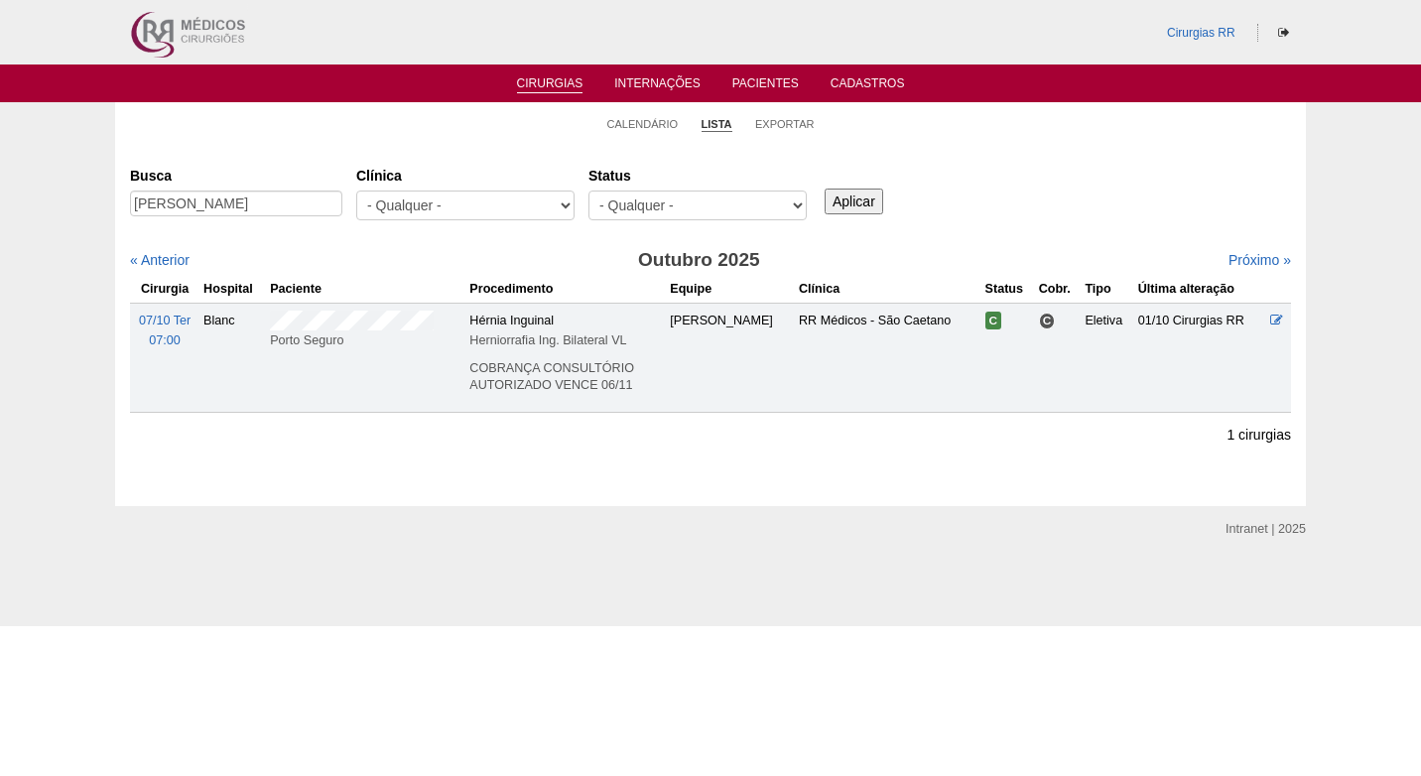
click at [388, 146] on div "Cirurgias [GEOGRAPHIC_DATA] [PERSON_NAME] [GEOGRAPHIC_DATA] - Qualquer - 6R Alp…" at bounding box center [710, 325] width 1191 height 362
click at [640, 121] on link "Calendário" at bounding box center [642, 124] width 71 height 15
